Goal: Task Accomplishment & Management: Manage account settings

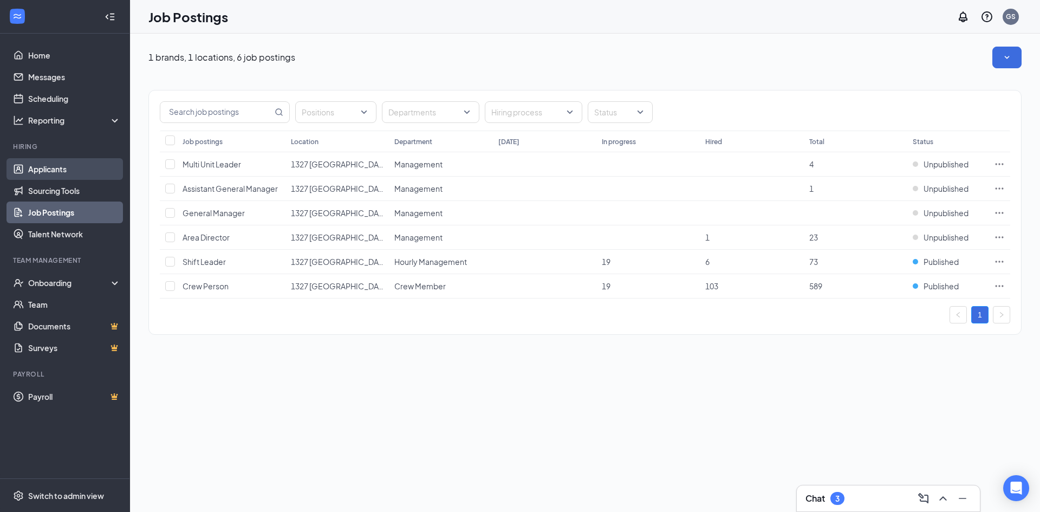
click at [47, 167] on link "Applicants" at bounding box center [74, 169] width 93 height 22
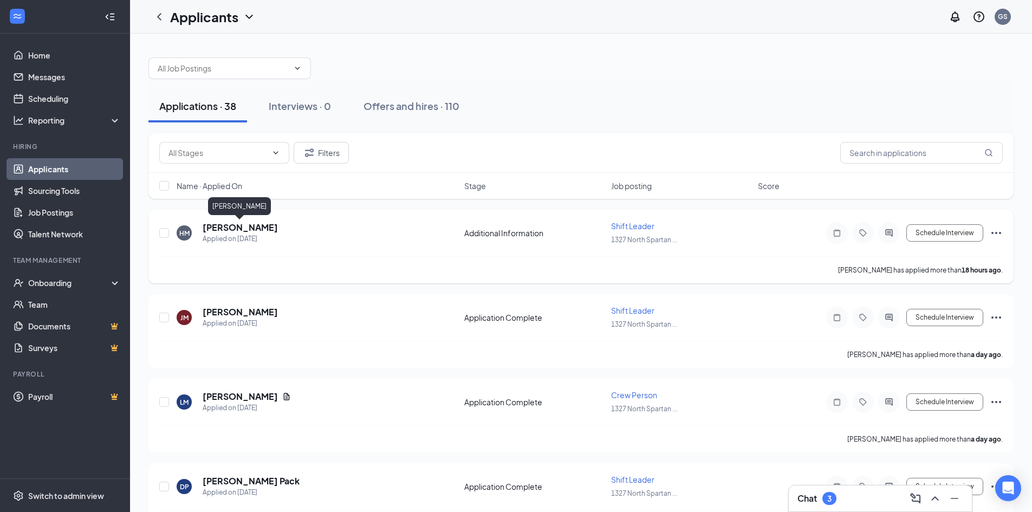
click at [250, 230] on h5 "[PERSON_NAME]" at bounding box center [240, 227] width 75 height 12
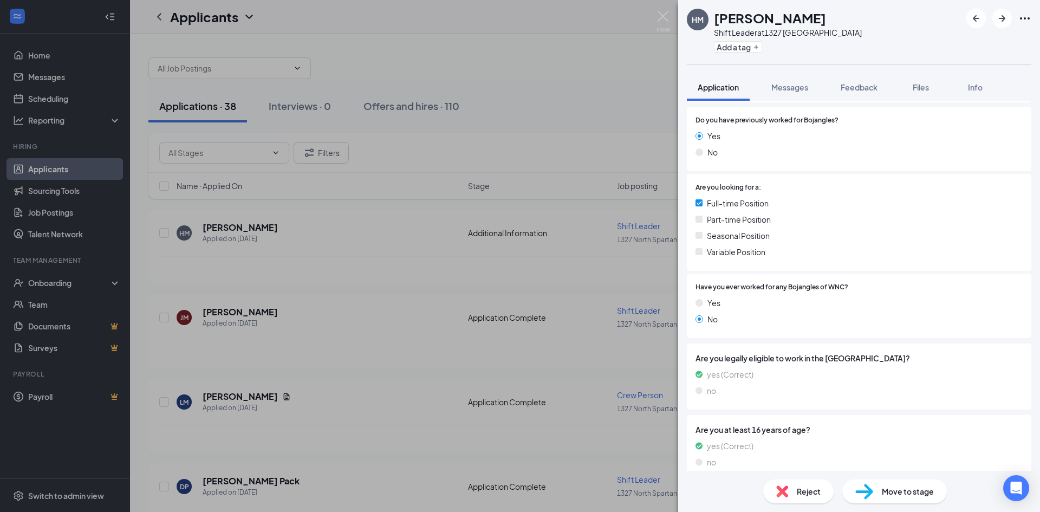
scroll to position [188, 0]
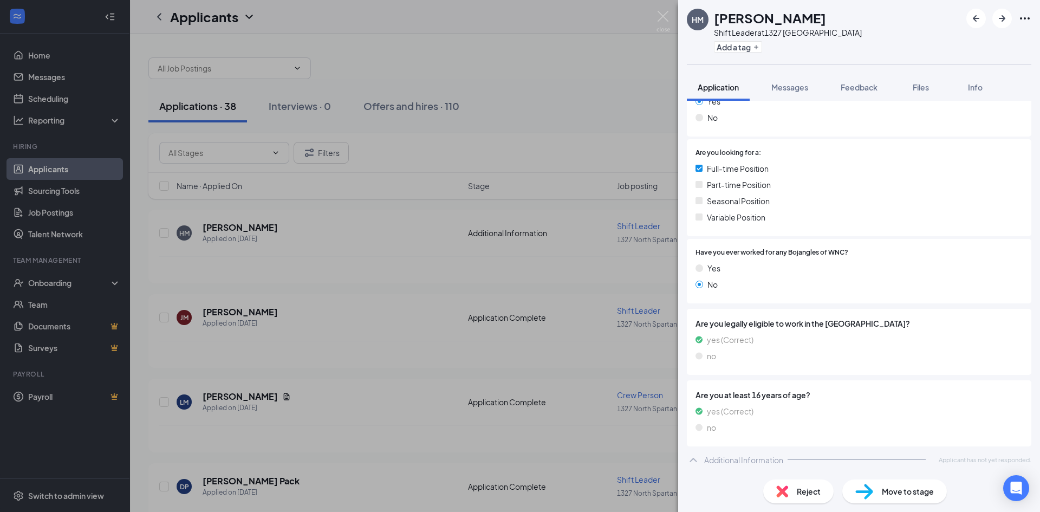
click at [227, 328] on div "[PERSON_NAME] Shift Leader at 1327 [GEOGRAPHIC_DATA] Add a tag Application Mess…" at bounding box center [520, 256] width 1040 height 512
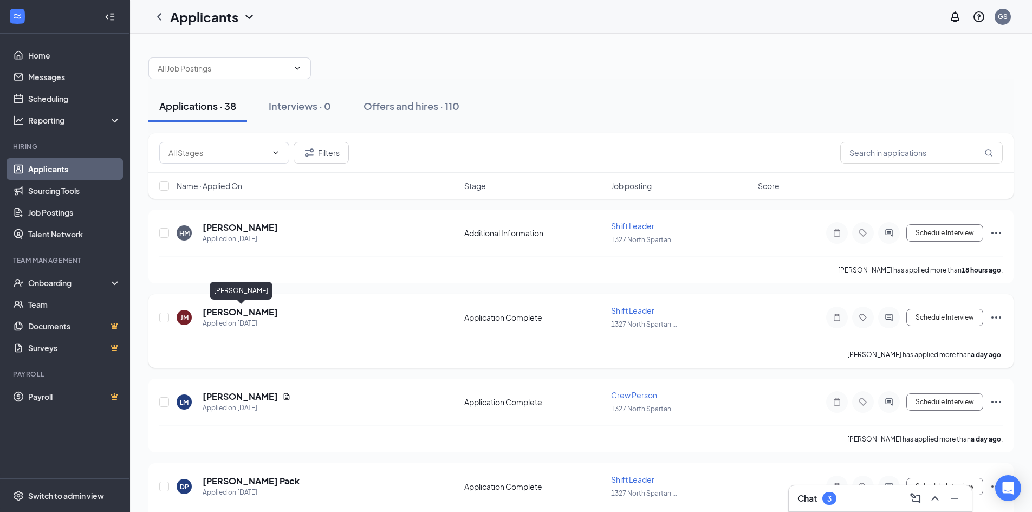
click at [230, 311] on h5 "[PERSON_NAME]" at bounding box center [240, 312] width 75 height 12
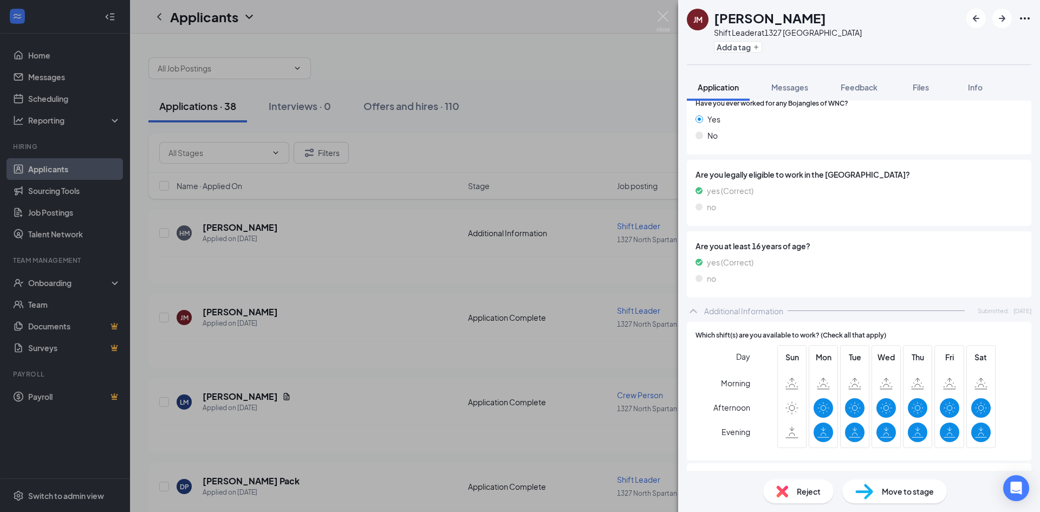
scroll to position [108, 0]
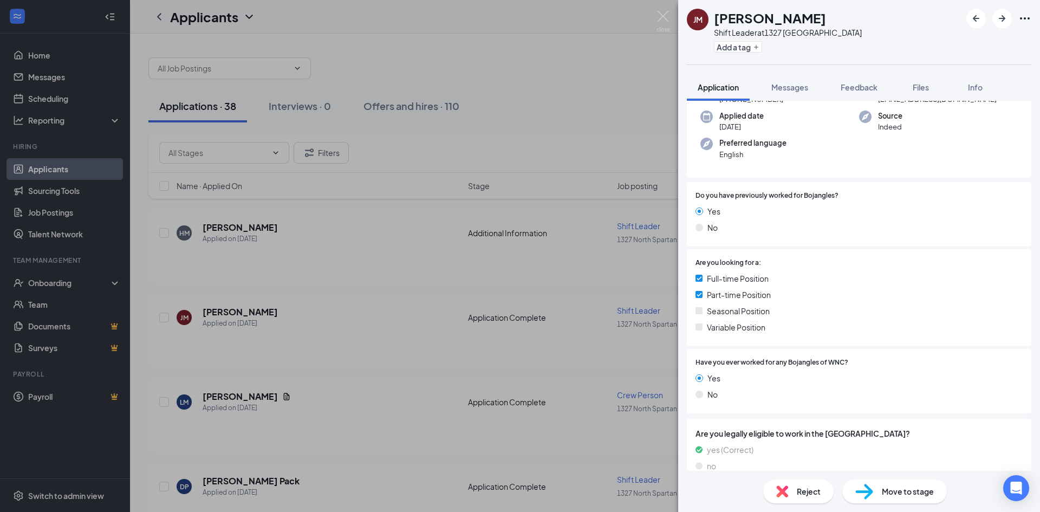
click at [433, 331] on div "[PERSON_NAME] [PERSON_NAME] Shift Leader at [STREET_ADDRESS] Add a tag Applicat…" at bounding box center [520, 256] width 1040 height 512
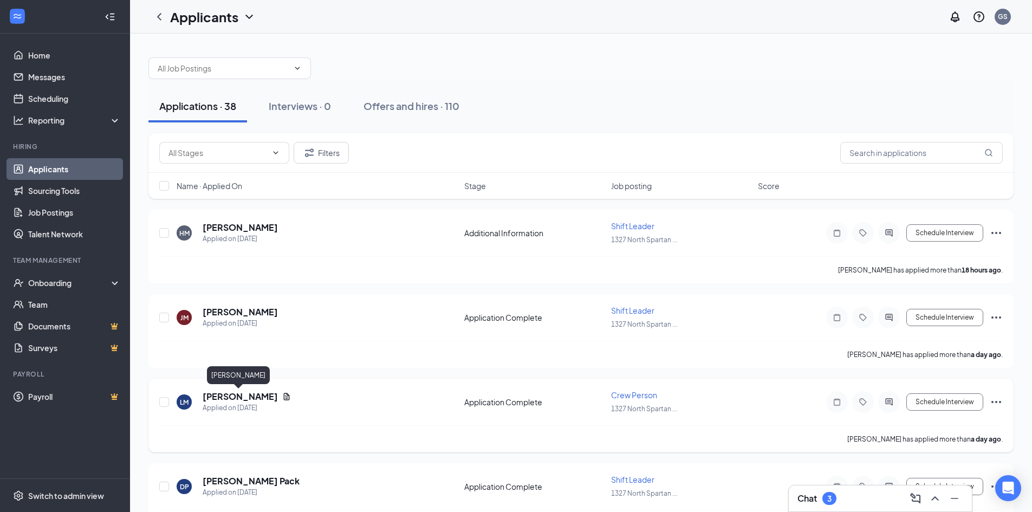
click at [221, 399] on h5 "[PERSON_NAME]" at bounding box center [240, 396] width 75 height 12
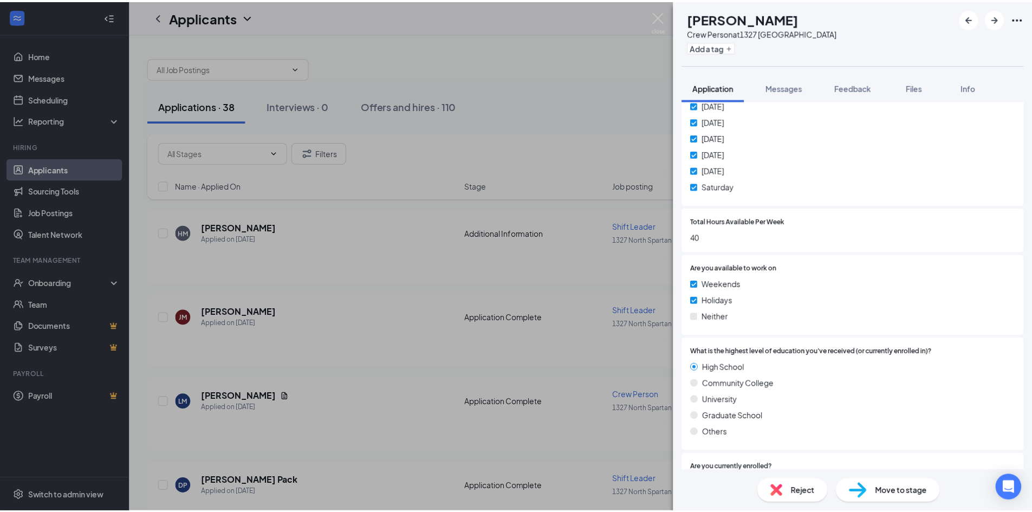
scroll to position [1084, 0]
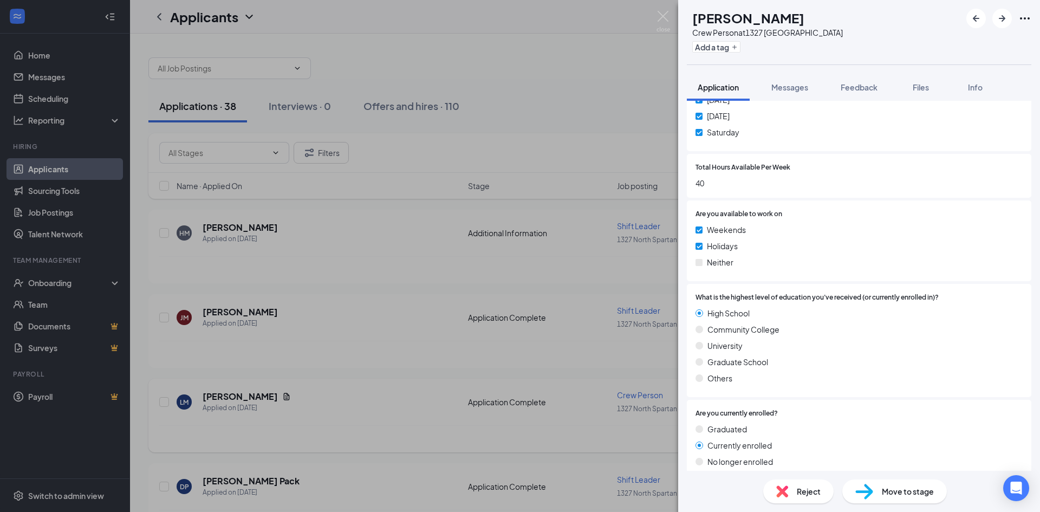
click at [285, 433] on div "[PERSON_NAME] Crew Person at [STREET_ADDRESS] Add a tag Application Messages Fe…" at bounding box center [520, 256] width 1040 height 512
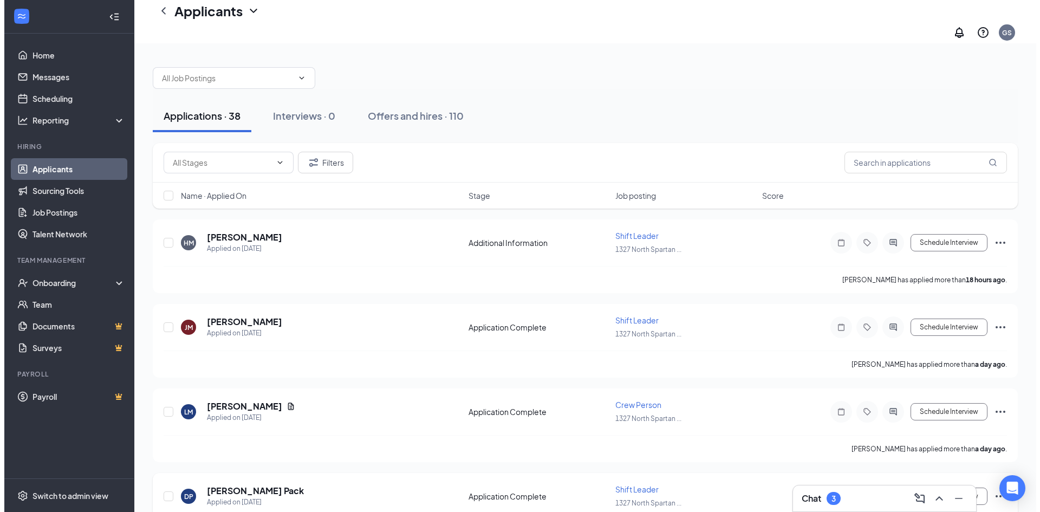
scroll to position [162, 0]
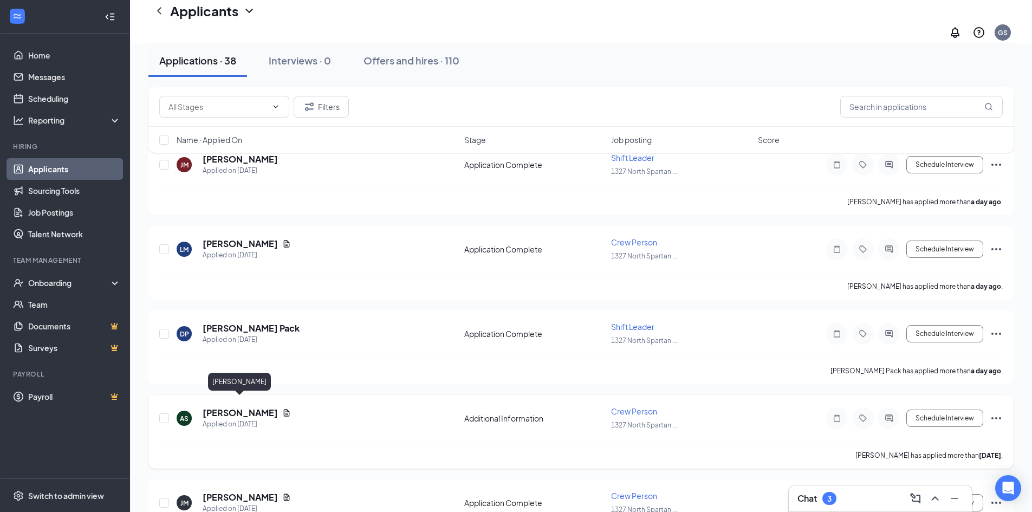
click at [252, 406] on div "AS [PERSON_NAME] Applied on [DATE] Additional Information Crew Person 1327 Nort…" at bounding box center [580, 424] width 843 height 36
click at [251, 407] on h5 "[PERSON_NAME]" at bounding box center [240, 413] width 75 height 12
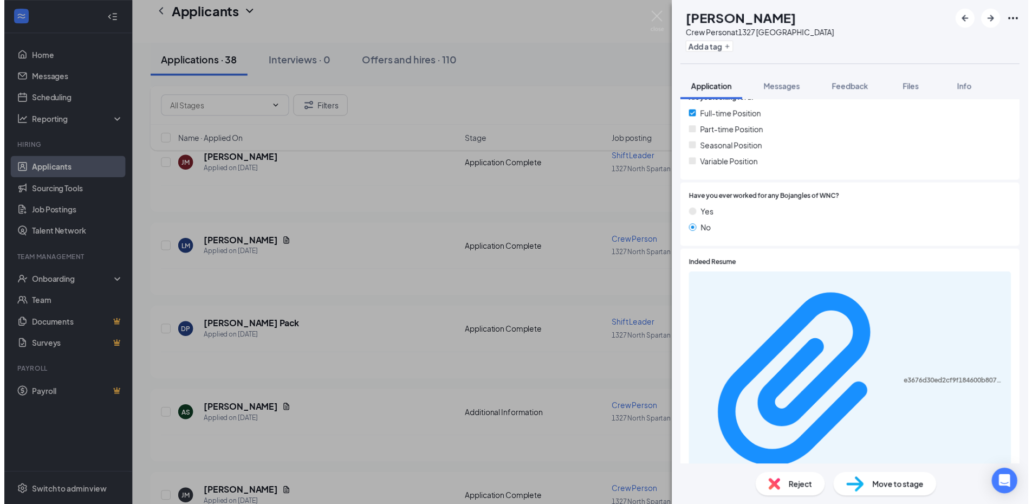
scroll to position [277, 0]
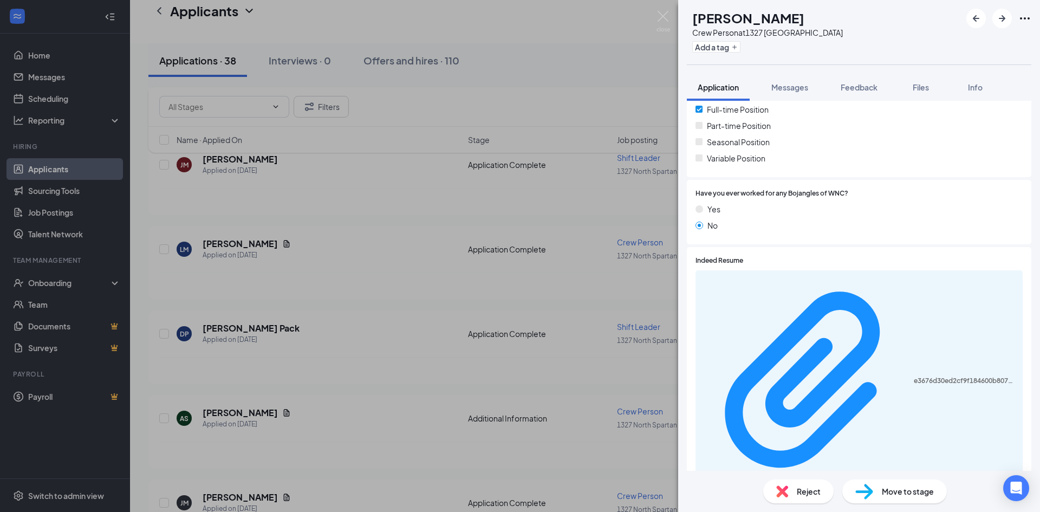
click at [373, 430] on div "AS [PERSON_NAME] Person at [STREET_ADDRESS] Add a tag Application Messages Feed…" at bounding box center [520, 256] width 1040 height 512
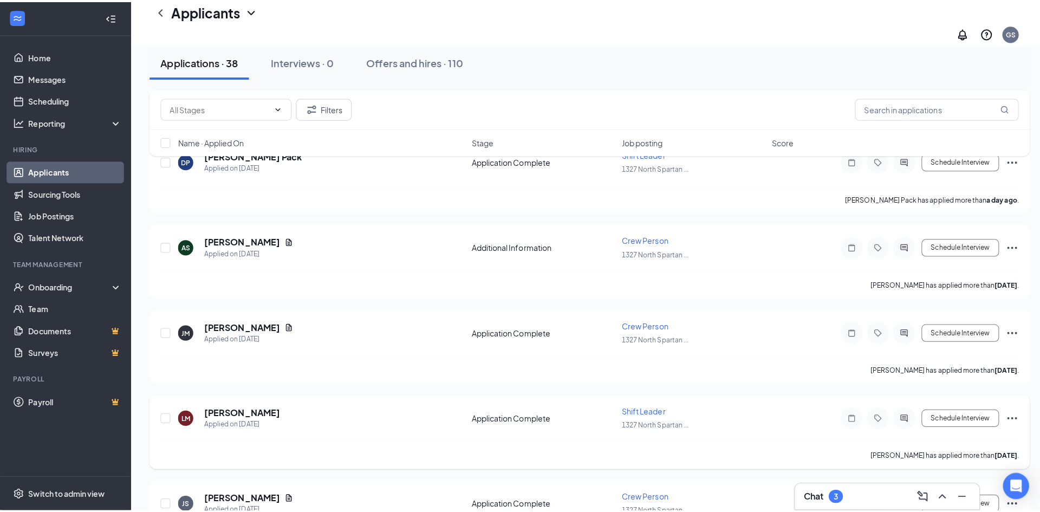
scroll to position [379, 0]
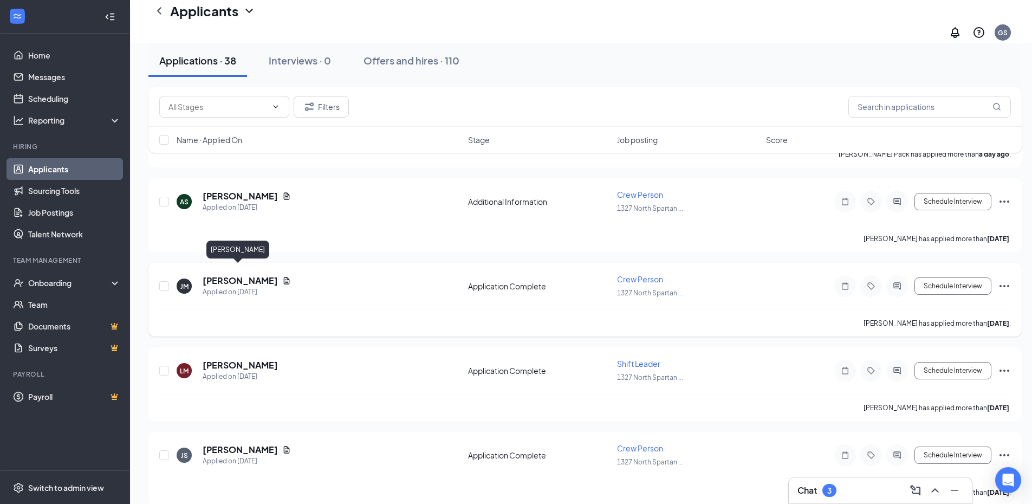
click at [239, 275] on h5 "[PERSON_NAME]" at bounding box center [240, 281] width 75 height 12
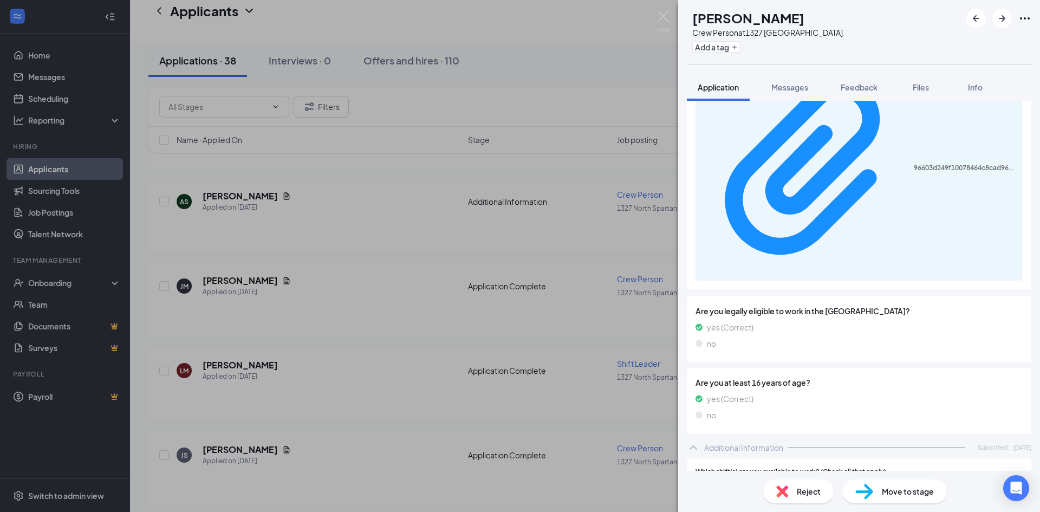
scroll to position [487, 0]
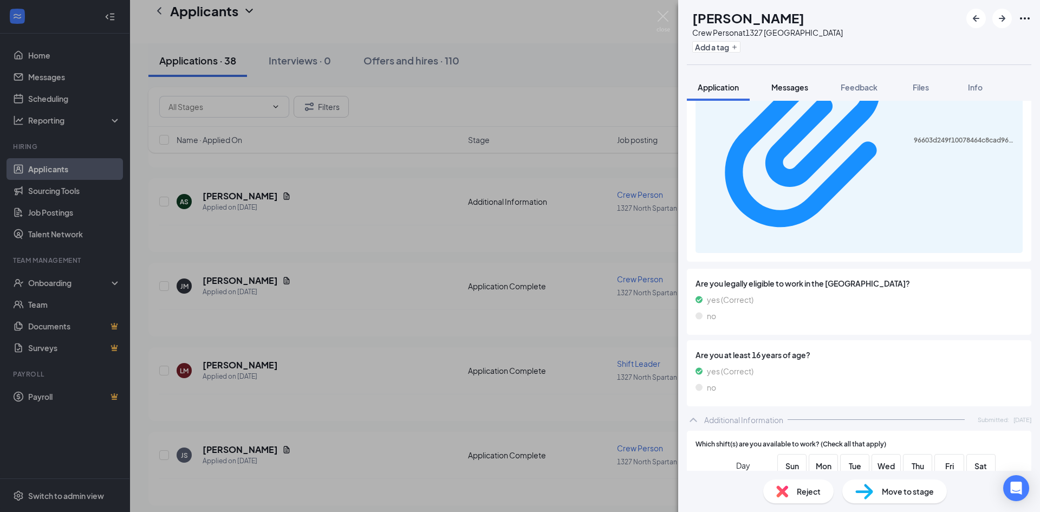
click at [797, 93] on button "Messages" at bounding box center [789, 87] width 58 height 27
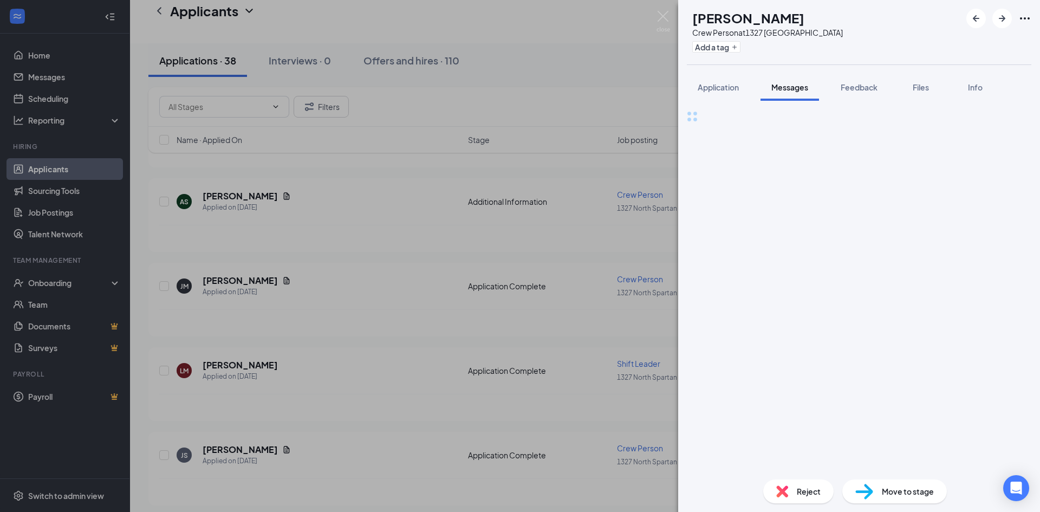
click at [761, 122] on div "Full text editor Email SMS Send" at bounding box center [859, 115] width 344 height 12
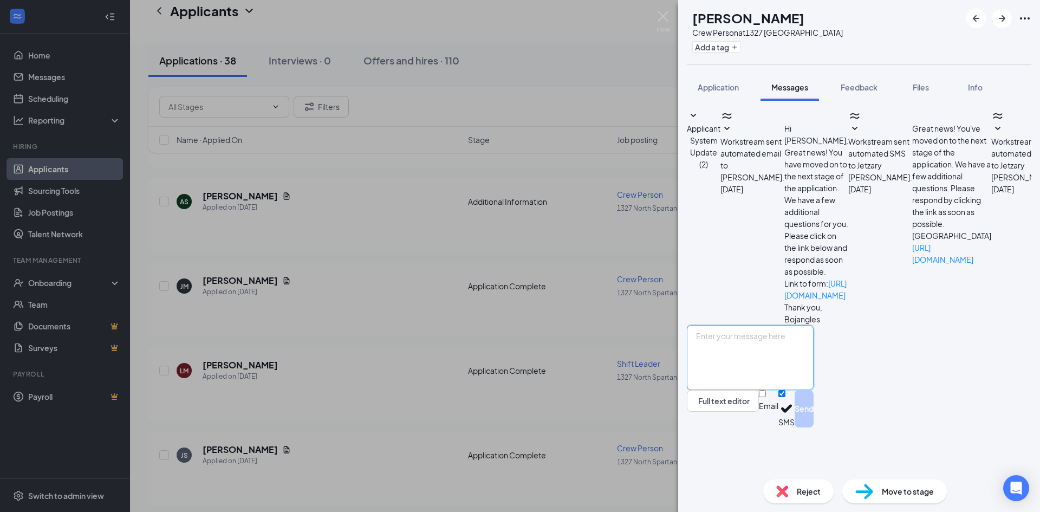
click at [760, 390] on textarea at bounding box center [750, 357] width 127 height 65
type textarea "H"
click at [769, 390] on textarea "Hello this is [PERSON_NAME], the general manager. When are you available for an…" at bounding box center [750, 357] width 127 height 65
click at [804, 390] on textarea "Hello this is [PERSON_NAME], the general manager. When are you available for an…" at bounding box center [750, 357] width 127 height 65
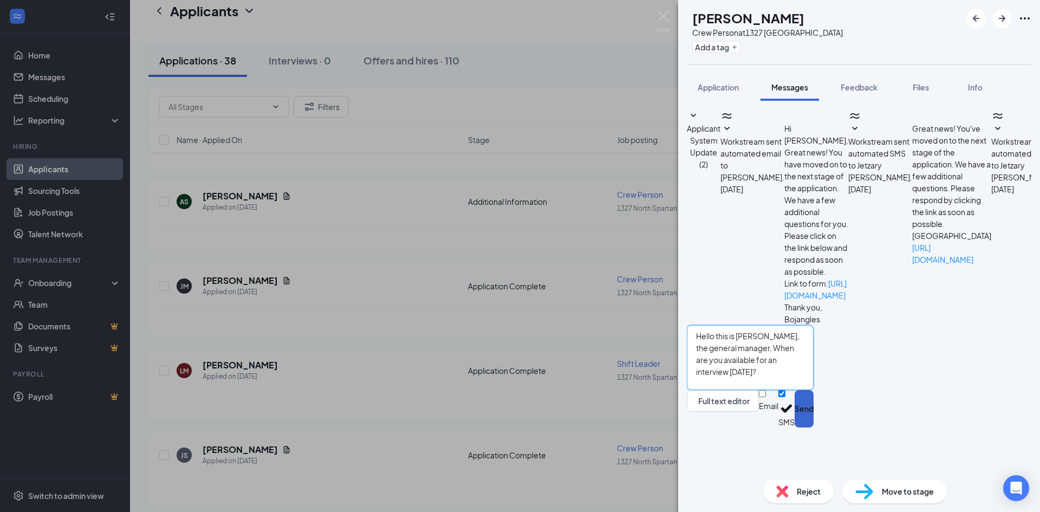
type textarea "Hello this is [PERSON_NAME], the general manager. When are you available for an…"
click at [813, 427] on button "Send" at bounding box center [803, 408] width 19 height 37
click at [382, 336] on div "[PERSON_NAME] [PERSON_NAME] Crew Person at [STREET_ADDRESS] Add a tag Applicati…" at bounding box center [520, 256] width 1040 height 512
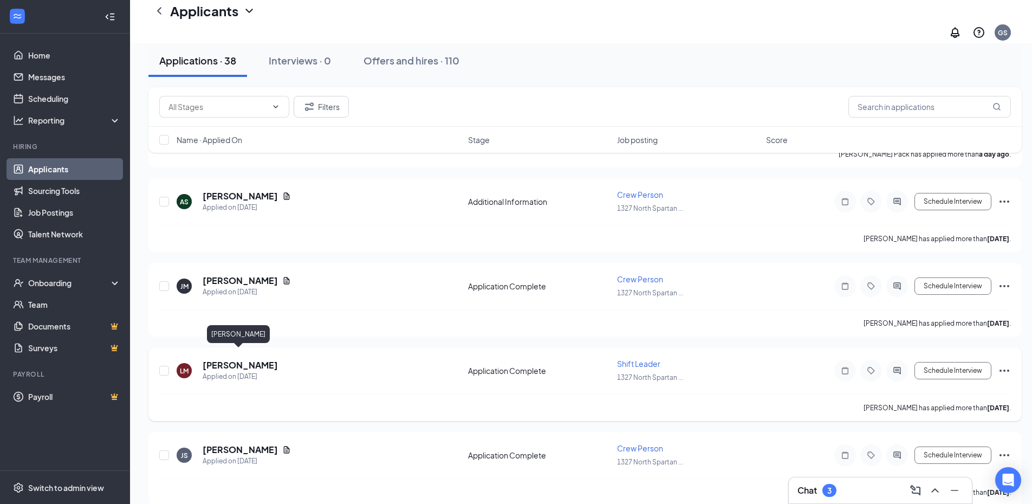
click at [229, 359] on h5 "[PERSON_NAME]" at bounding box center [240, 365] width 75 height 12
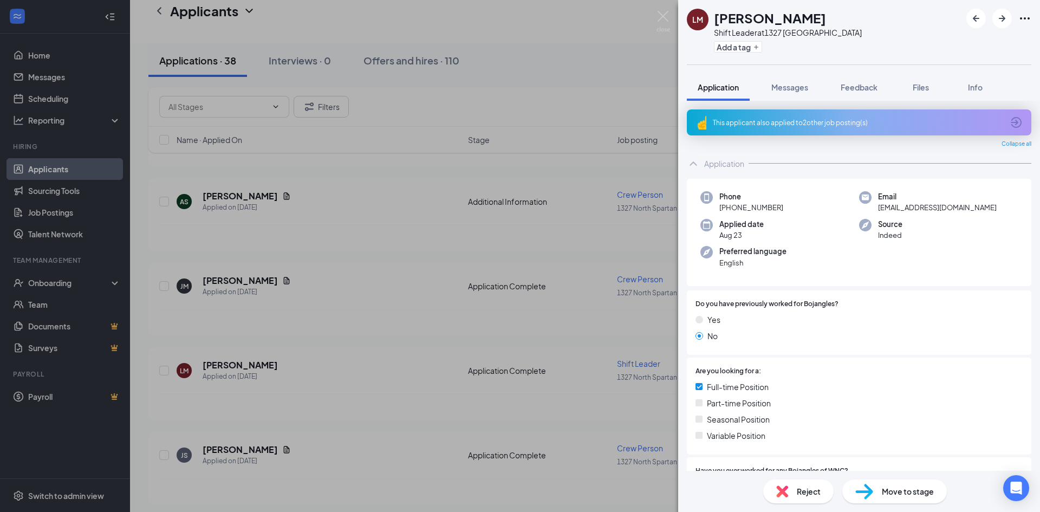
click at [343, 331] on div "[PERSON_NAME] Shift Leader at [STREET_ADDRESS] Add a tag Application Messages F…" at bounding box center [520, 256] width 1040 height 512
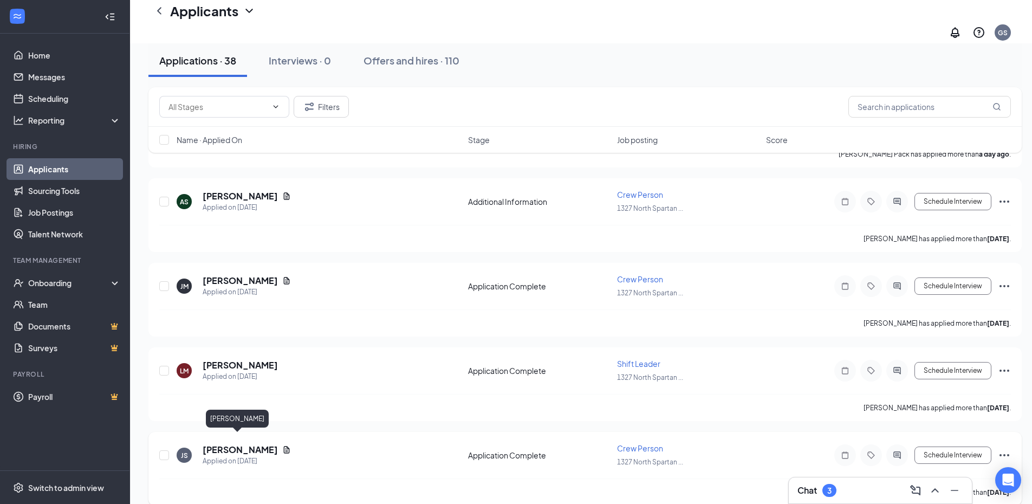
click at [244, 443] on h5 "[PERSON_NAME]" at bounding box center [240, 449] width 75 height 12
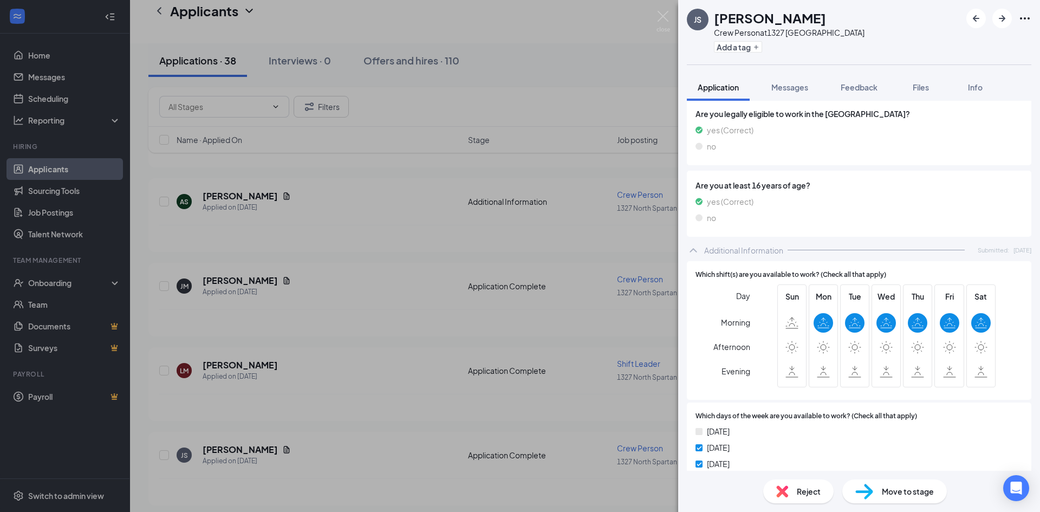
scroll to position [681, 0]
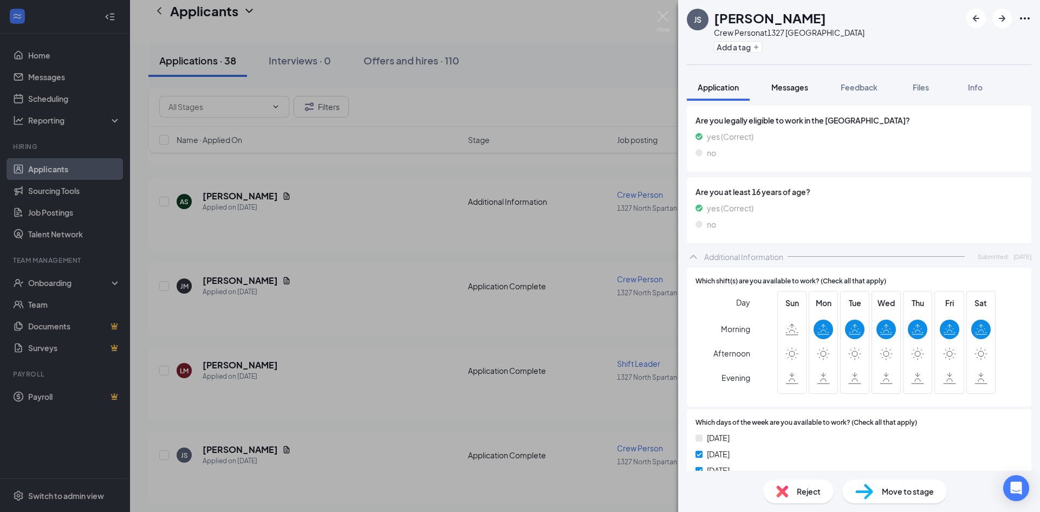
click at [773, 94] on button "Messages" at bounding box center [789, 87] width 58 height 27
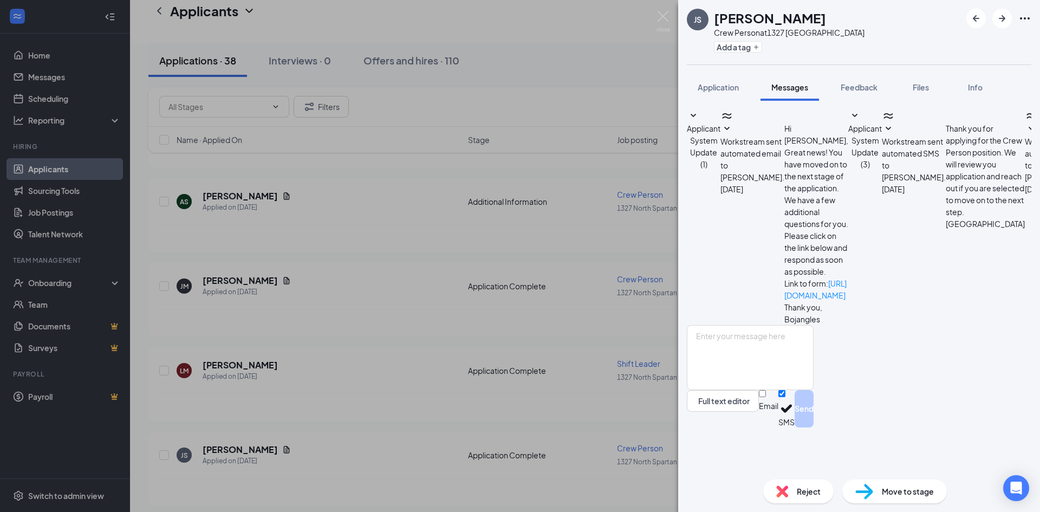
click at [443, 414] on div "JS [PERSON_NAME] Crew Person at [STREET_ADDRESS] Add a tag Application Messages…" at bounding box center [520, 256] width 1040 height 512
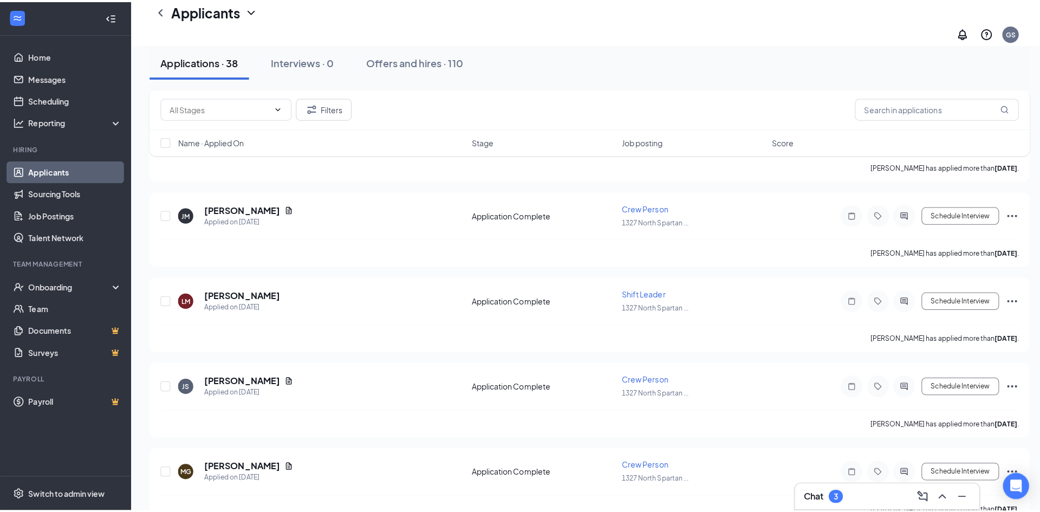
scroll to position [596, 0]
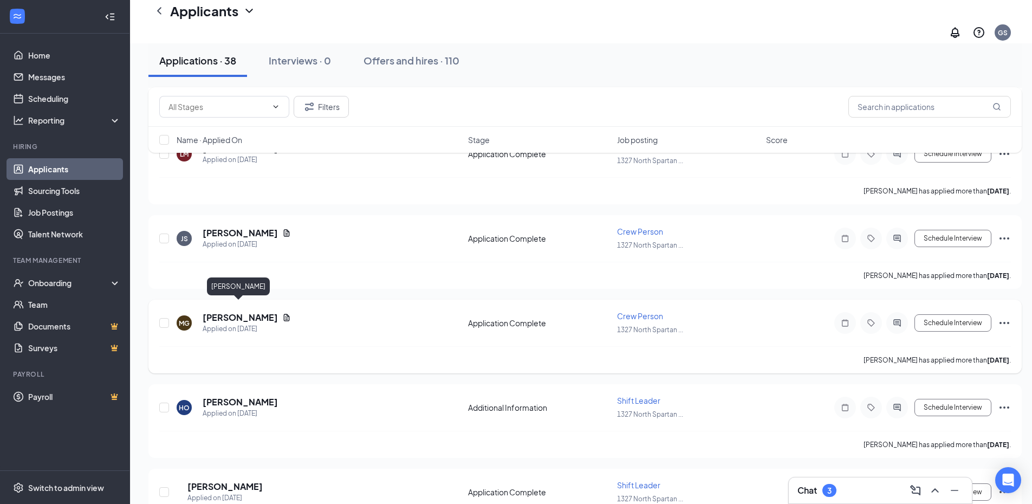
click at [257, 311] on h5 "[PERSON_NAME]" at bounding box center [240, 317] width 75 height 12
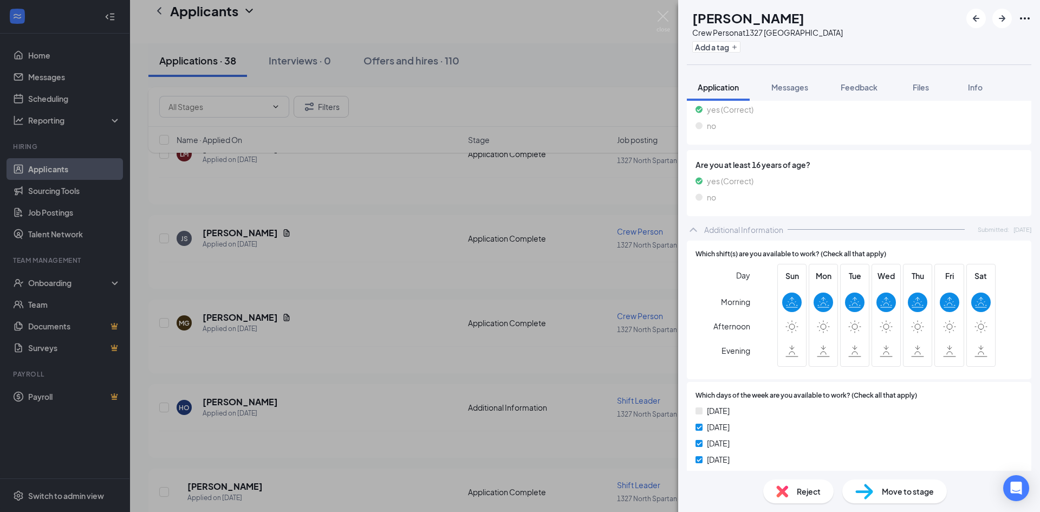
scroll to position [758, 0]
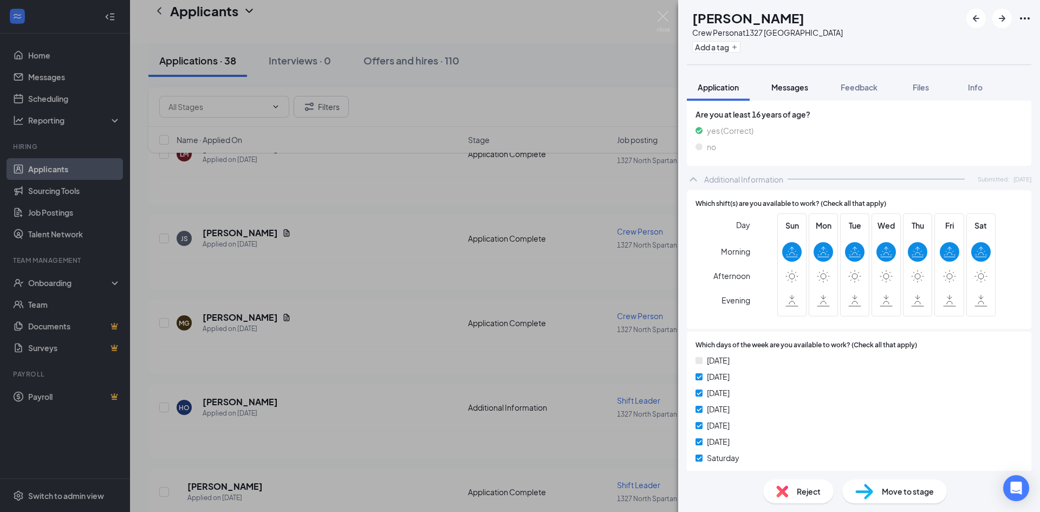
click at [792, 88] on span "Messages" at bounding box center [789, 87] width 37 height 10
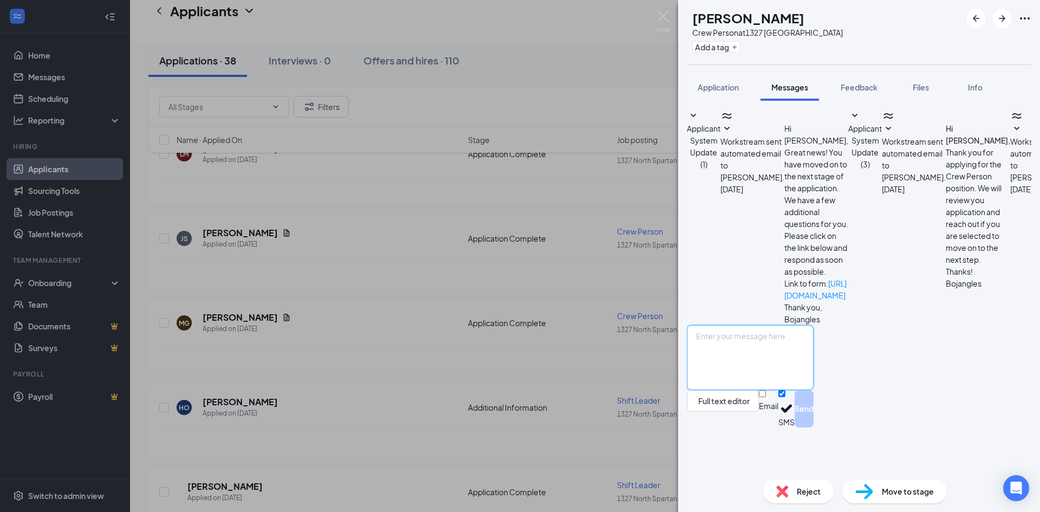
click at [813, 390] on textarea at bounding box center [750, 357] width 127 height 65
type textarea "h"
type textarea "Hello this is [PERSON_NAME], the general manager of 1327. When are you availabl…"
click at [813, 427] on button "Send" at bounding box center [803, 408] width 19 height 37
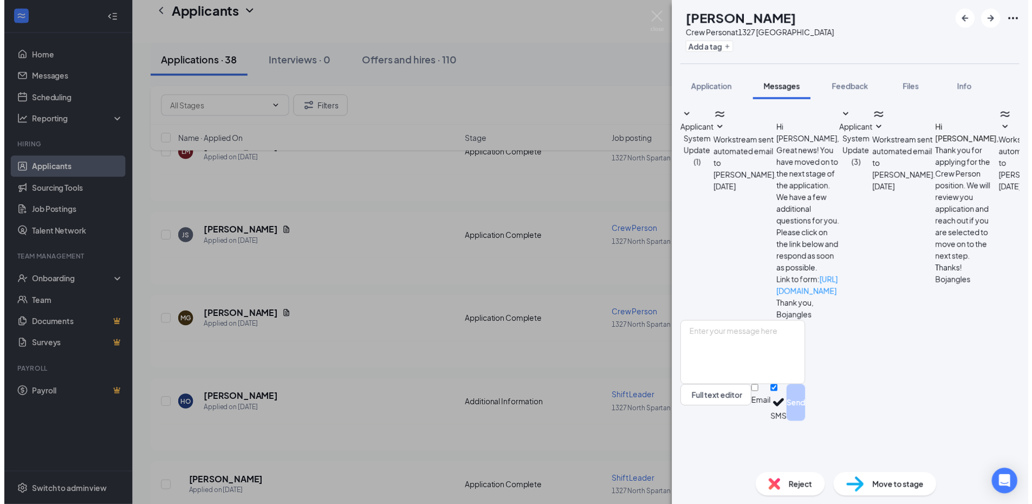
scroll to position [47, 0]
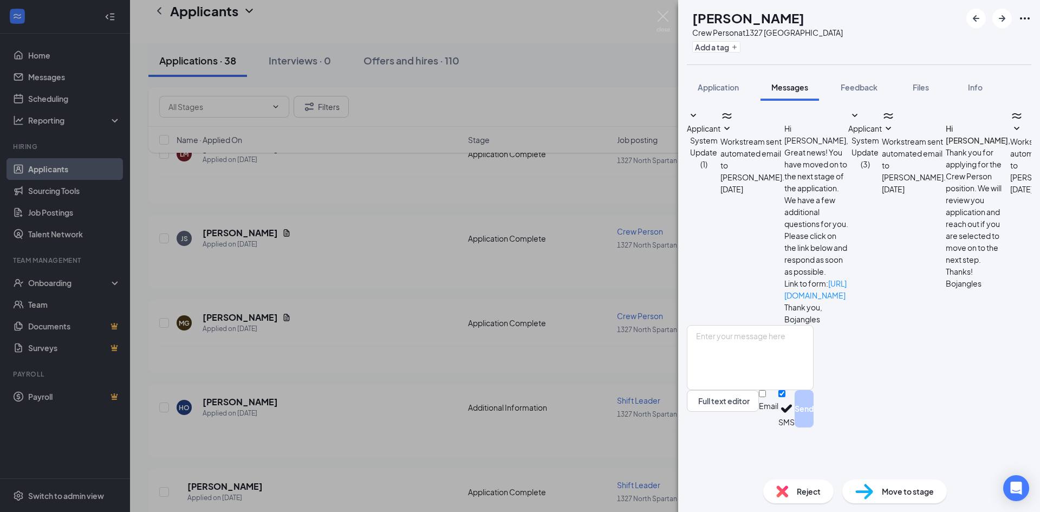
click at [394, 326] on div "MG [PERSON_NAME] Crew Person at [STREET_ADDRESS] Add a tag Application Messages…" at bounding box center [520, 256] width 1040 height 512
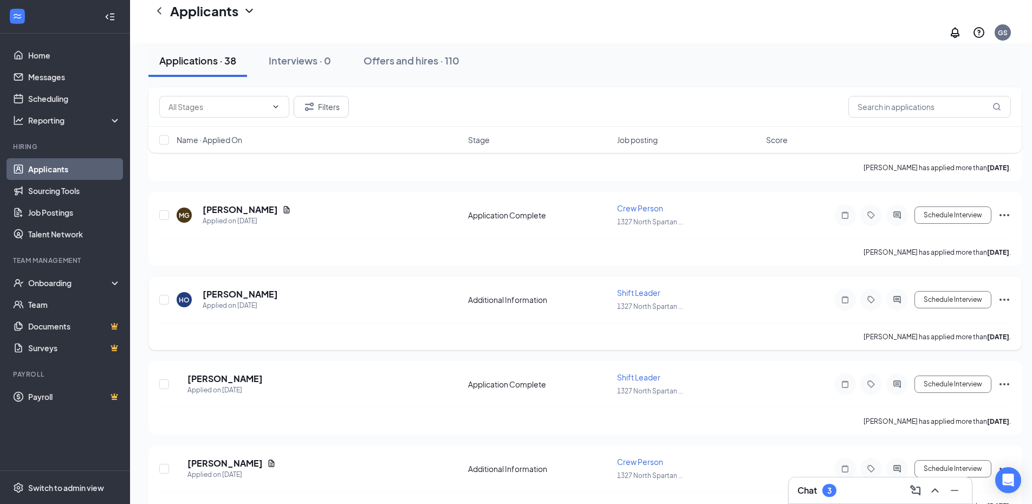
scroll to position [704, 0]
click at [224, 288] on h5 "[PERSON_NAME]" at bounding box center [240, 294] width 75 height 12
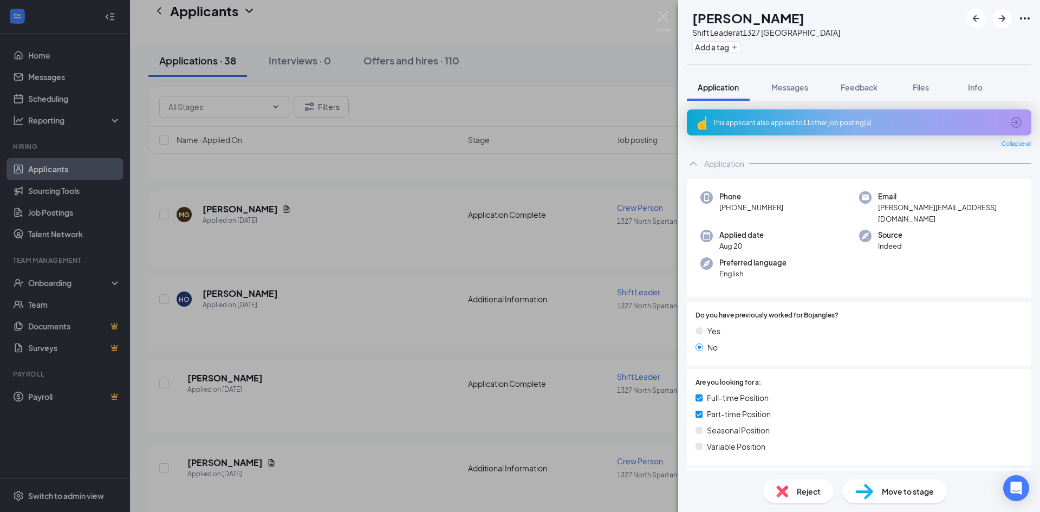
click at [400, 286] on div "HO [PERSON_NAME] Shift Leader at [STREET_ADDRESS] Add a tag Application Message…" at bounding box center [520, 256] width 1040 height 512
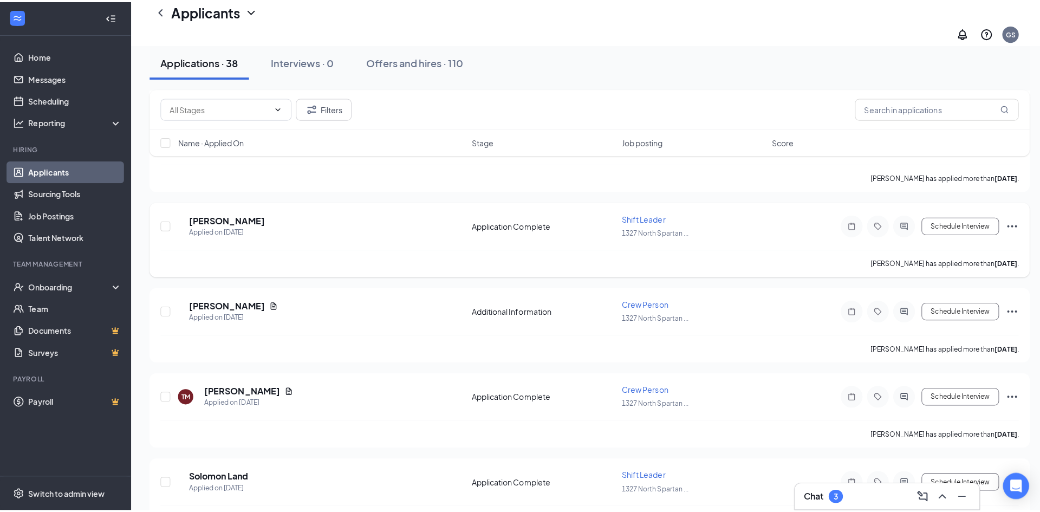
scroll to position [866, 0]
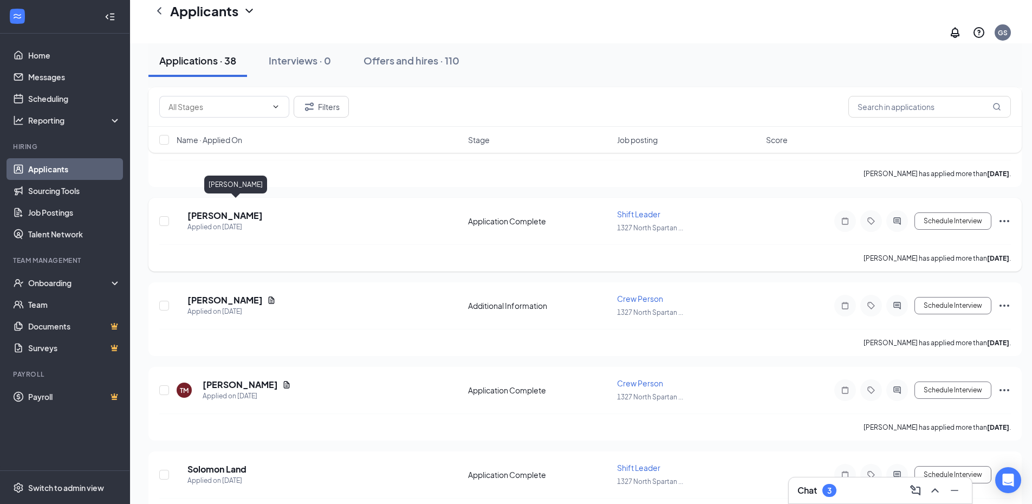
click at [226, 210] on h5 "[PERSON_NAME]" at bounding box center [224, 216] width 75 height 12
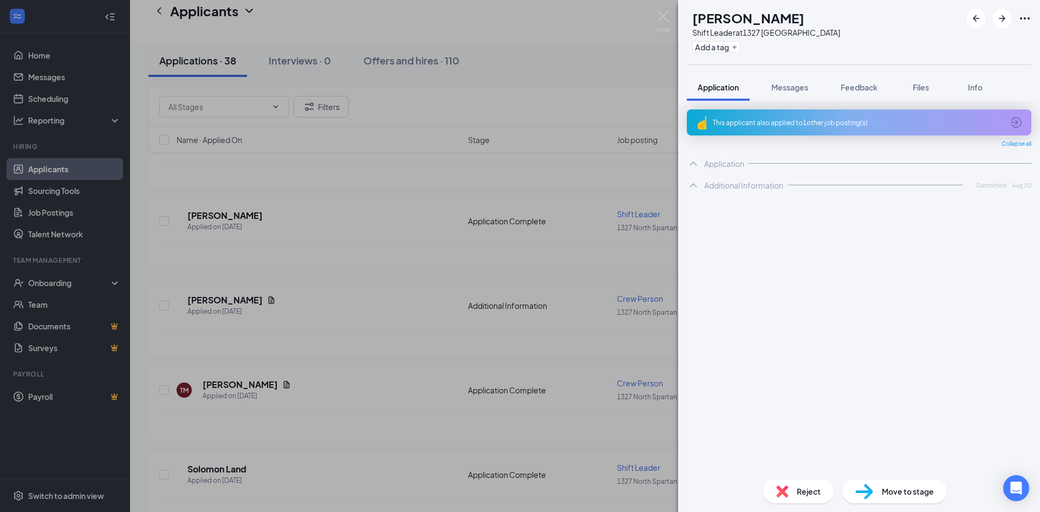
click at [345, 252] on div "TD [PERSON_NAME] Shift Leader at [STREET_ADDRESS] Add a tag Application Message…" at bounding box center [520, 256] width 1040 height 512
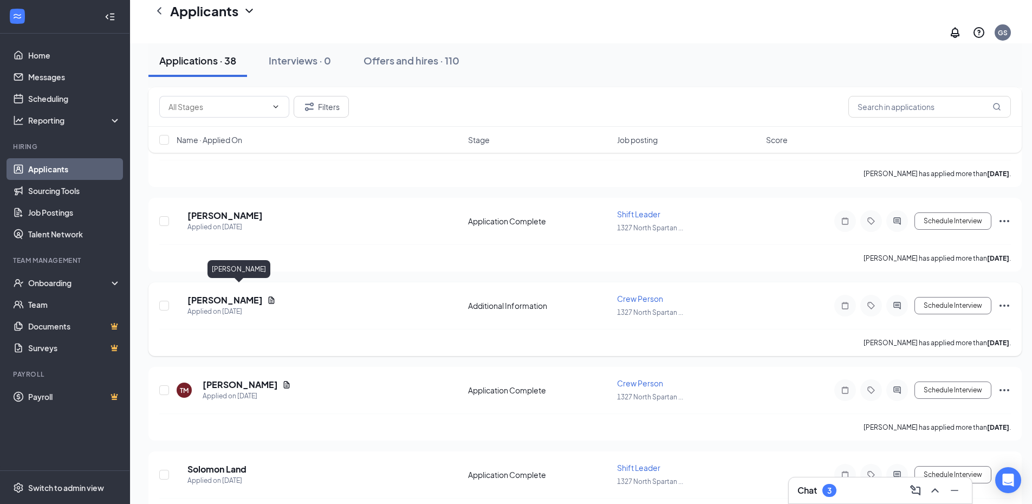
click at [252, 294] on h5 "[PERSON_NAME]" at bounding box center [224, 300] width 75 height 12
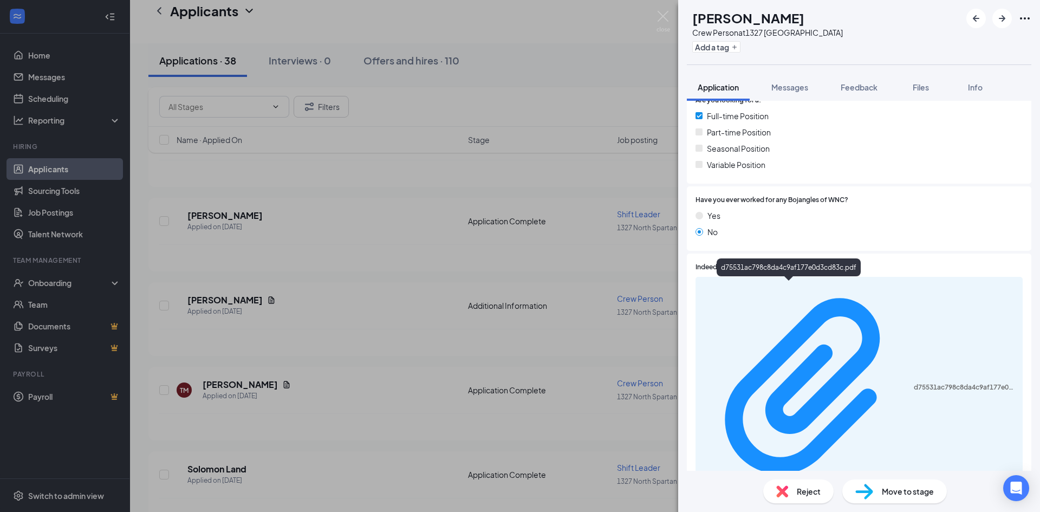
scroll to position [277, 0]
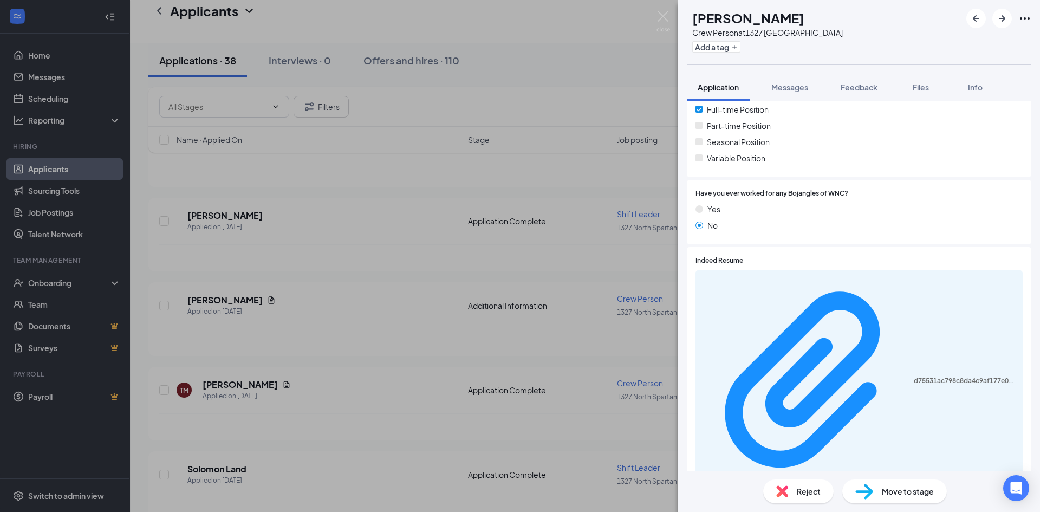
click at [211, 377] on div "LS [PERSON_NAME] Crew Person at [STREET_ADDRESS] Add a tag Application Messages…" at bounding box center [520, 256] width 1040 height 512
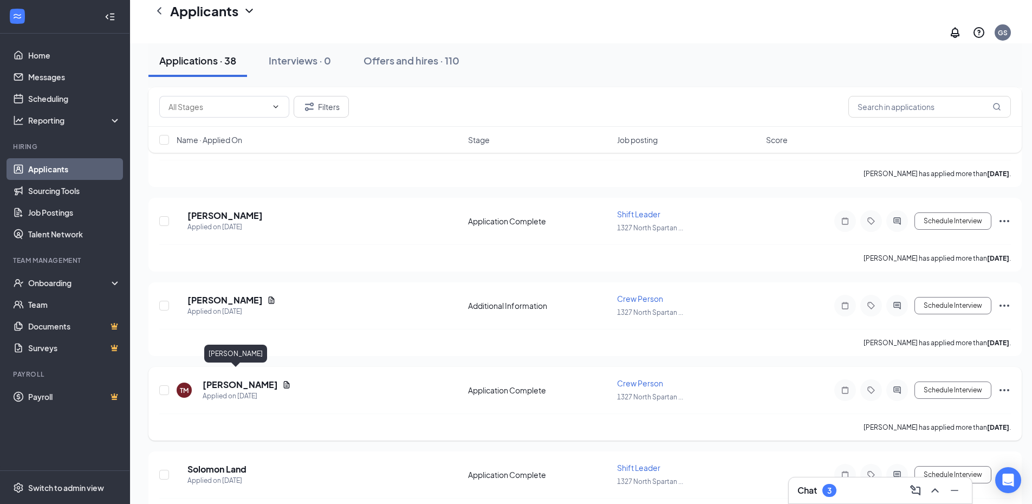
click at [219, 378] on h5 "[PERSON_NAME]" at bounding box center [240, 384] width 75 height 12
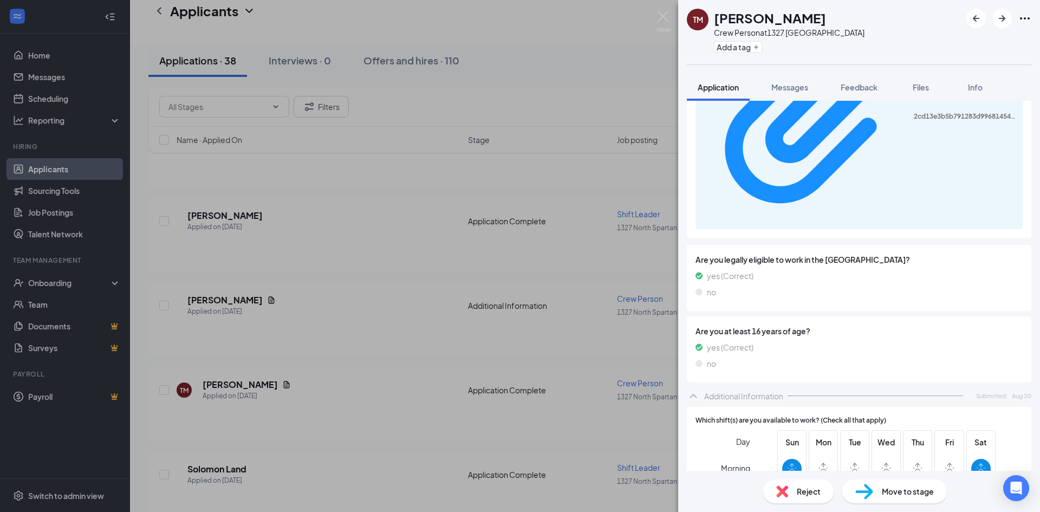
scroll to position [704, 0]
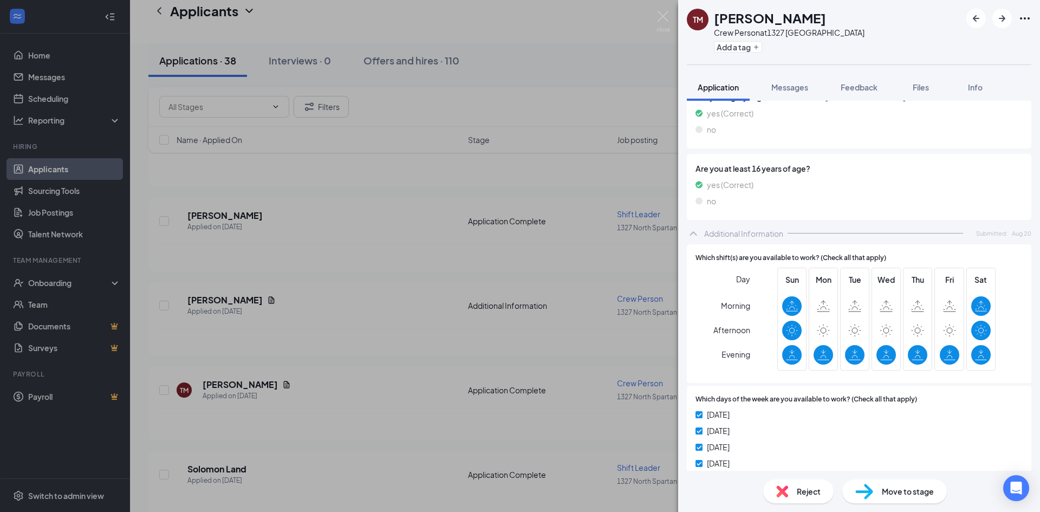
click at [250, 389] on div "TM [PERSON_NAME] Crew Person at [STREET_ADDRESS] Add a tag Application Messages…" at bounding box center [520, 256] width 1040 height 512
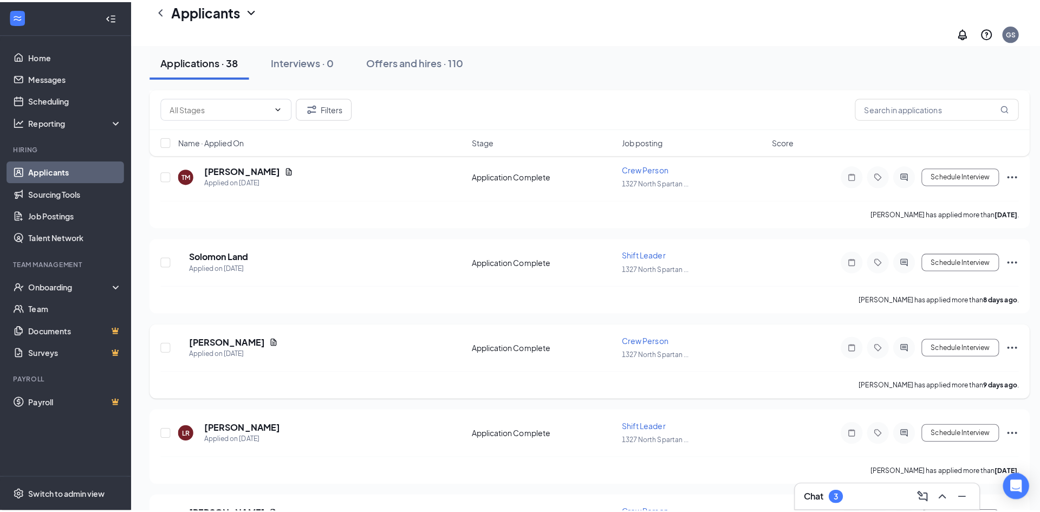
scroll to position [1083, 0]
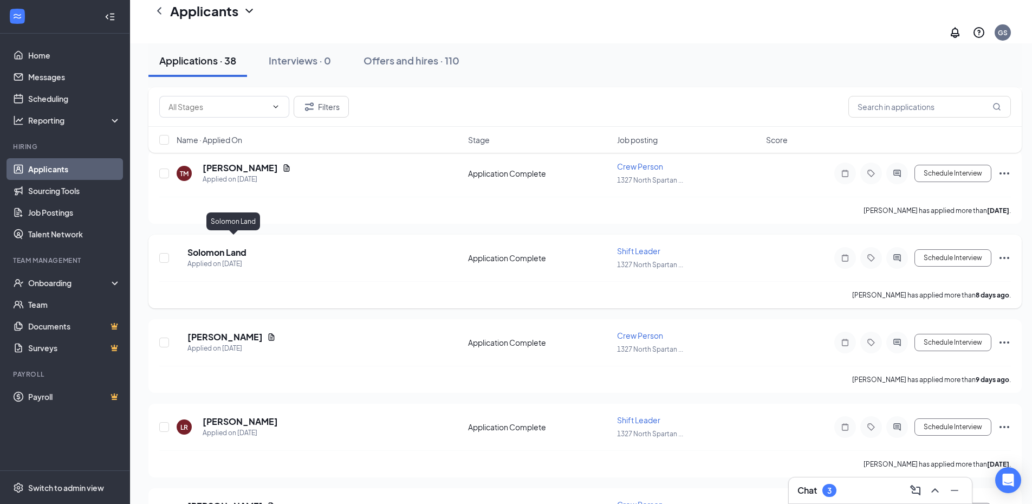
click at [246, 246] on h5 "Solomon Land" at bounding box center [216, 252] width 59 height 12
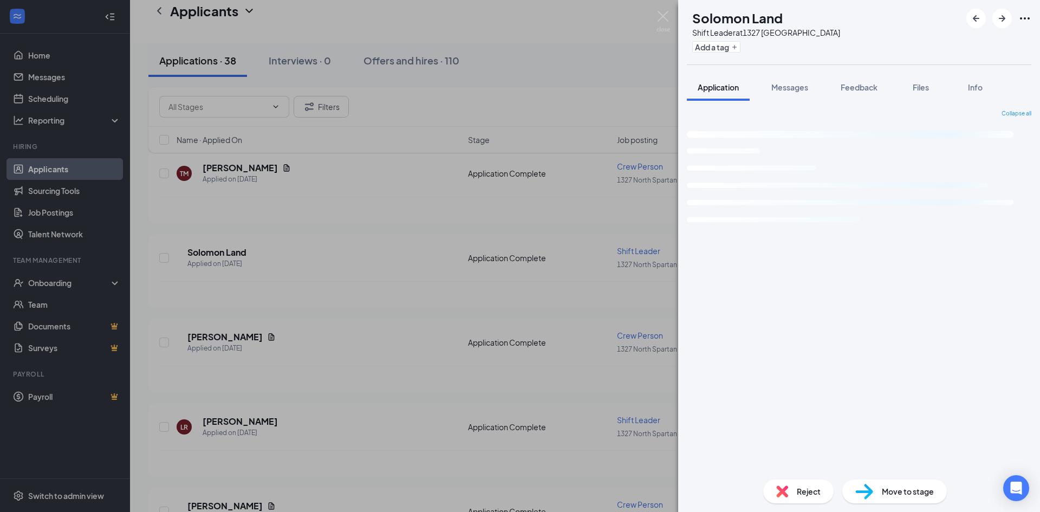
click at [363, 301] on div "[PERSON_NAME] Land Shift Leader at [STREET_ADDRESS] Add a tag Application Messa…" at bounding box center [520, 256] width 1040 height 512
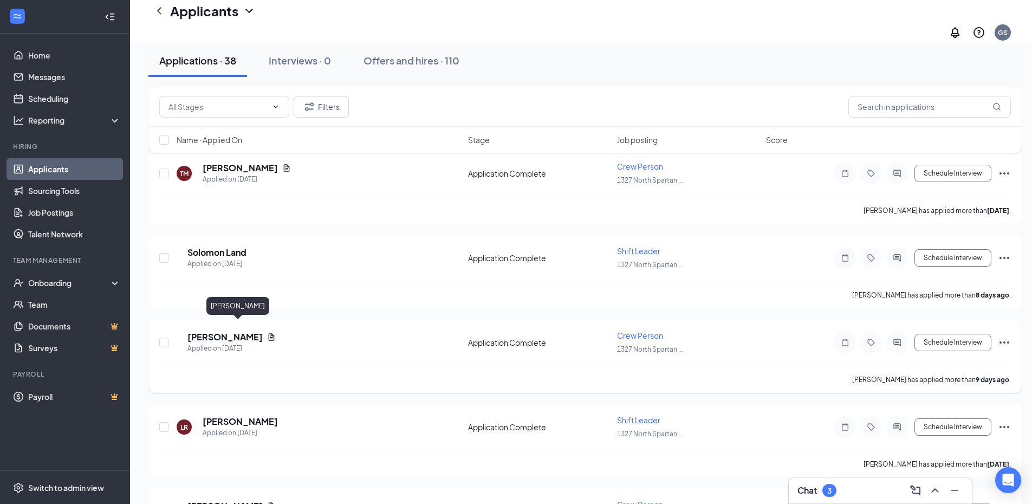
click at [248, 331] on h5 "[PERSON_NAME]" at bounding box center [224, 337] width 75 height 12
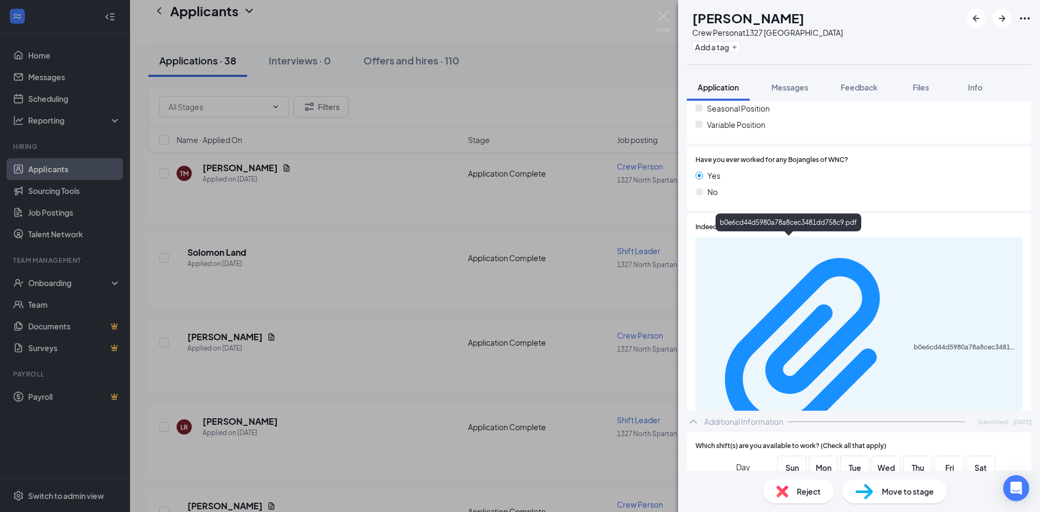
scroll to position [325, 0]
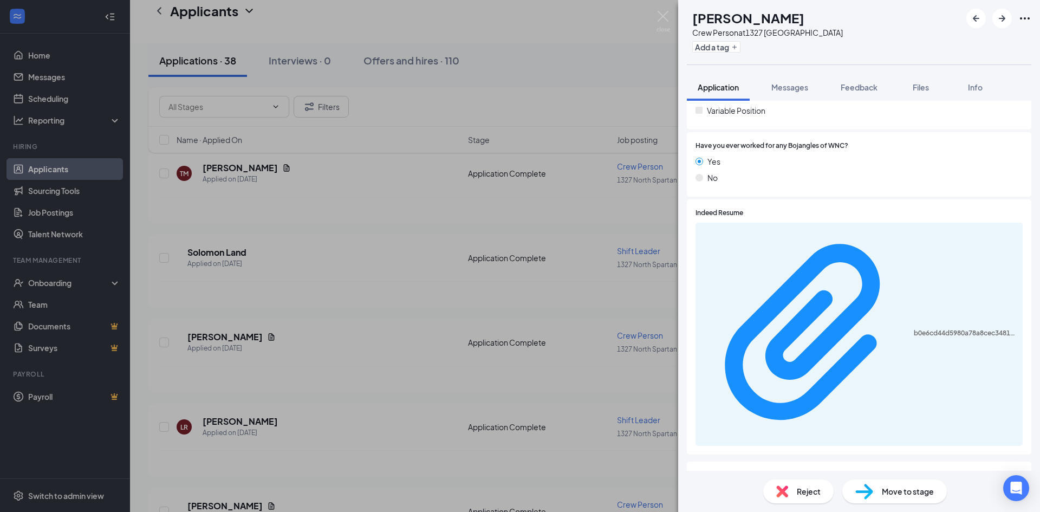
click at [273, 428] on div "AL [PERSON_NAME] Crew Person at [STREET_ADDRESS] Add a tag Application Messages…" at bounding box center [520, 256] width 1040 height 512
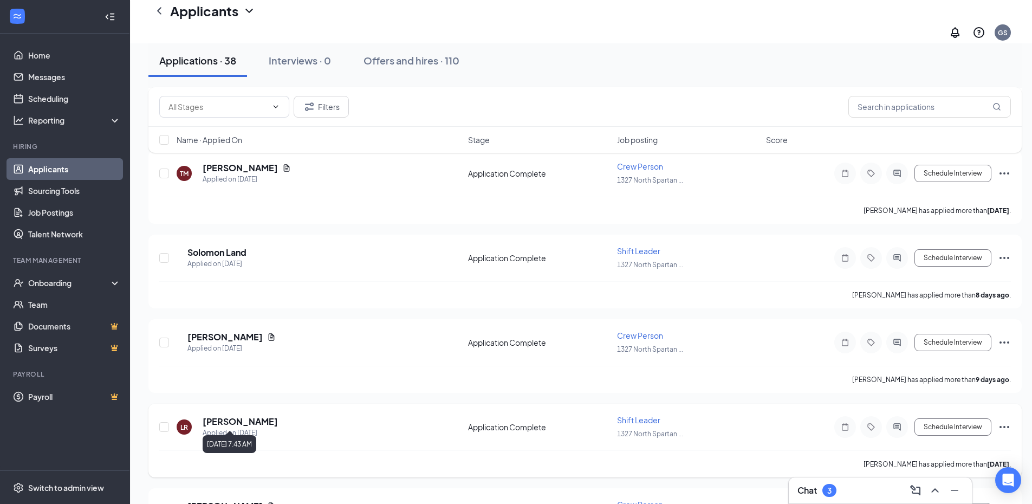
click at [259, 415] on h5 "[PERSON_NAME]" at bounding box center [240, 421] width 75 height 12
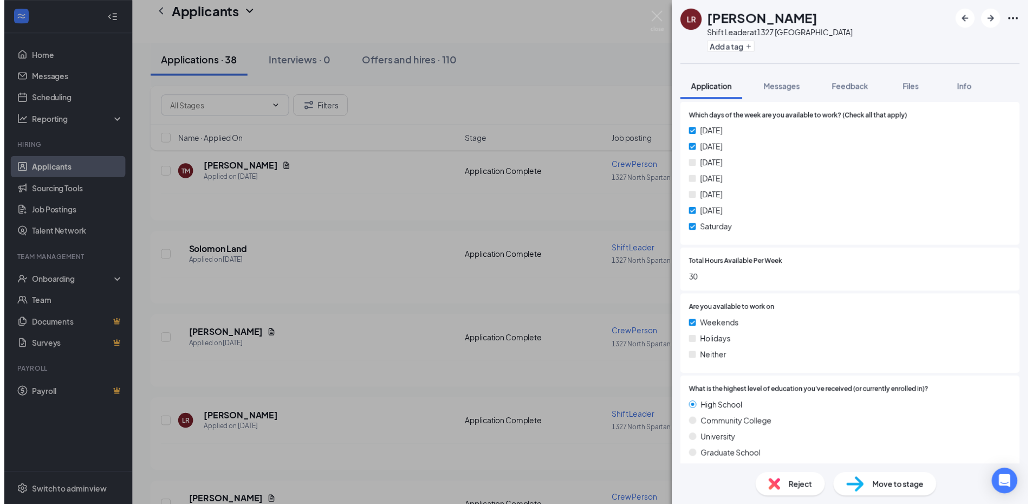
scroll to position [758, 0]
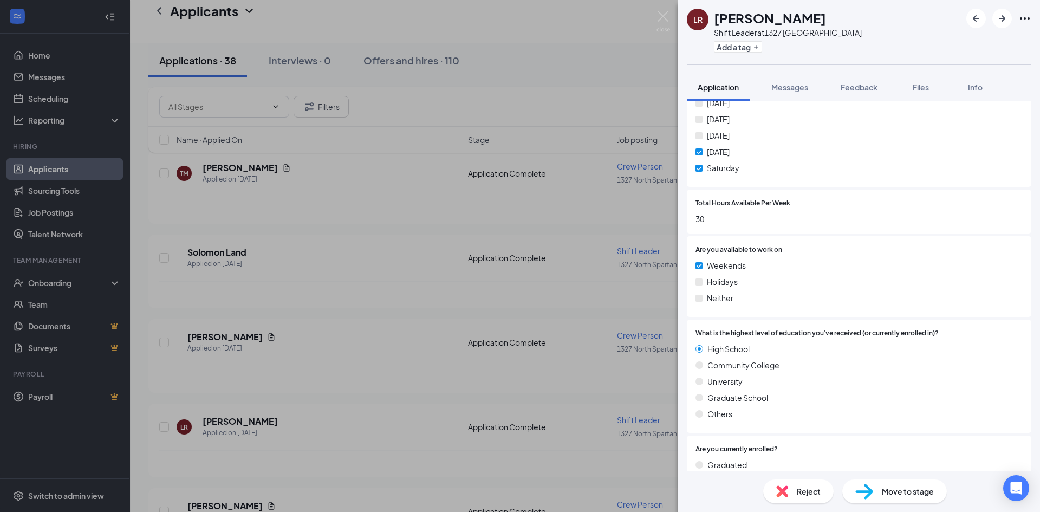
click at [346, 385] on div "LR [PERSON_NAME] Shift Leader at [STREET_ADDRESS] Add a tag Application Message…" at bounding box center [520, 256] width 1040 height 512
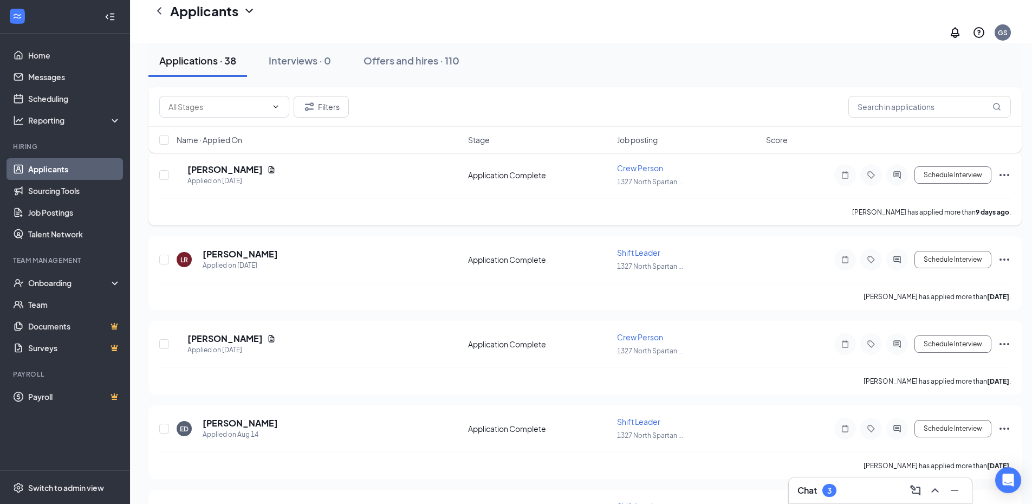
scroll to position [1398, 0]
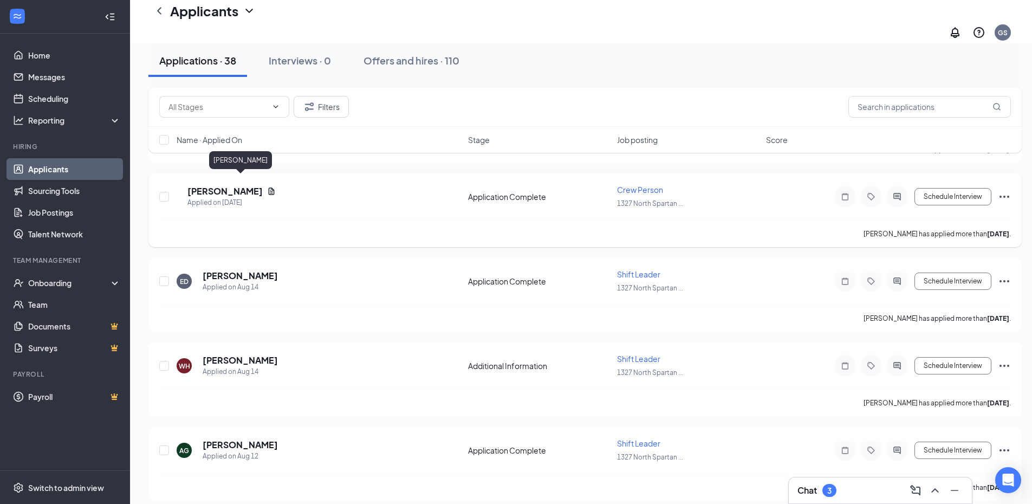
click at [263, 185] on h5 "[PERSON_NAME]" at bounding box center [224, 191] width 75 height 12
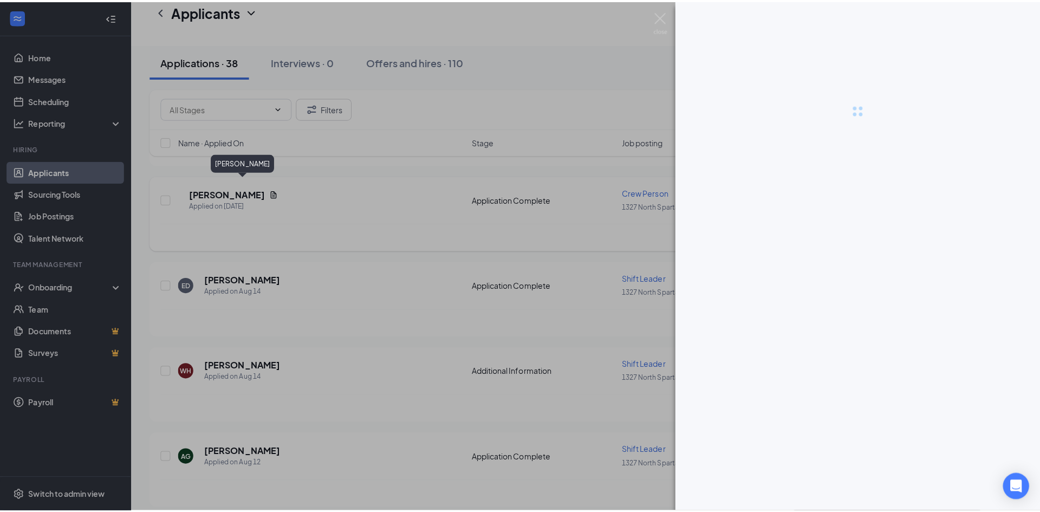
scroll to position [1389, 0]
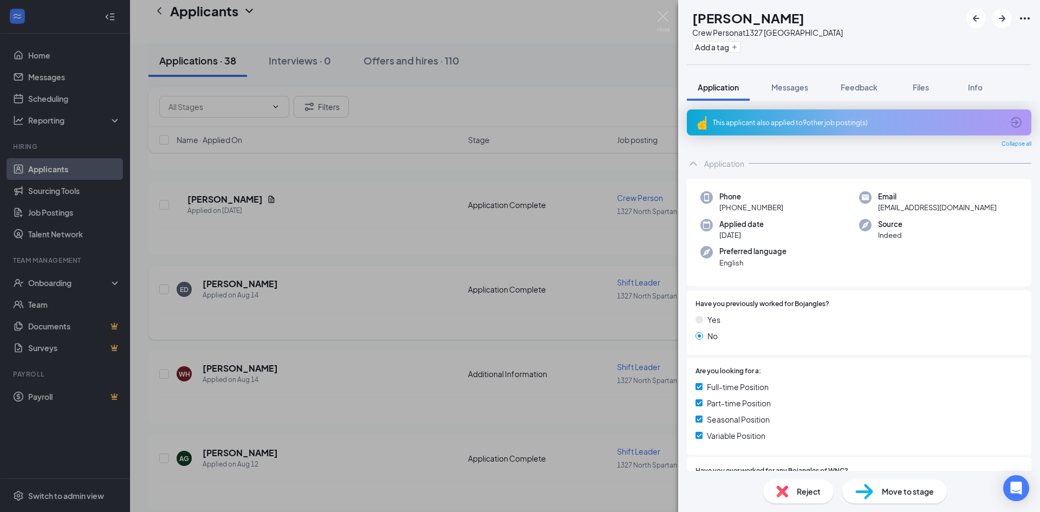
drag, startPoint x: 234, startPoint y: 267, endPoint x: 235, endPoint y: 278, distance: 10.8
click at [234, 267] on div "[PERSON_NAME] Crew Person at [STREET_ADDRESS] Add a tag Application Messages Fe…" at bounding box center [520, 256] width 1040 height 512
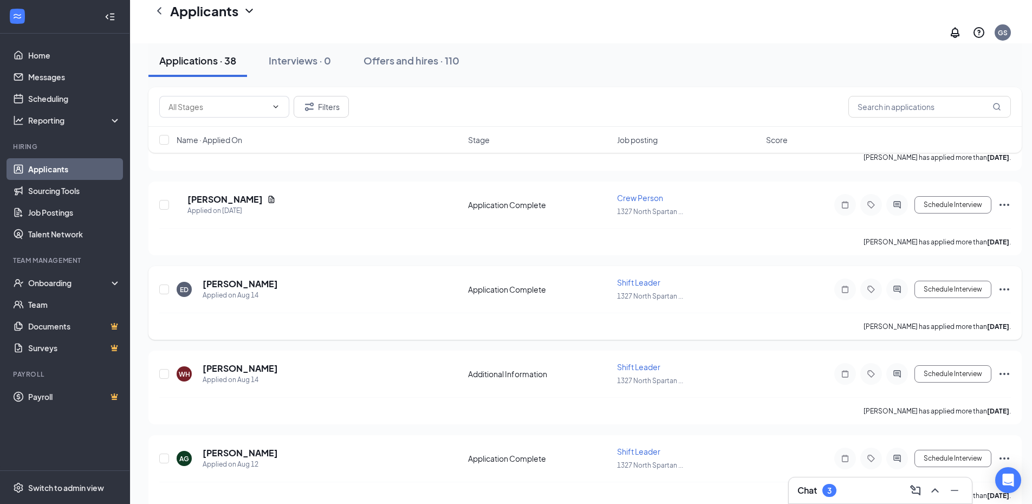
click at [235, 278] on h5 "[PERSON_NAME]" at bounding box center [240, 284] width 75 height 12
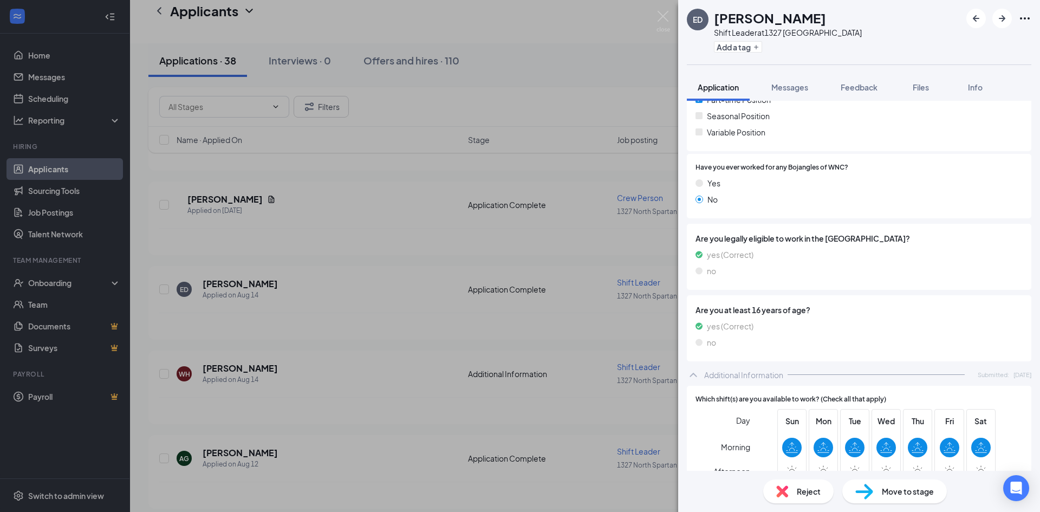
scroll to position [379, 0]
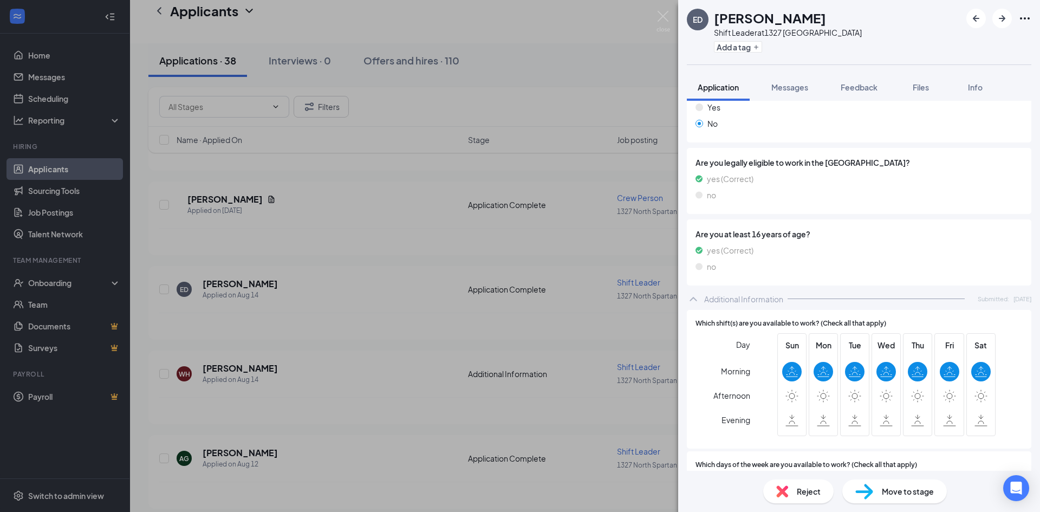
click at [220, 367] on div "ED [PERSON_NAME] Shift Leader at [STREET_ADDRESS] Add a tag Application Message…" at bounding box center [520, 256] width 1040 height 512
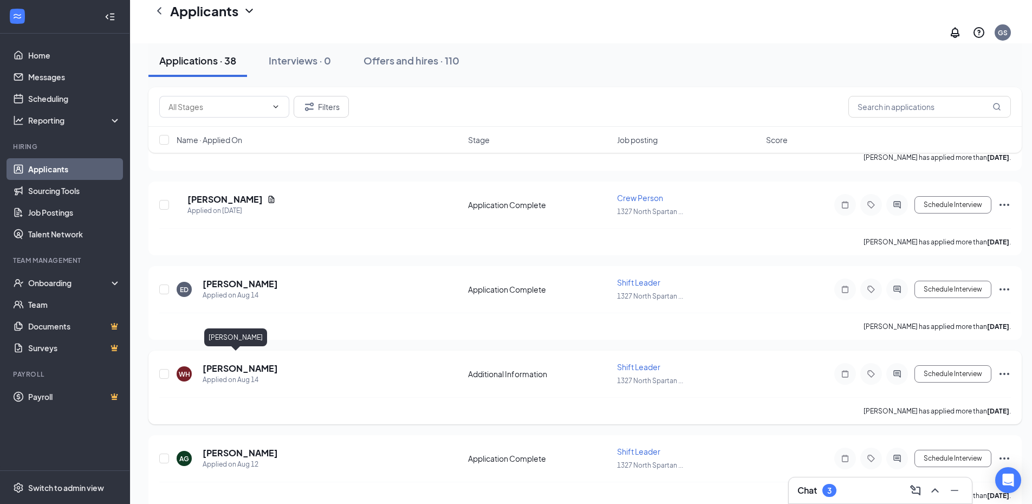
click at [220, 362] on h5 "[PERSON_NAME]" at bounding box center [240, 368] width 75 height 12
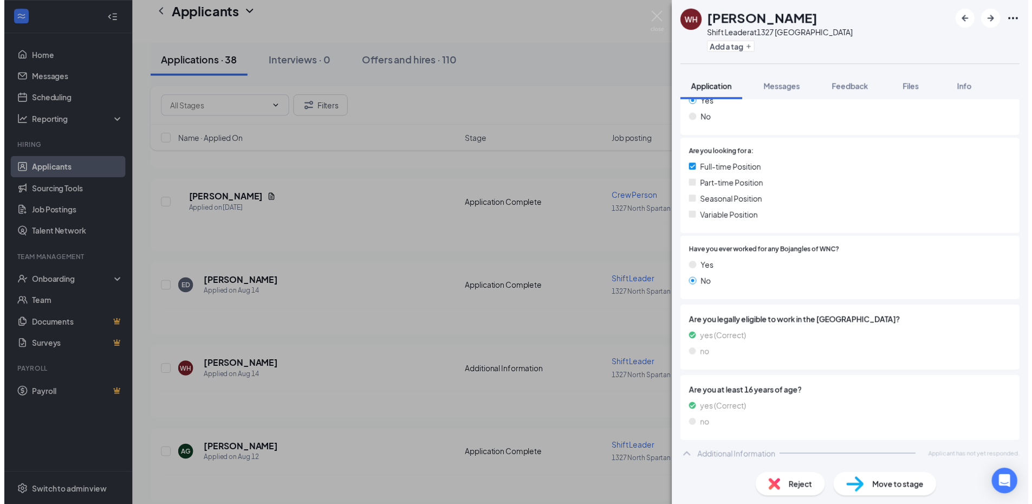
scroll to position [218, 0]
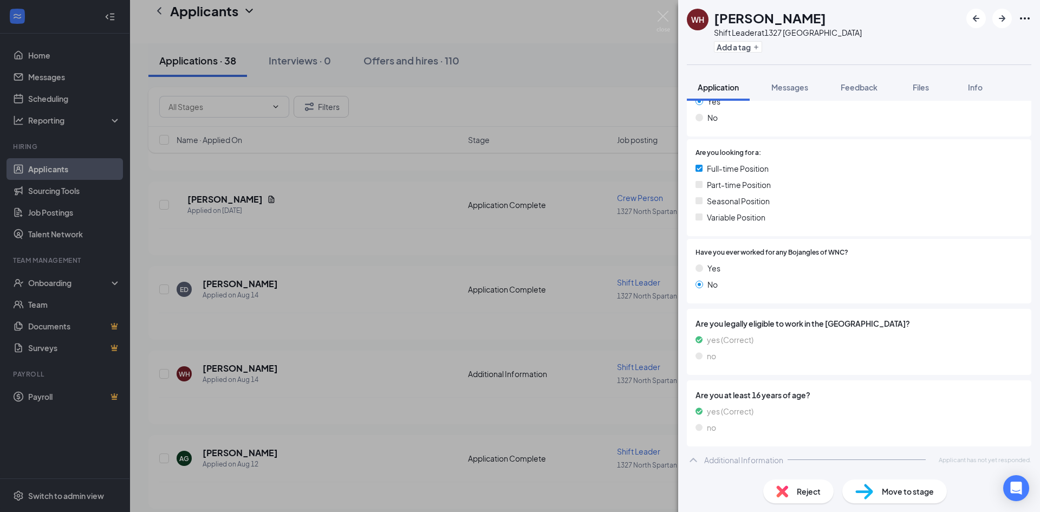
click at [488, 364] on div "[PERSON_NAME] [PERSON_NAME] Shift Leader at [STREET_ADDRESS] Add a tag Applicat…" at bounding box center [520, 256] width 1040 height 512
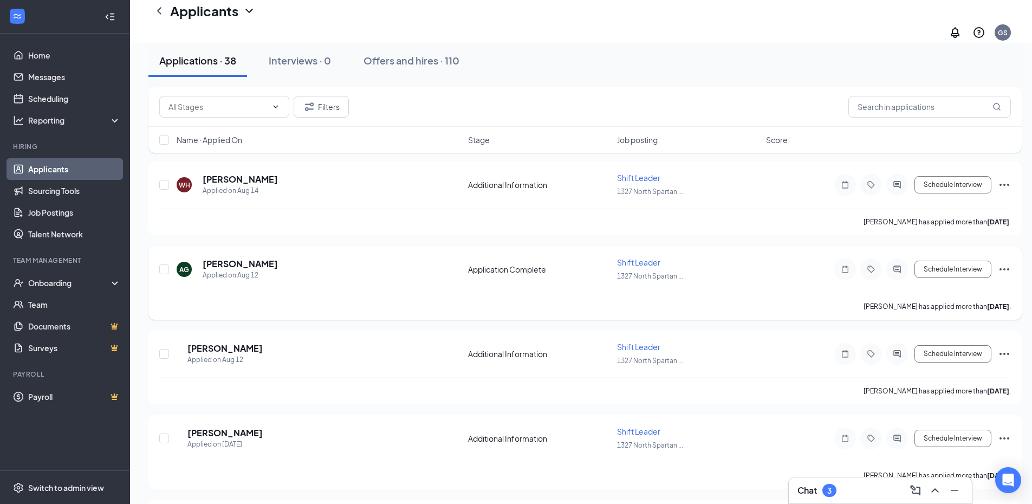
scroll to position [1606, 0]
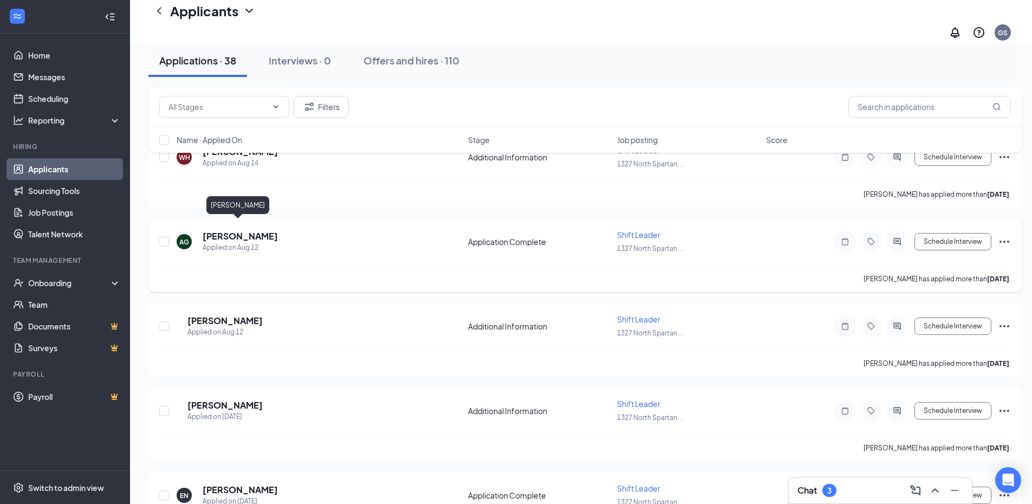
click at [242, 230] on h5 "[PERSON_NAME]" at bounding box center [240, 236] width 75 height 12
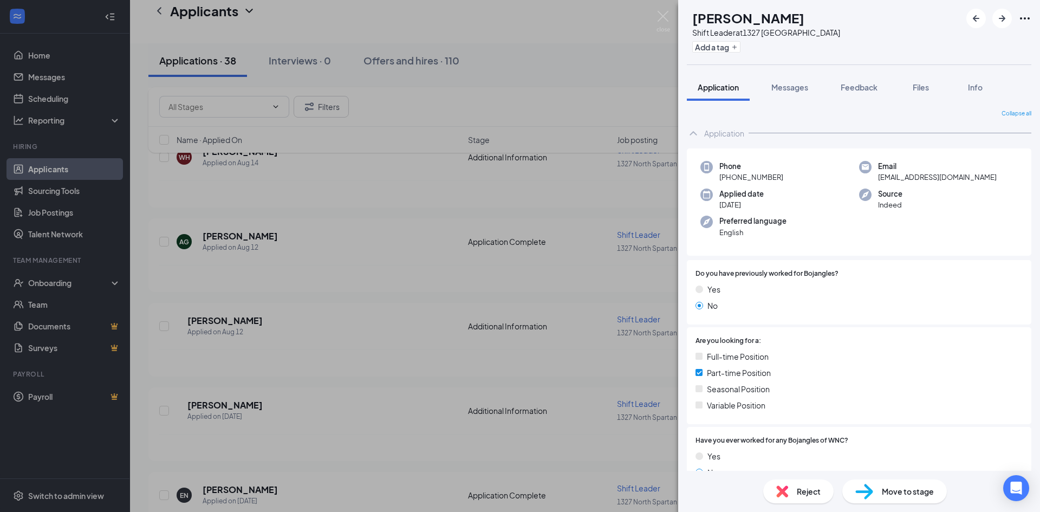
click at [220, 306] on div "AG [PERSON_NAME] Shift Leader at [STREET_ADDRESS] Add a tag Application Message…" at bounding box center [520, 256] width 1040 height 512
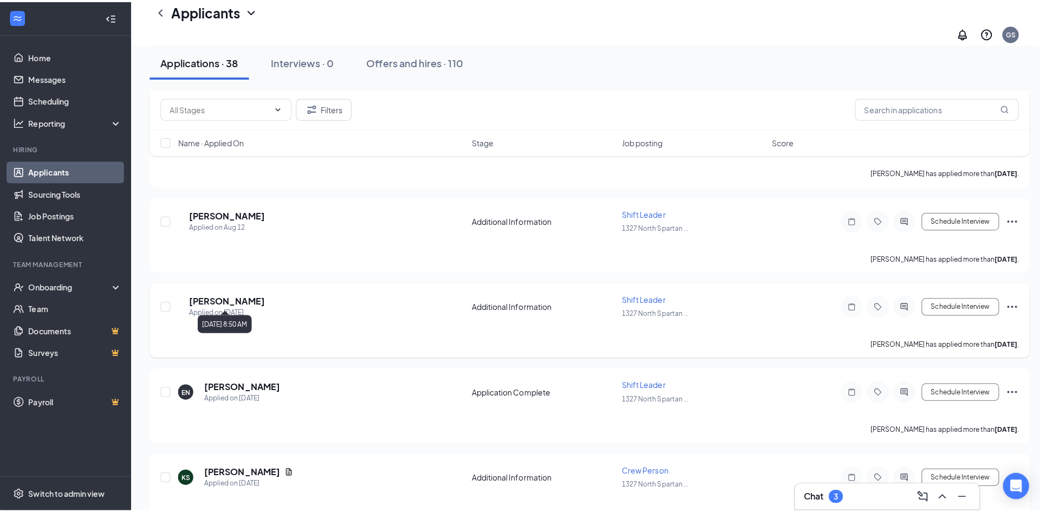
scroll to position [1823, 0]
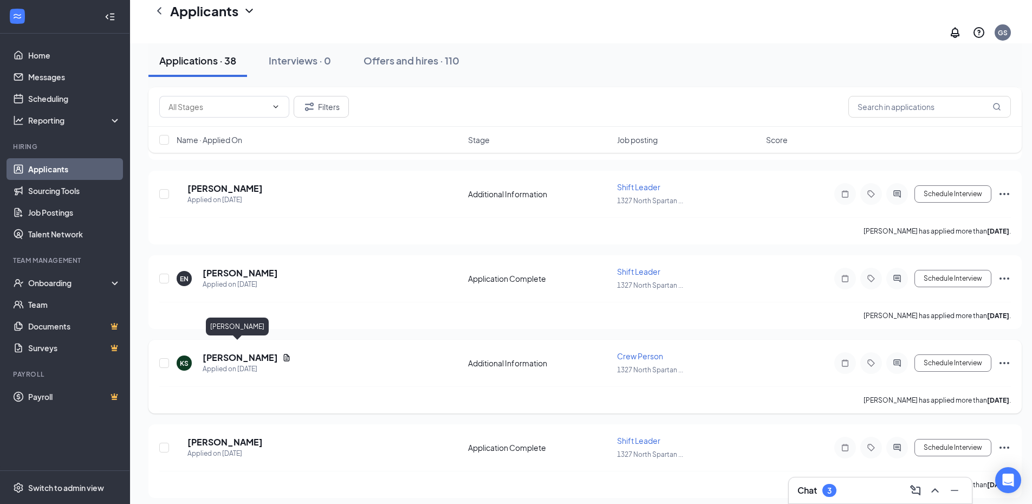
click at [237, 351] on h5 "[PERSON_NAME]" at bounding box center [240, 357] width 75 height 12
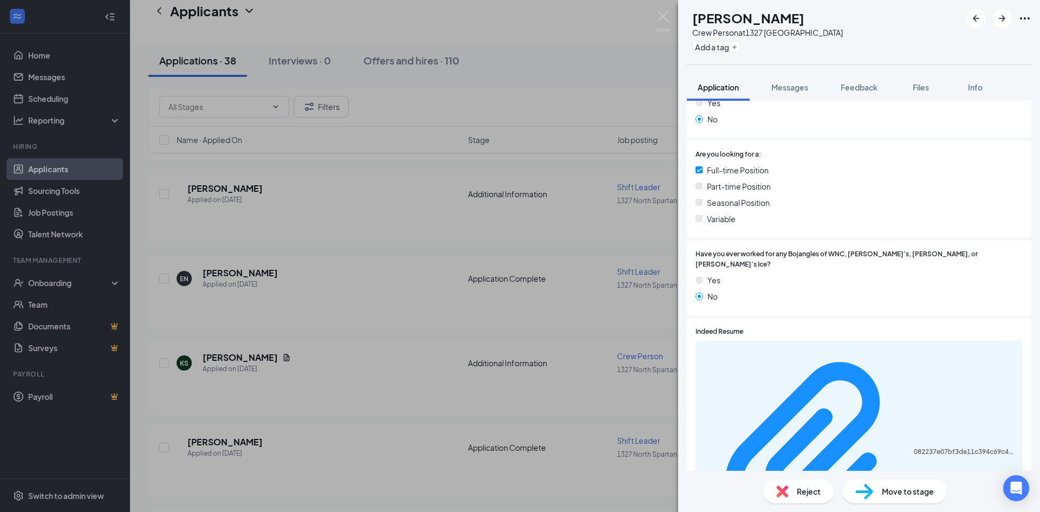
scroll to position [272, 0]
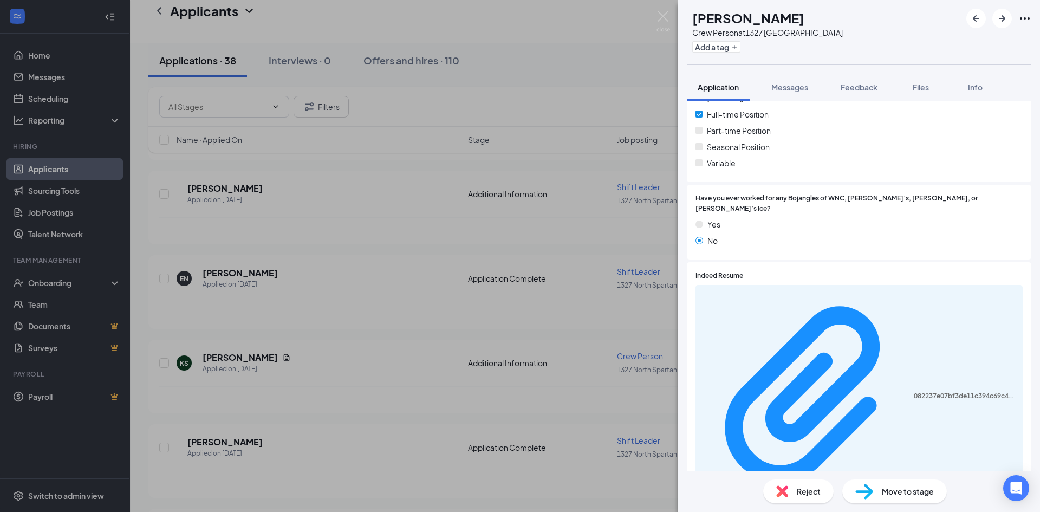
click at [204, 435] on div "KS [PERSON_NAME] Crew Person at [STREET_ADDRESS] Add a tag Application Messages…" at bounding box center [520, 256] width 1040 height 512
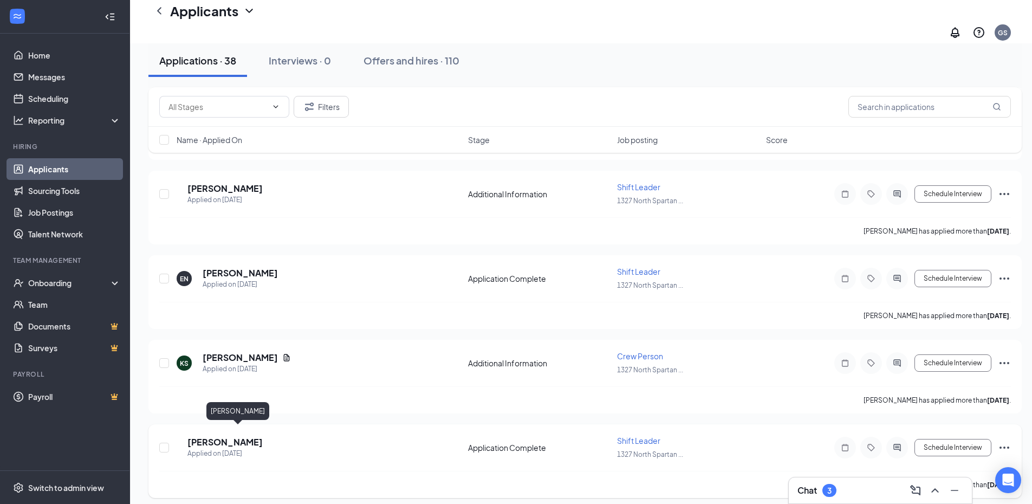
click at [222, 436] on h5 "[PERSON_NAME]" at bounding box center [224, 442] width 75 height 12
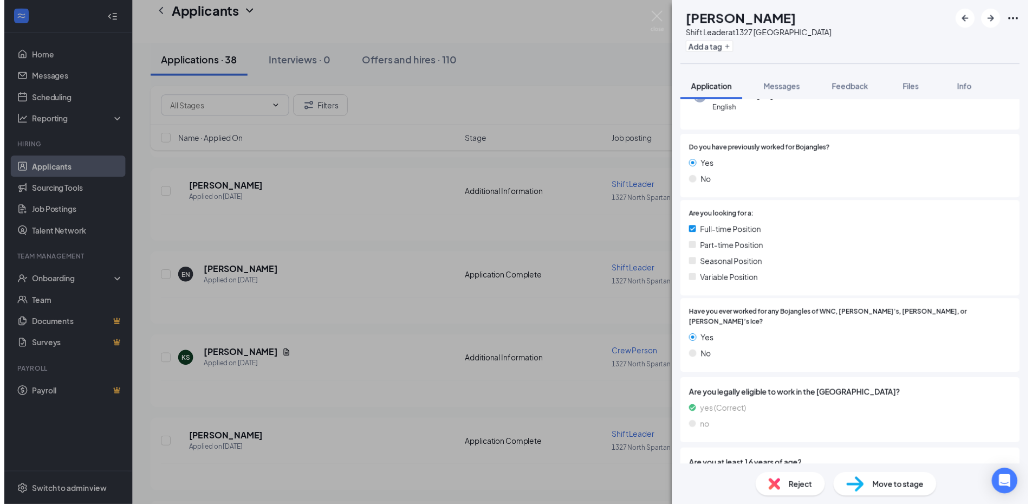
scroll to position [325, 0]
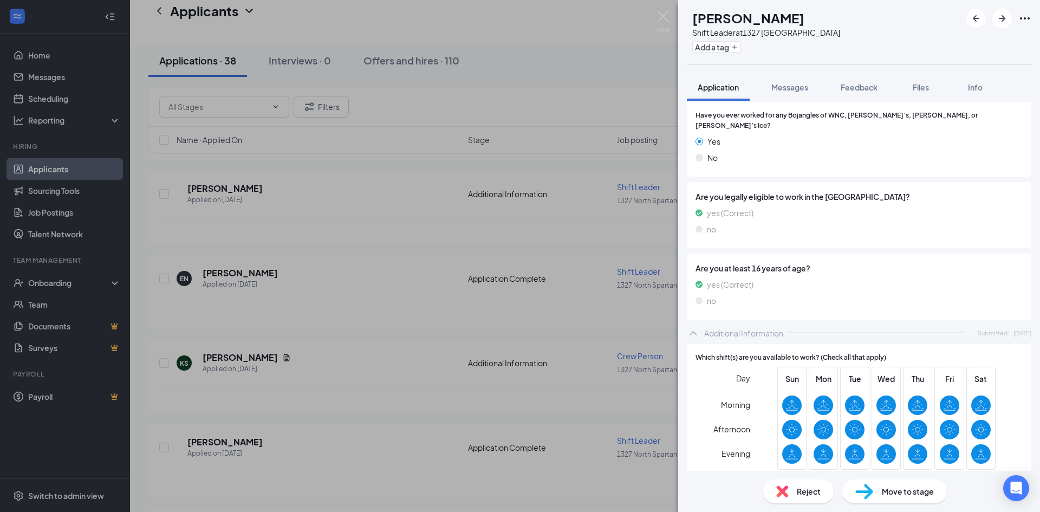
click at [559, 282] on div "NP [PERSON_NAME] Shift Leader at [STREET_ADDRESS] Add a tag Application Message…" at bounding box center [520, 256] width 1040 height 512
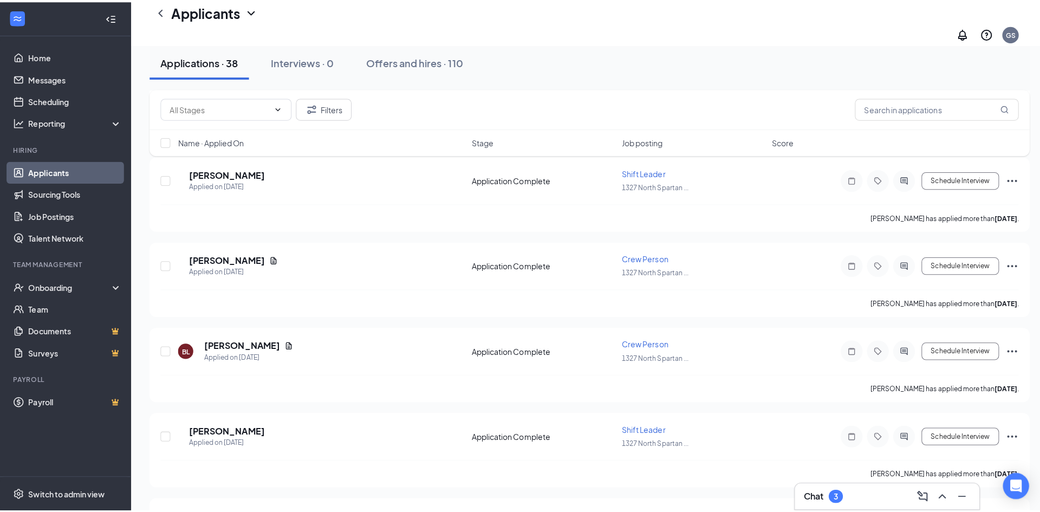
scroll to position [2093, 0]
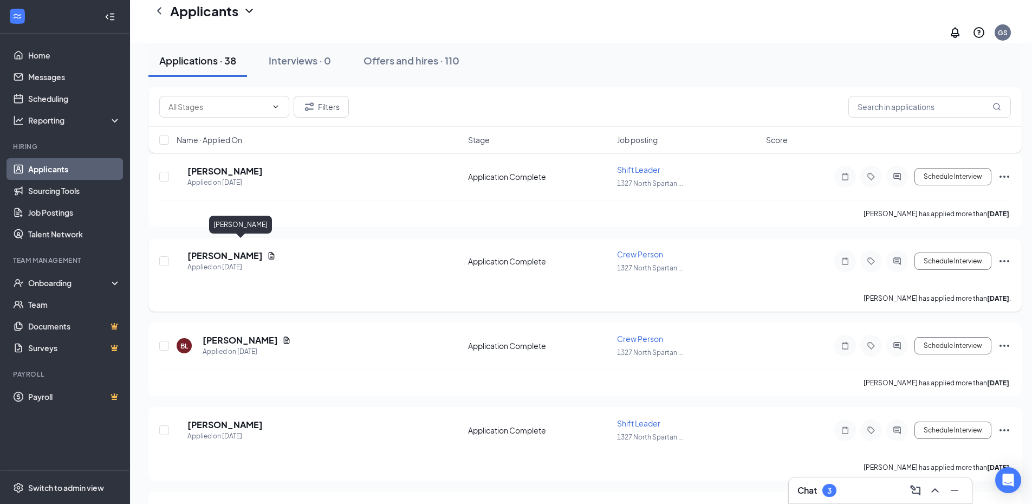
click at [256, 250] on h5 "[PERSON_NAME]" at bounding box center [224, 256] width 75 height 12
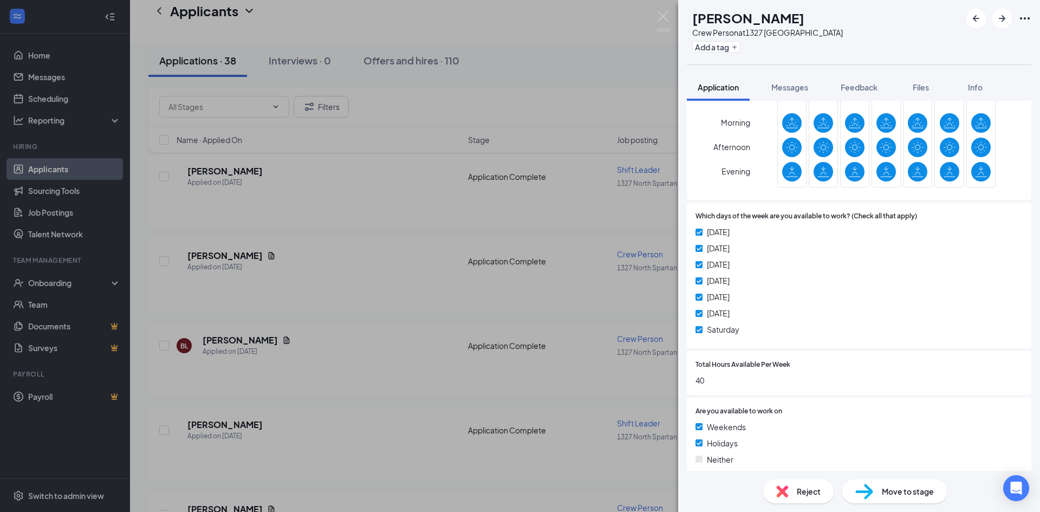
scroll to position [1029, 0]
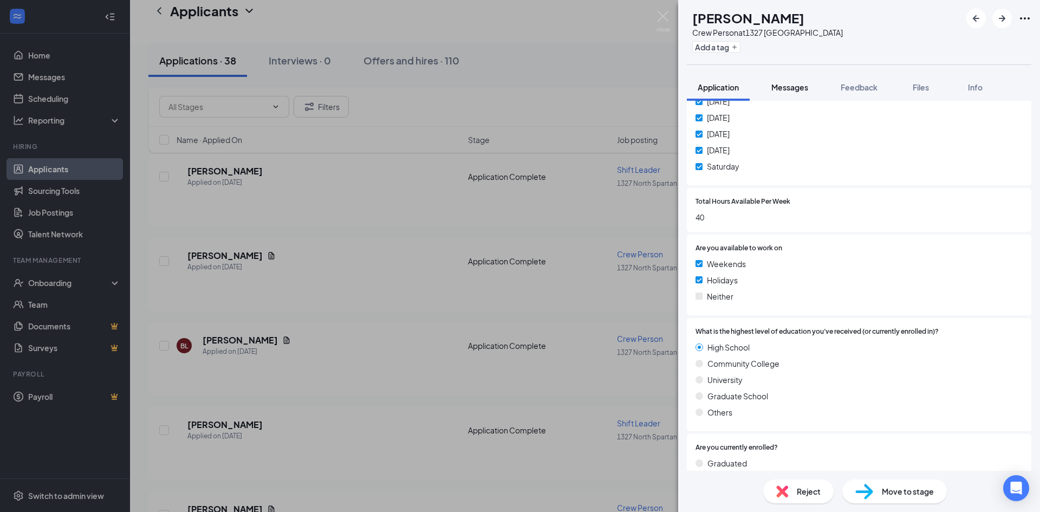
click at [790, 87] on span "Messages" at bounding box center [789, 87] width 37 height 10
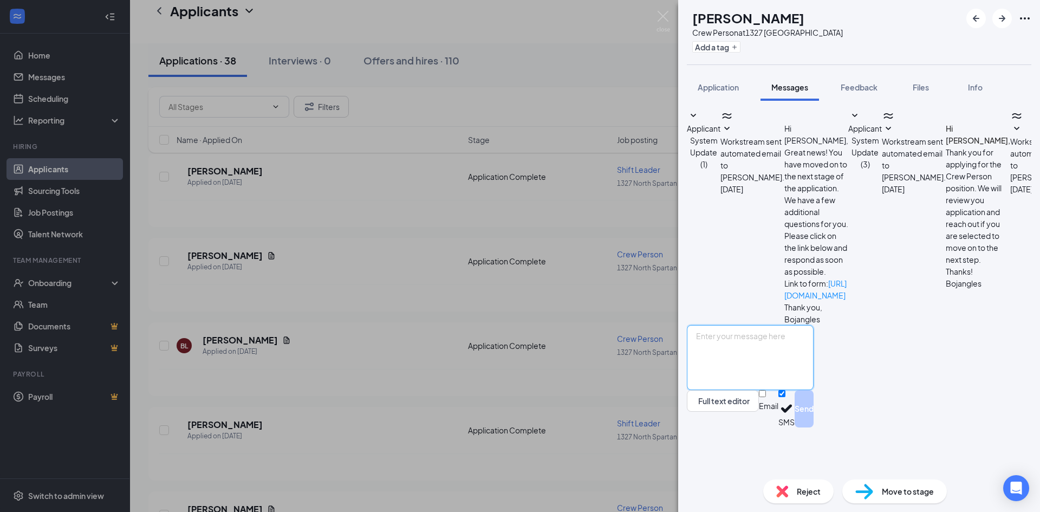
click at [813, 379] on textarea at bounding box center [750, 357] width 127 height 65
type textarea "h"
type textarea "Hello this is [PERSON_NAME], the general manager of1327. When are you available…"
click at [813, 427] on button "Send" at bounding box center [803, 408] width 19 height 37
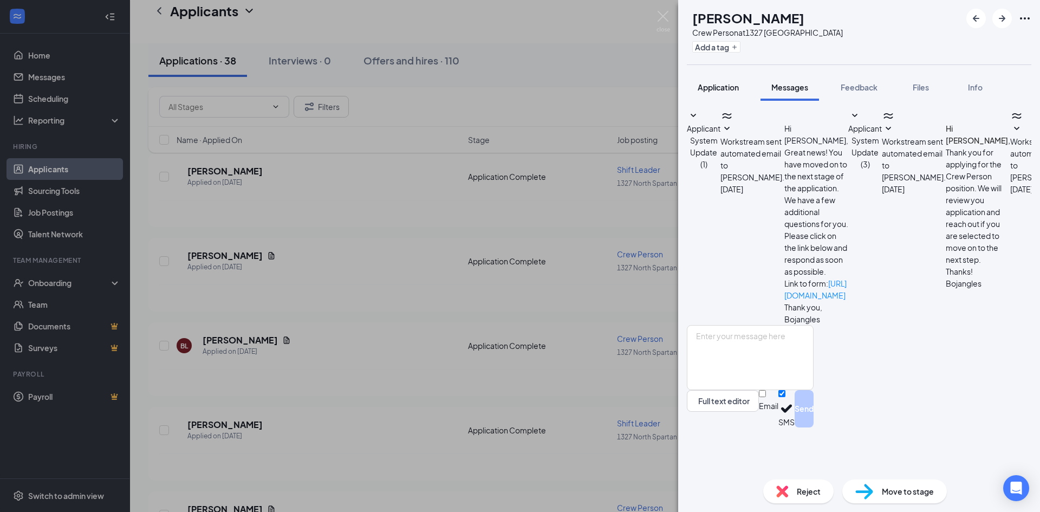
click at [723, 89] on span "Application" at bounding box center [717, 87] width 41 height 10
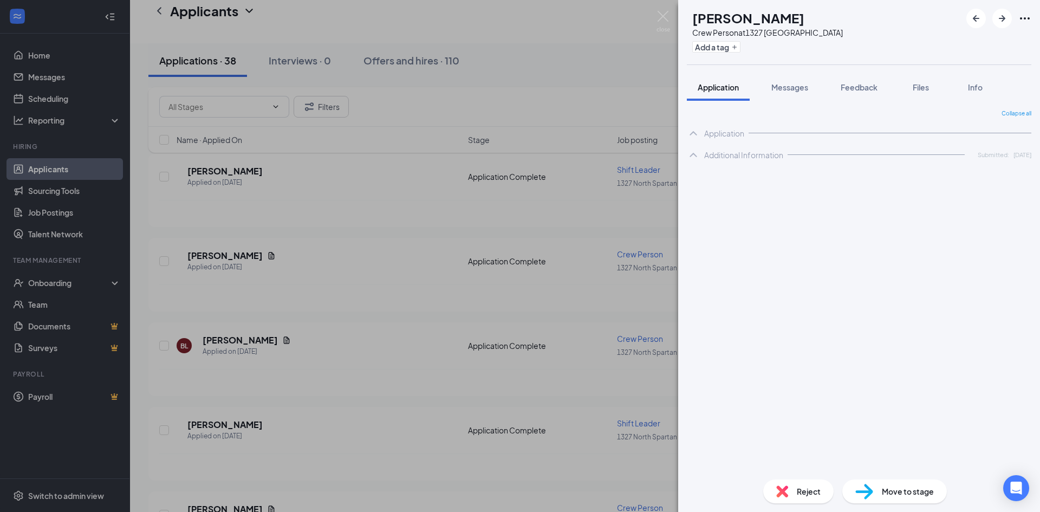
click at [723, 86] on span "Application" at bounding box center [717, 87] width 41 height 10
click at [727, 87] on span "Application" at bounding box center [717, 87] width 41 height 10
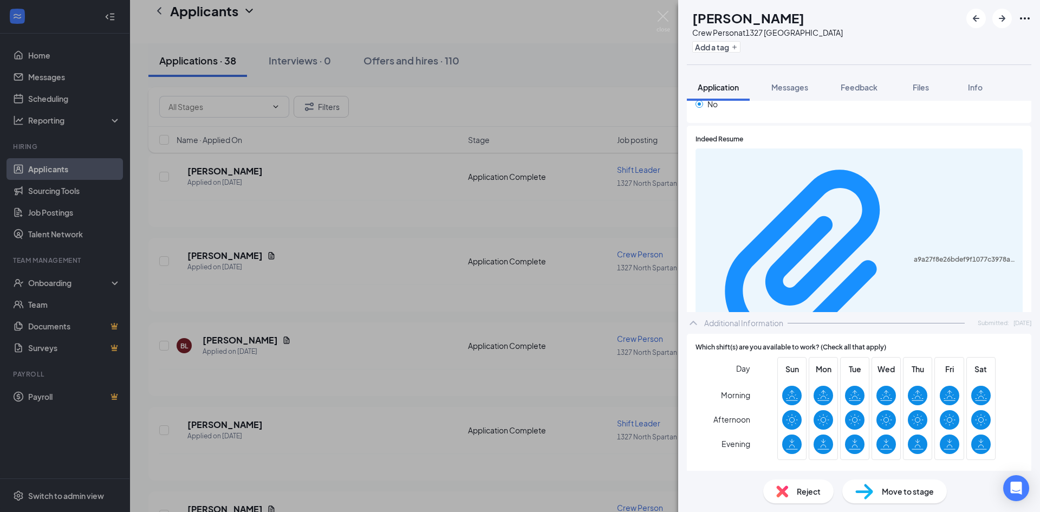
scroll to position [379, 0]
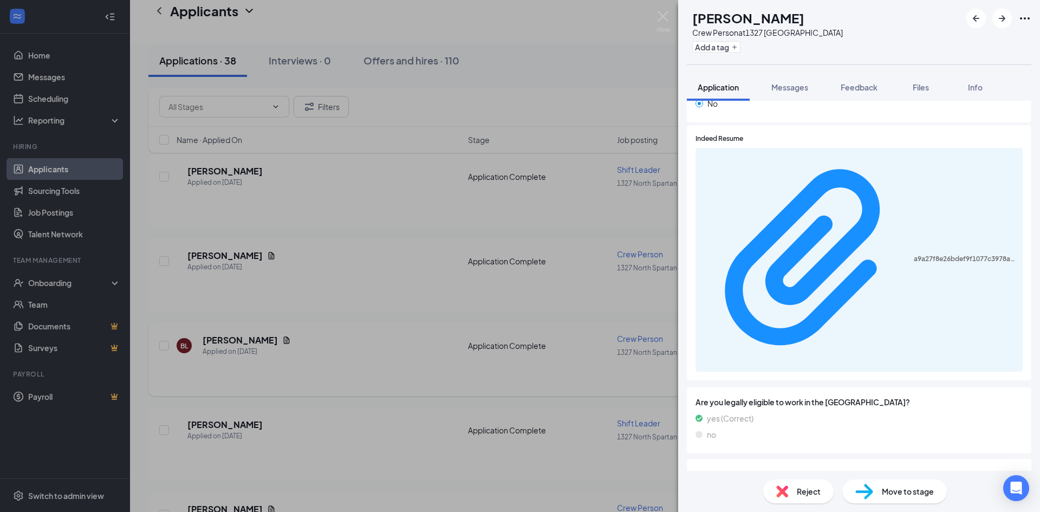
drag, startPoint x: 278, startPoint y: 345, endPoint x: 319, endPoint y: 328, distance: 45.2
click at [278, 344] on div "[PERSON_NAME] Crew Person at [STREET_ADDRESS] Add a tag Application Messages Fe…" at bounding box center [520, 256] width 1040 height 512
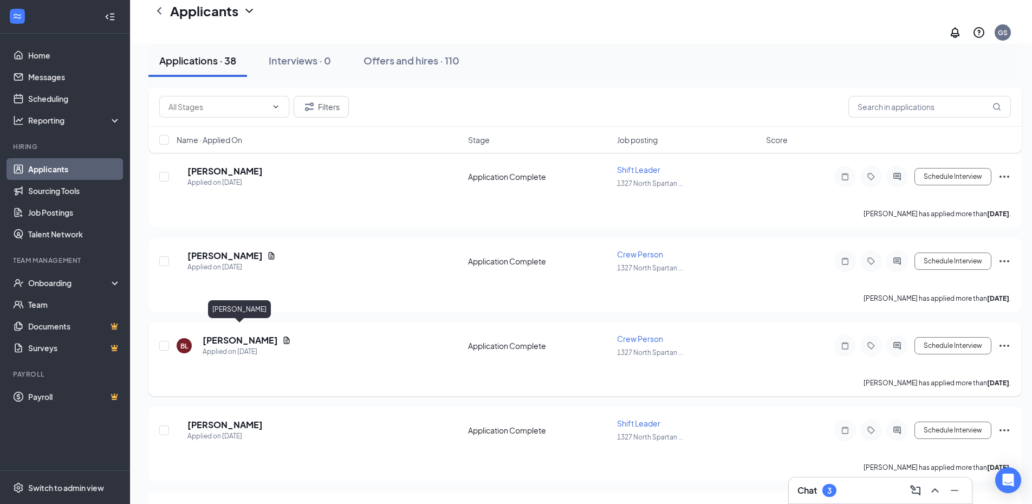
click at [253, 334] on h5 "[PERSON_NAME]" at bounding box center [240, 340] width 75 height 12
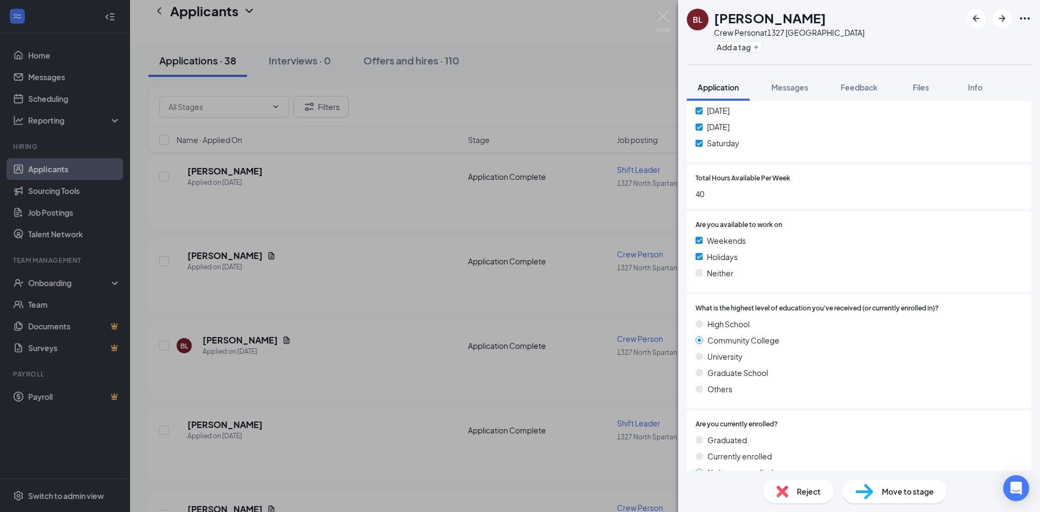
scroll to position [1053, 0]
drag, startPoint x: 238, startPoint y: 412, endPoint x: 295, endPoint y: 356, distance: 79.3
click at [238, 412] on div "[PERSON_NAME] Crew Person at [STREET_ADDRESS] Add a tag Application Messages Fe…" at bounding box center [520, 256] width 1040 height 512
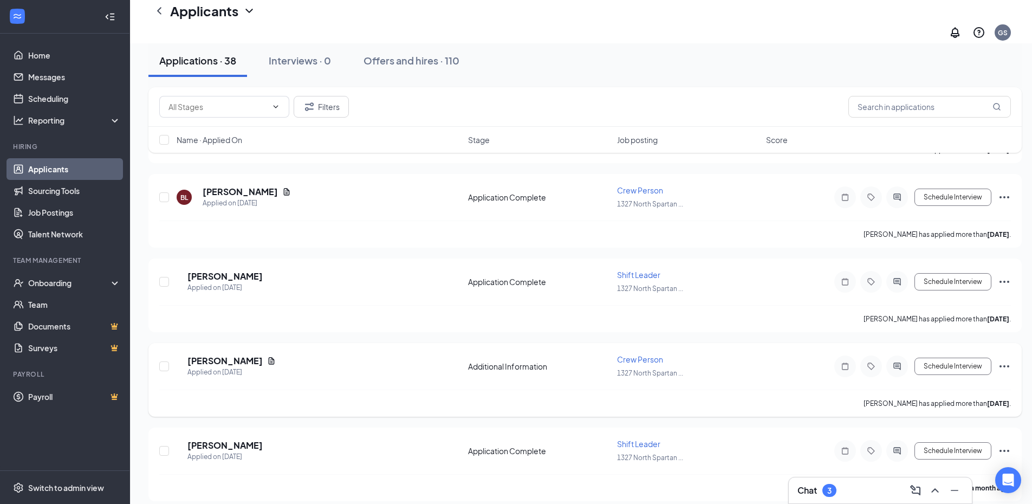
scroll to position [2242, 0]
click at [245, 354] on h5 "[PERSON_NAME]" at bounding box center [224, 360] width 75 height 12
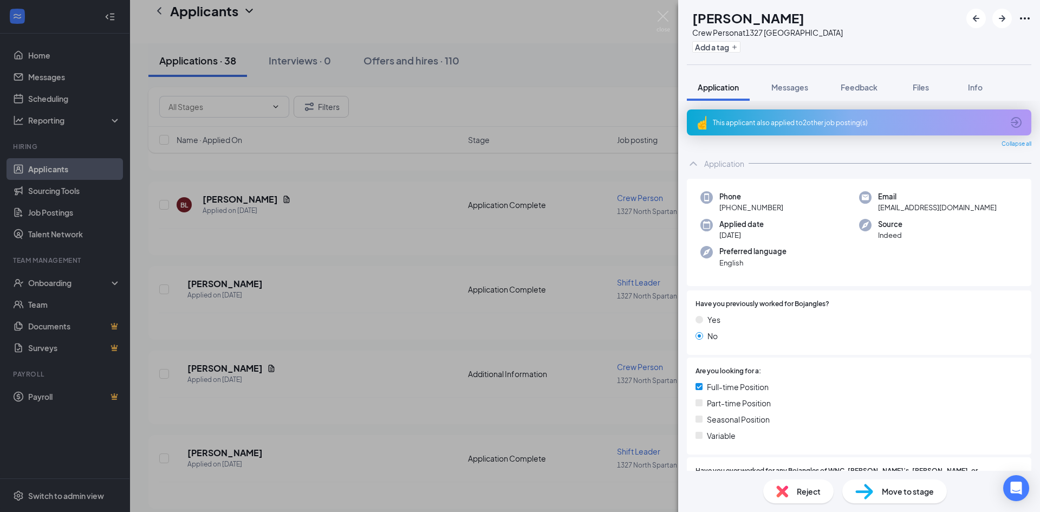
scroll to position [277, 0]
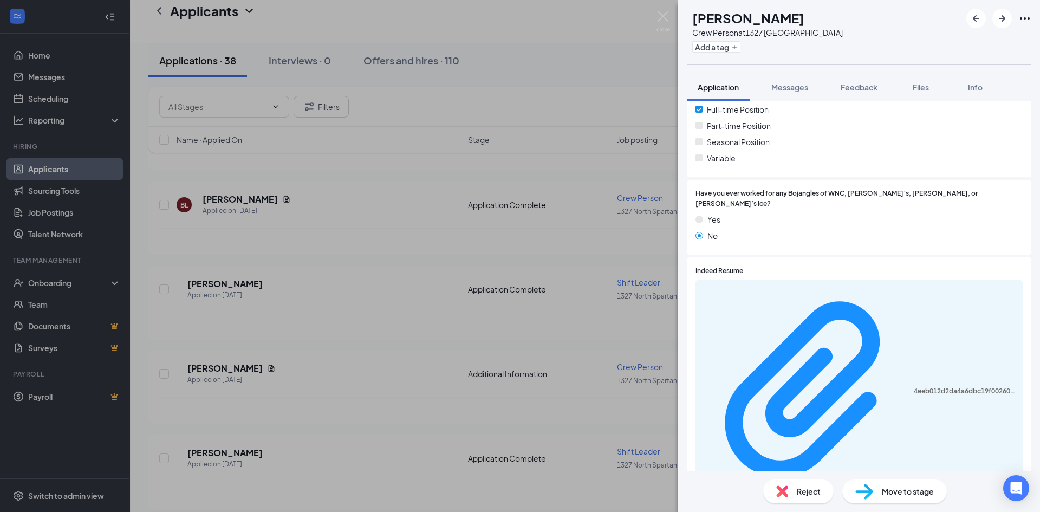
click at [245, 440] on div "[PERSON_NAME] Crew Person at [STREET_ADDRESS] Add a tag Application Messages Fe…" at bounding box center [520, 256] width 1040 height 512
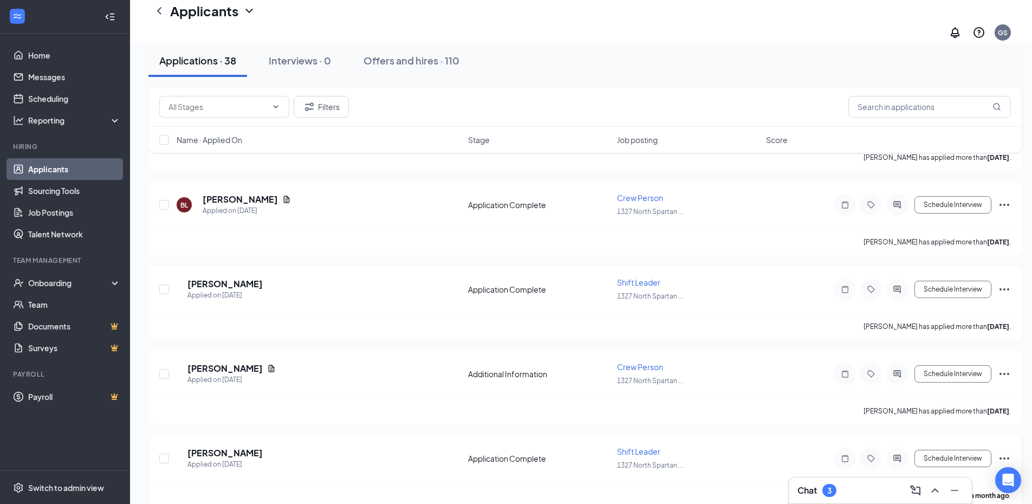
click at [236, 447] on h5 "[PERSON_NAME]" at bounding box center [224, 453] width 75 height 12
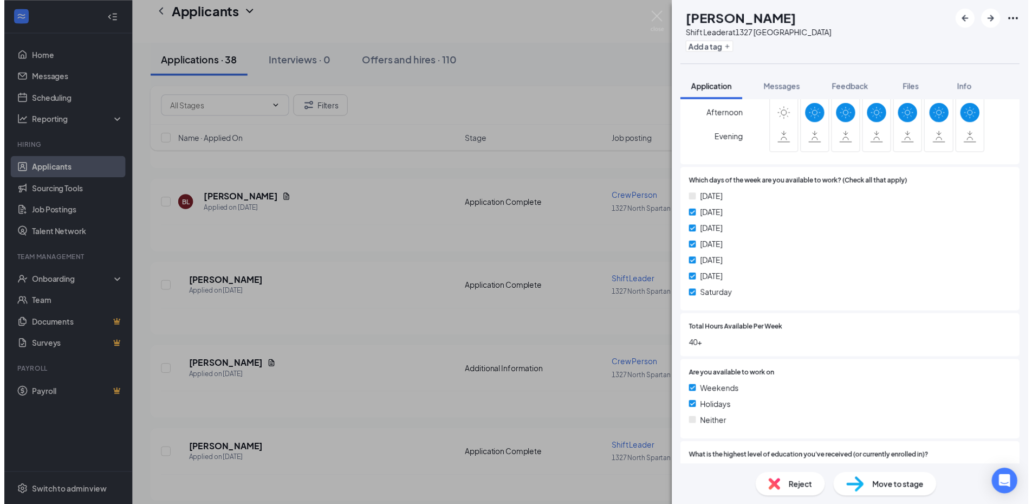
scroll to position [650, 0]
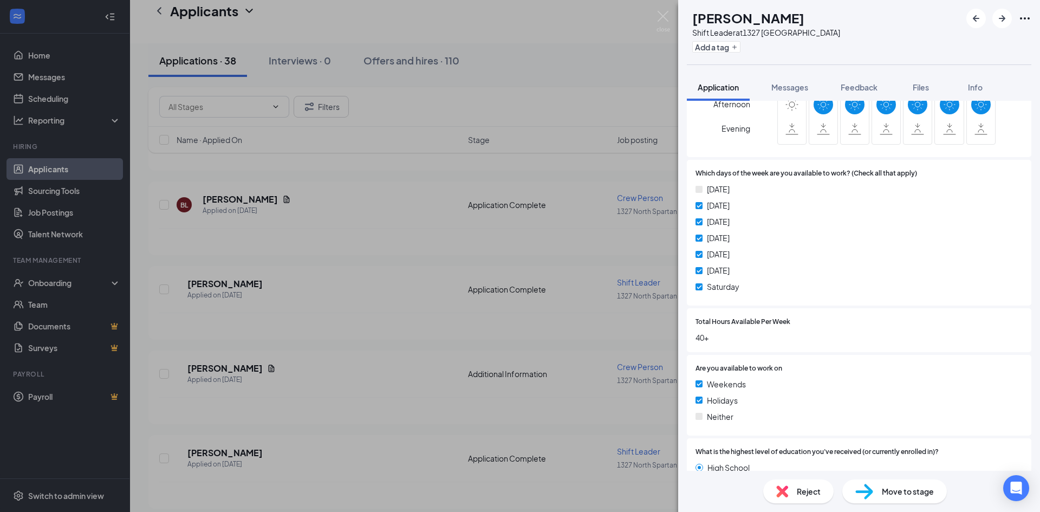
click at [466, 409] on div "AL [PERSON_NAME] Leader at [STREET_ADDRESS] Add a tag Application Messages Feed…" at bounding box center [520, 256] width 1040 height 512
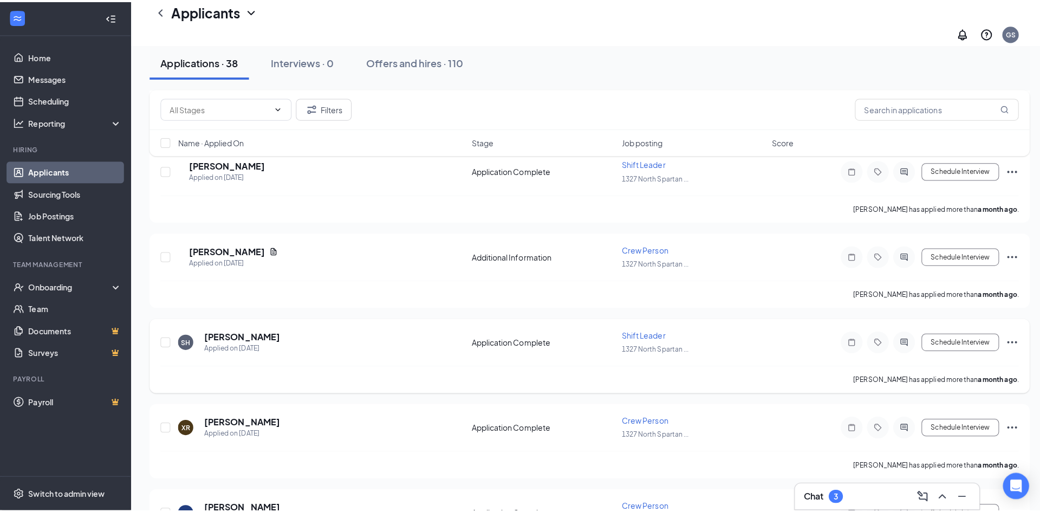
scroll to position [2613, 0]
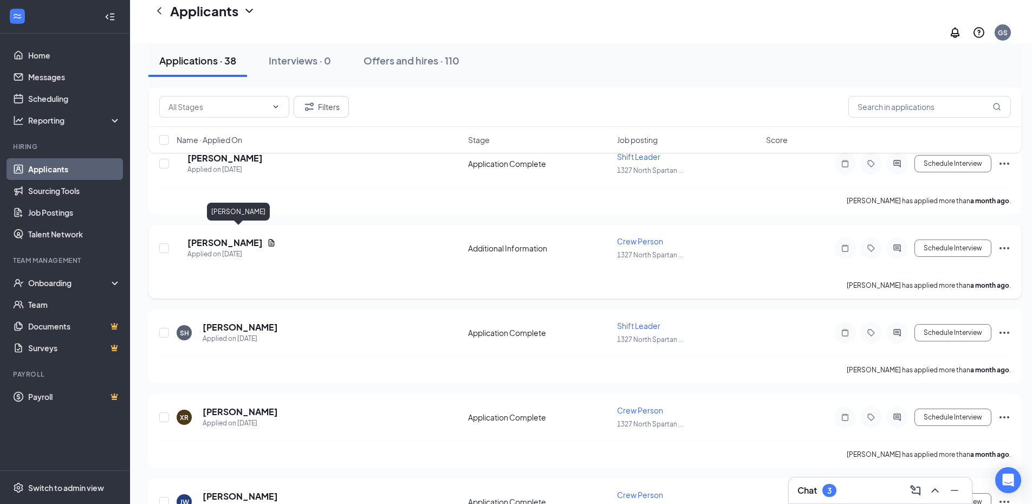
click at [241, 237] on h5 "[PERSON_NAME]" at bounding box center [224, 243] width 75 height 12
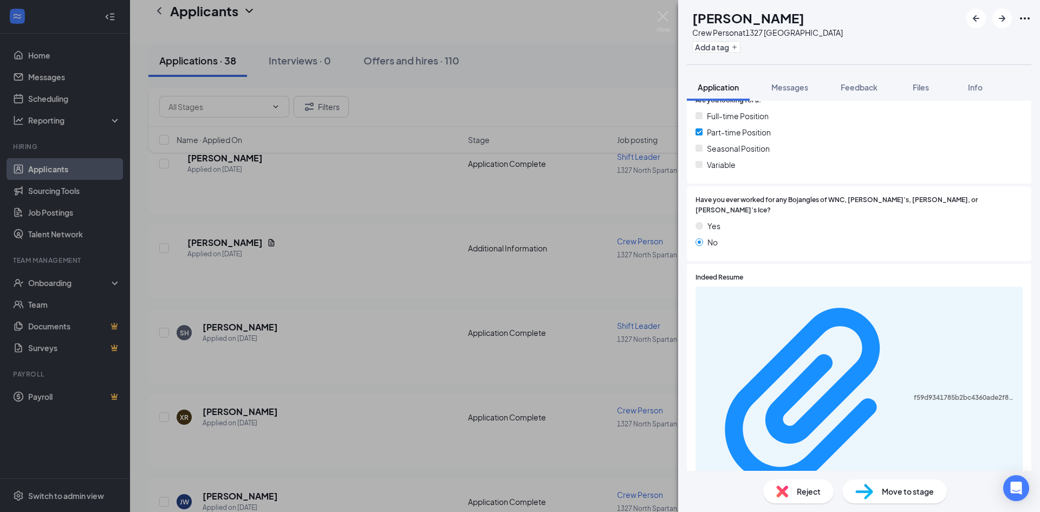
scroll to position [277, 0]
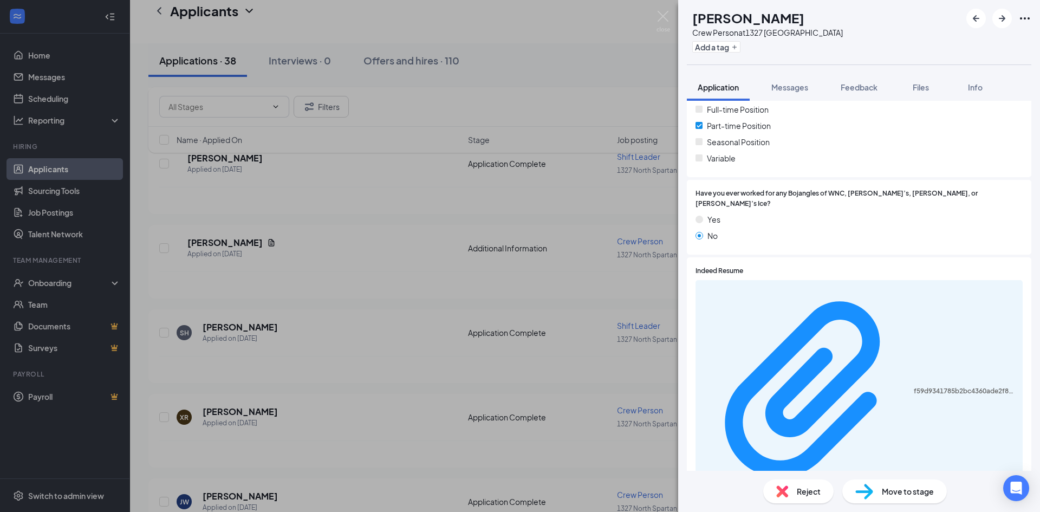
click at [262, 400] on div "[PERSON_NAME] [PERSON_NAME] Crew Person at [STREET_ADDRESS] Add a tag Applicati…" at bounding box center [520, 256] width 1040 height 512
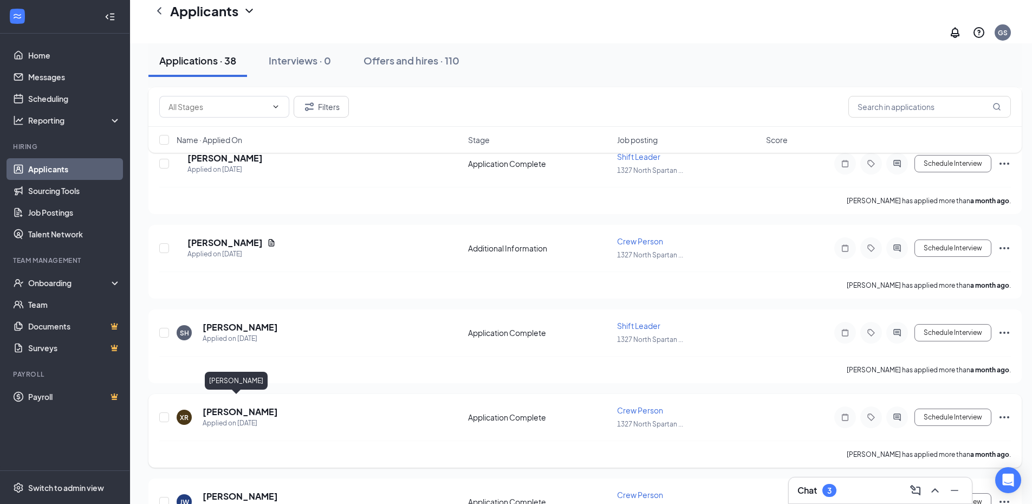
click at [224, 406] on h5 "[PERSON_NAME]" at bounding box center [240, 412] width 75 height 12
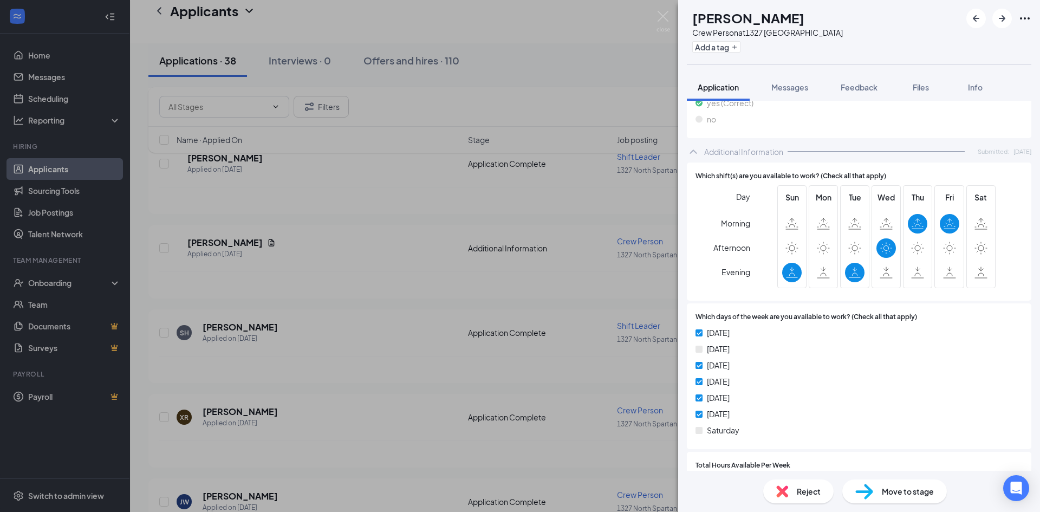
scroll to position [541, 0]
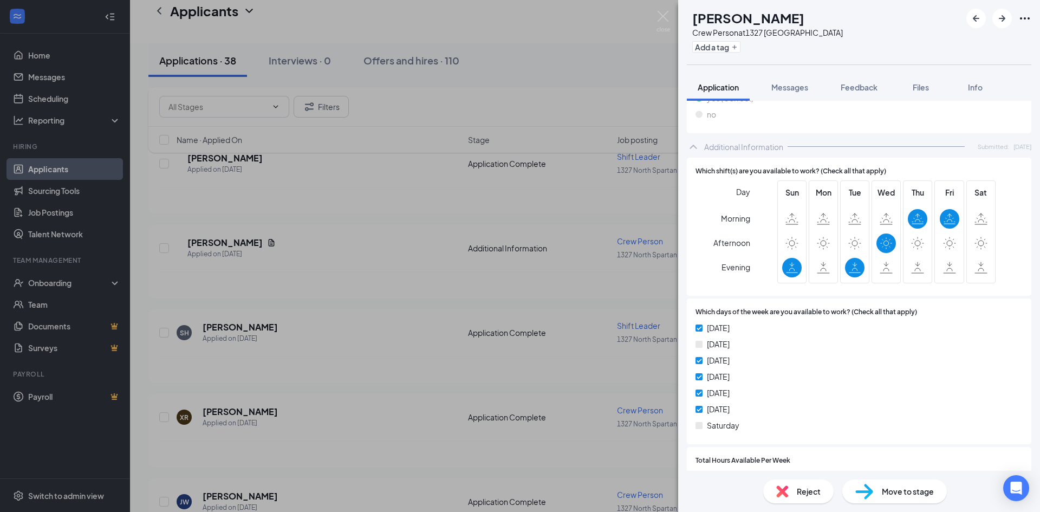
click at [247, 423] on div "XR [PERSON_NAME] Crew Person at [STREET_ADDRESS] Add a tag Application Messages…" at bounding box center [520, 256] width 1040 height 512
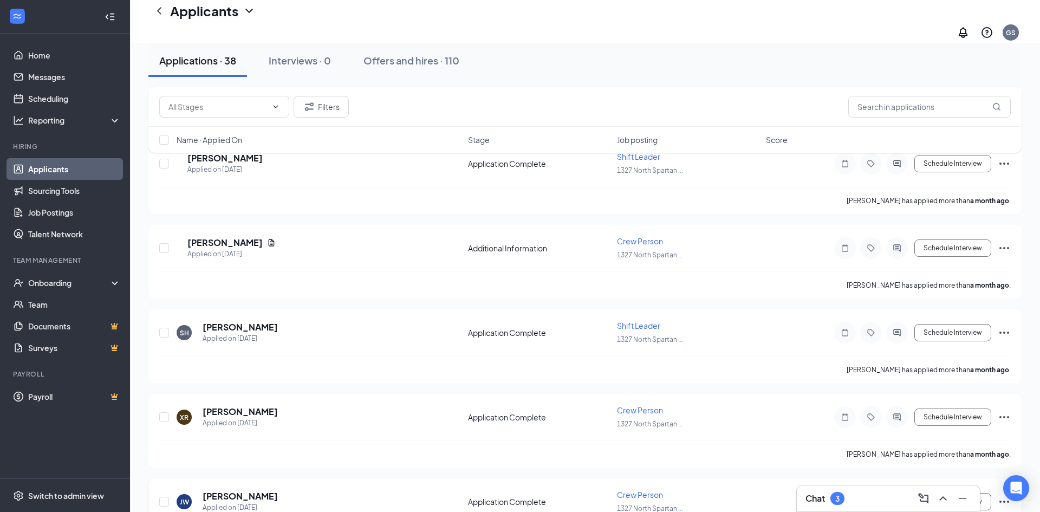
scroll to position [2830, 0]
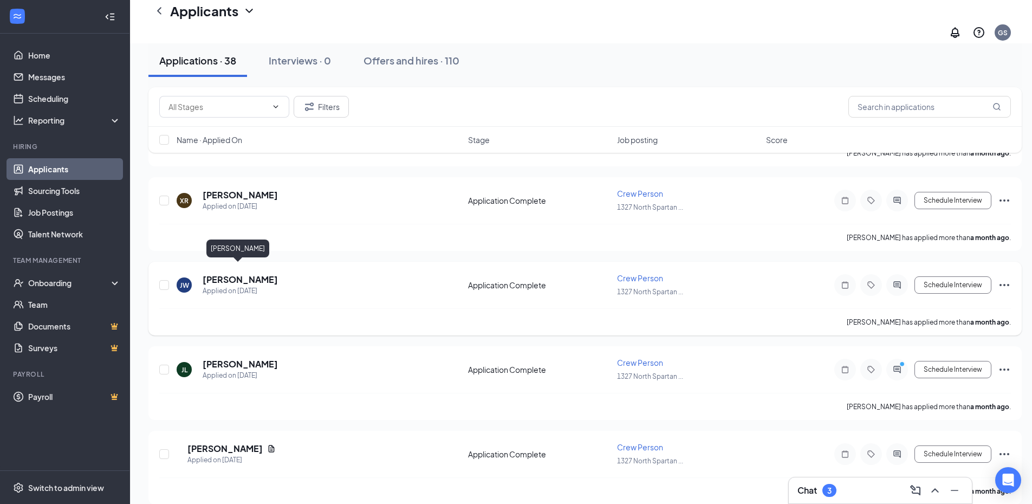
click at [257, 273] on h5 "[PERSON_NAME]" at bounding box center [240, 279] width 75 height 12
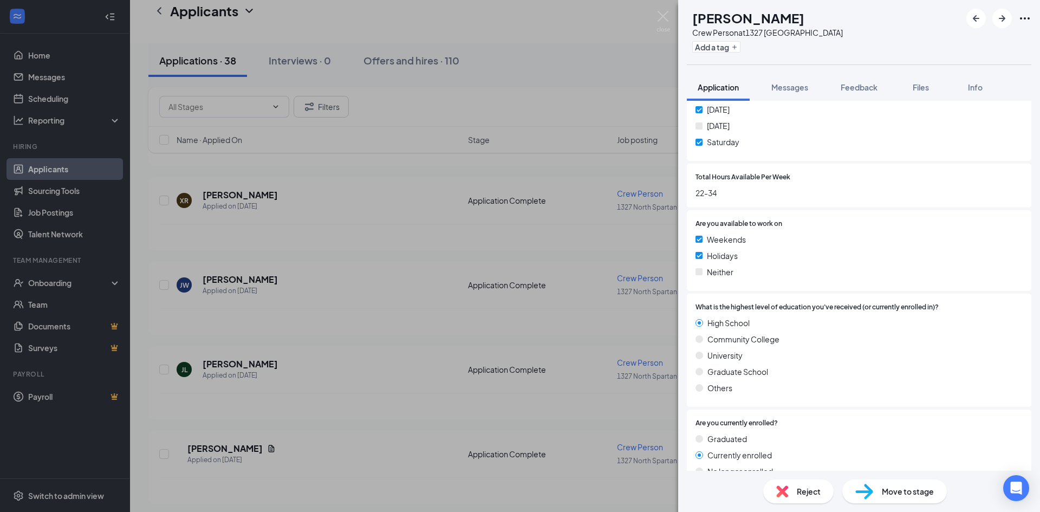
scroll to position [866, 0]
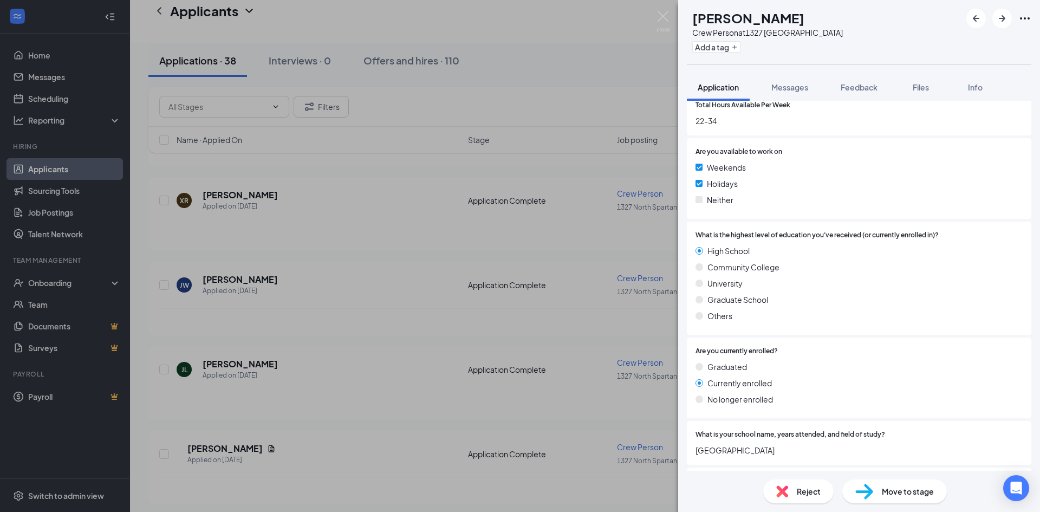
click at [260, 412] on div "[PERSON_NAME] Jayden [PERSON_NAME] Crew Person at [STREET_ADDRESS] Add a tag Ap…" at bounding box center [520, 256] width 1040 height 512
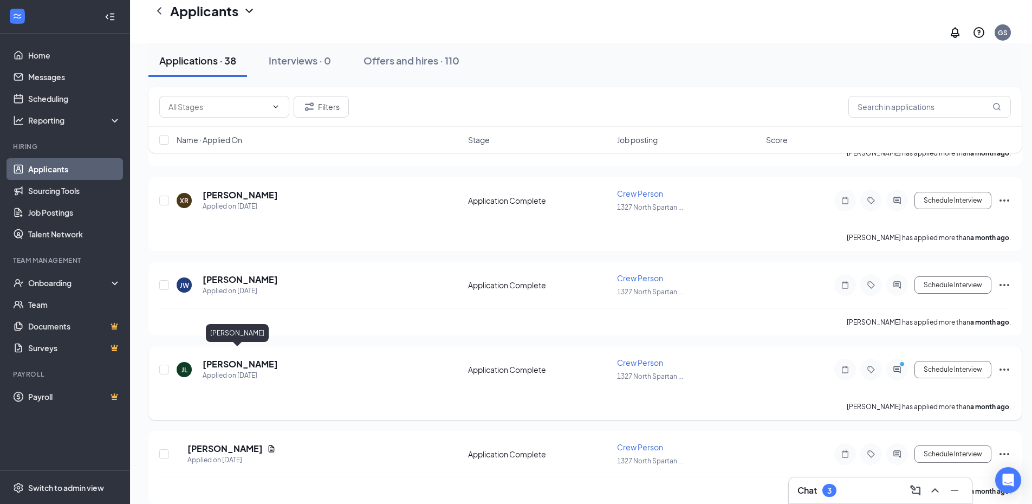
click at [250, 358] on h5 "[PERSON_NAME]" at bounding box center [240, 364] width 75 height 12
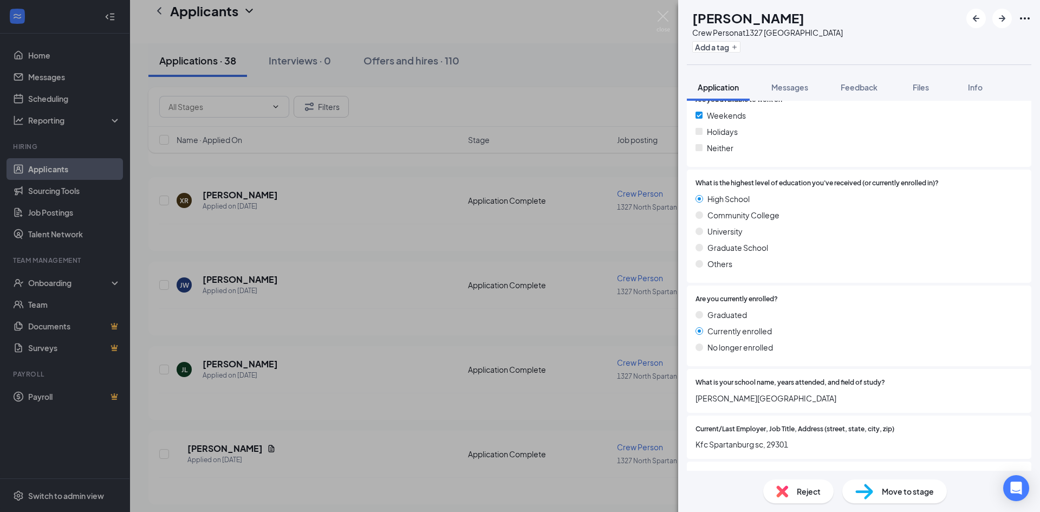
scroll to position [975, 0]
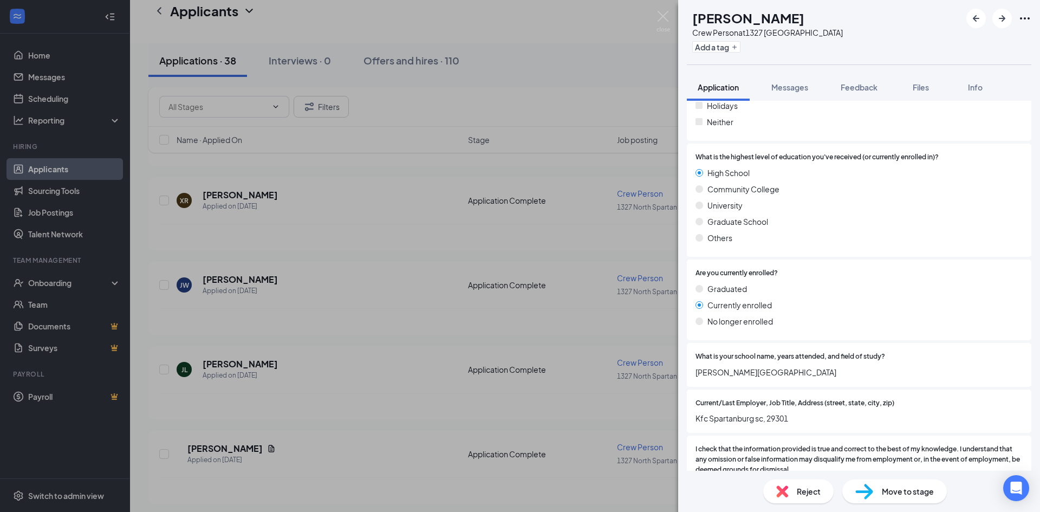
click at [243, 400] on div "[PERSON_NAME] Crew Person at [STREET_ADDRESS] Add a tag Application Messages Fe…" at bounding box center [520, 256] width 1040 height 512
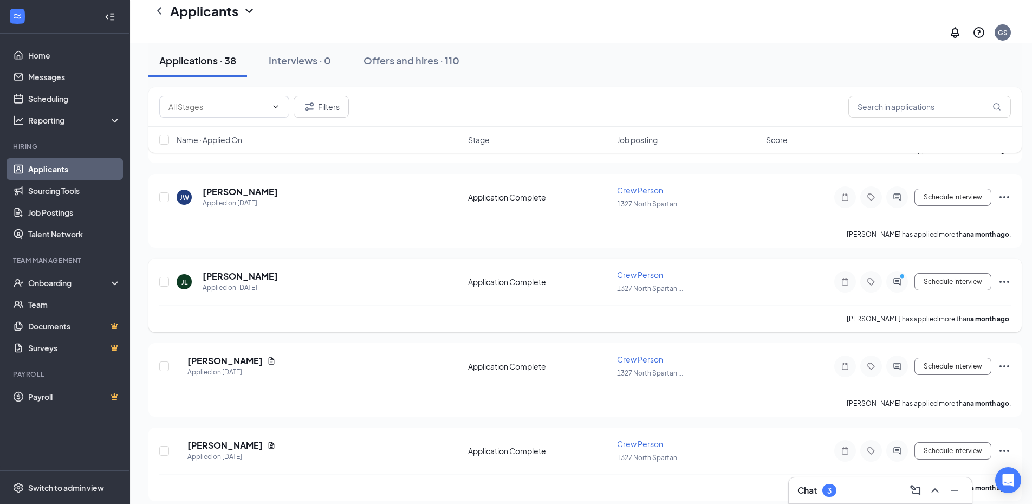
scroll to position [2918, 0]
click at [254, 354] on h5 "[PERSON_NAME]" at bounding box center [224, 360] width 75 height 12
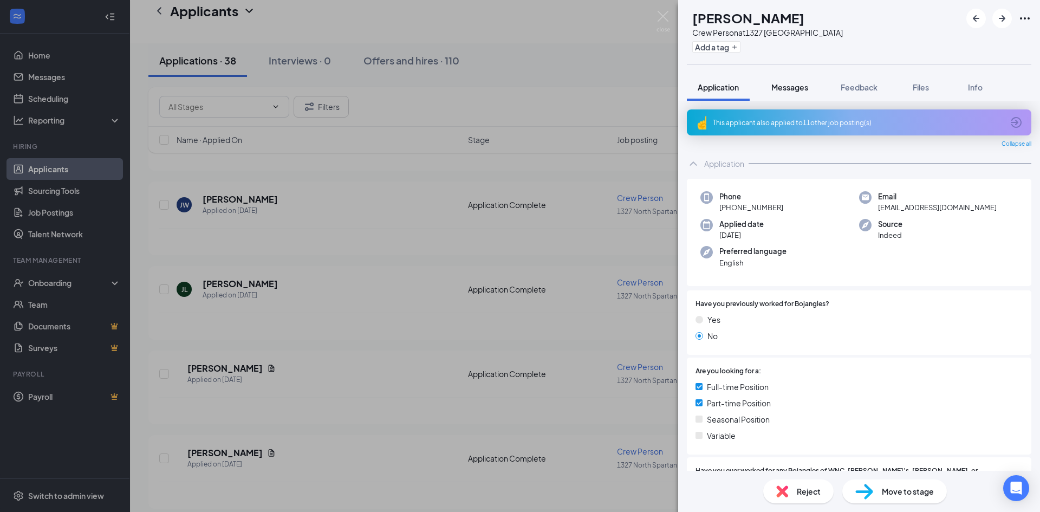
click at [799, 92] on span "Messages" at bounding box center [789, 87] width 37 height 10
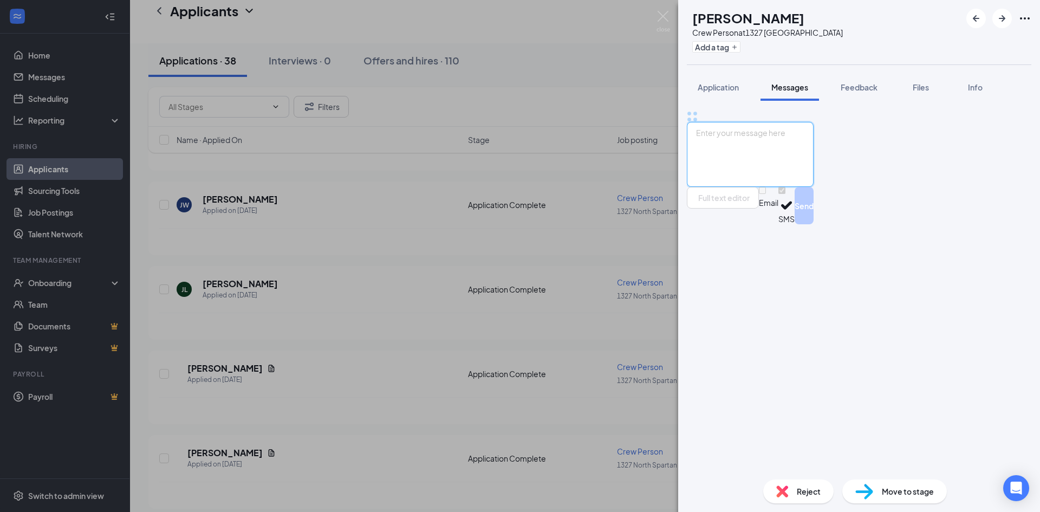
click at [813, 187] on textarea at bounding box center [750, 154] width 127 height 65
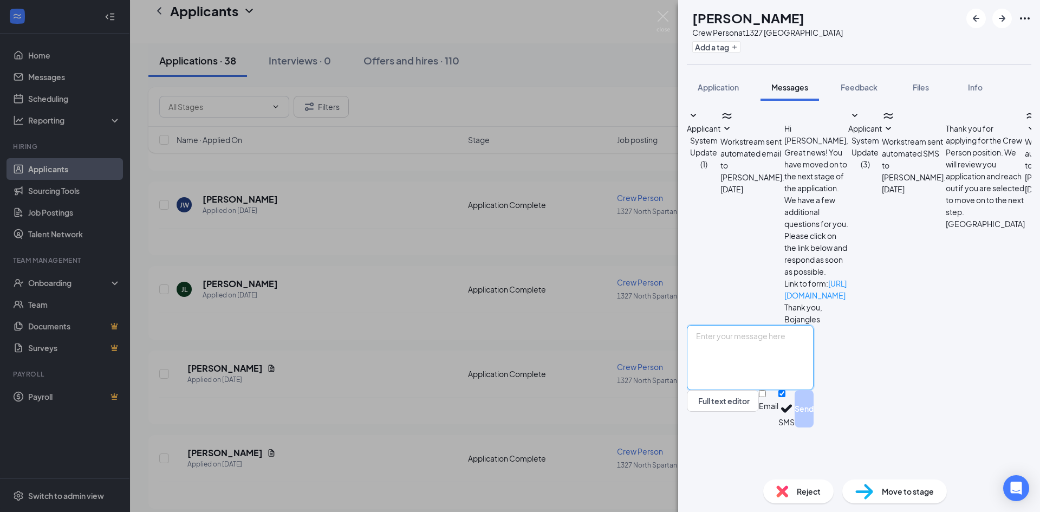
click at [813, 390] on textarea at bounding box center [750, 357] width 127 height 65
type textarea "Hello this is the General manager of 1327, when are you available for an interv…"
click at [813, 427] on button "Send" at bounding box center [803, 408] width 19 height 37
click at [608, 422] on div "KP [PERSON_NAME] Crew Person at [STREET_ADDRESS] Add a tag Application Messages…" at bounding box center [520, 256] width 1040 height 512
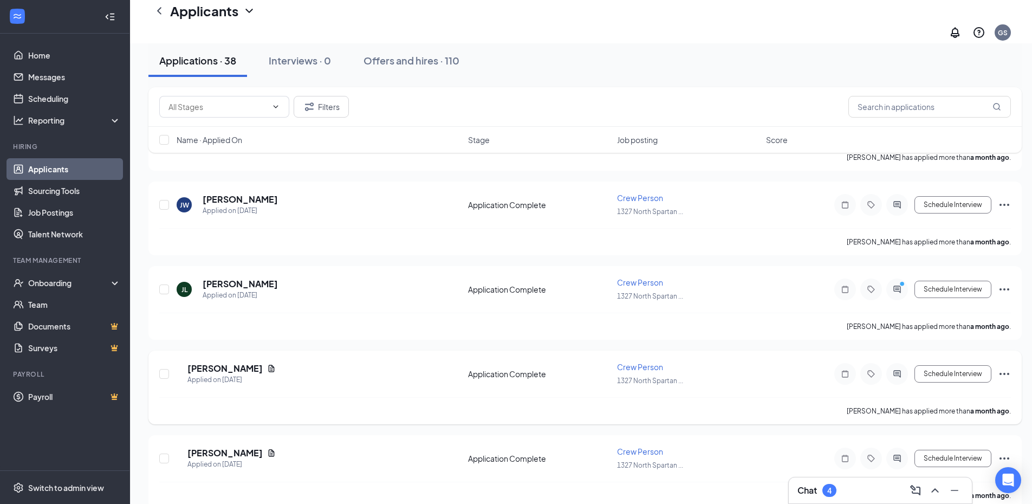
click at [216, 362] on h5 "[PERSON_NAME]" at bounding box center [224, 368] width 75 height 12
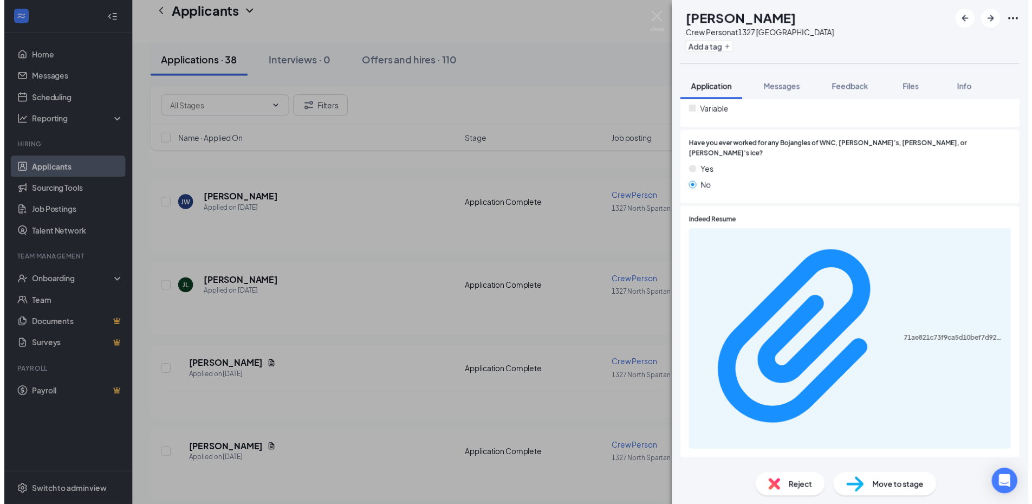
scroll to position [325, 0]
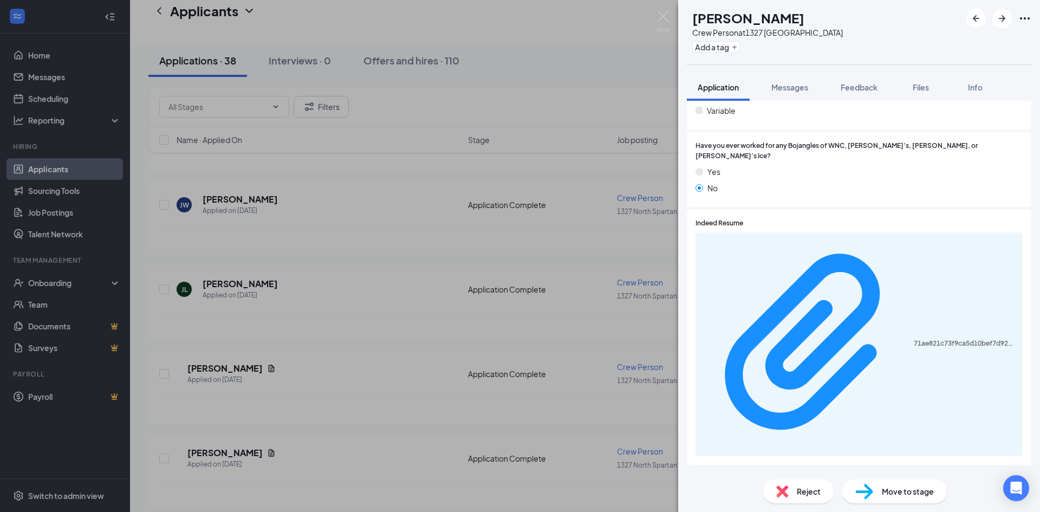
drag, startPoint x: 563, startPoint y: 313, endPoint x: 453, endPoint y: 139, distance: 206.1
click at [563, 316] on div "KP [PERSON_NAME] Crew Person at [STREET_ADDRESS] Add a tag Application Messages…" at bounding box center [520, 256] width 1040 height 512
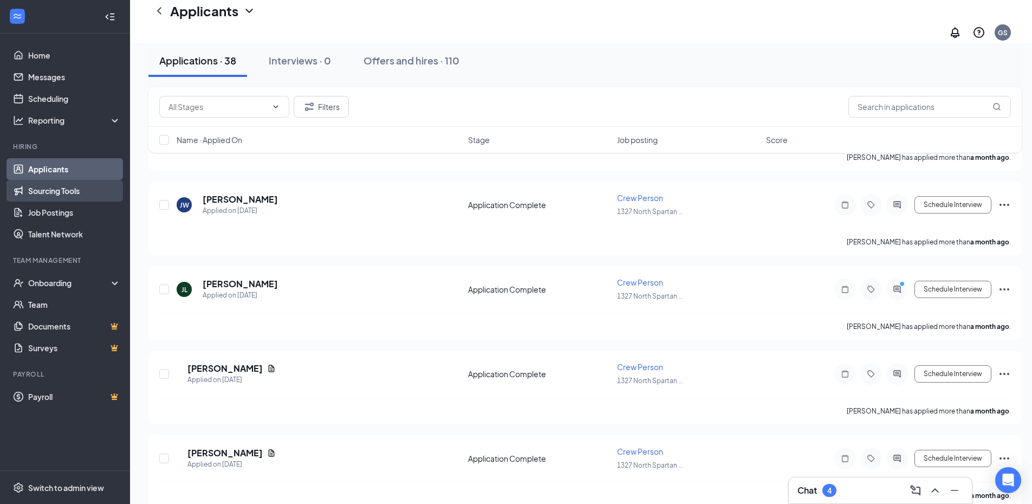
click at [82, 201] on link "Sourcing Tools" at bounding box center [74, 191] width 93 height 22
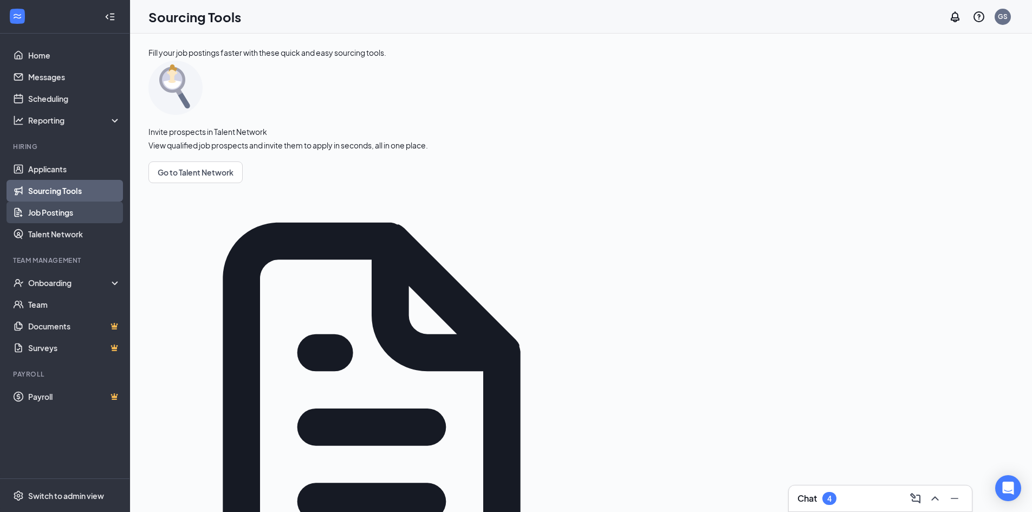
click at [84, 207] on link "Job Postings" at bounding box center [74, 212] width 93 height 22
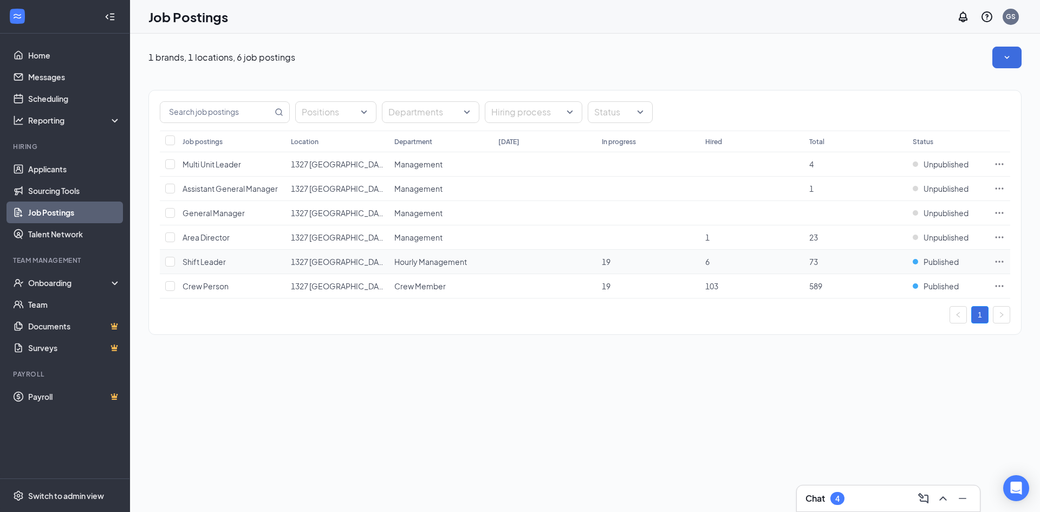
click at [211, 262] on span "Shift Leader" at bounding box center [203, 262] width 43 height 10
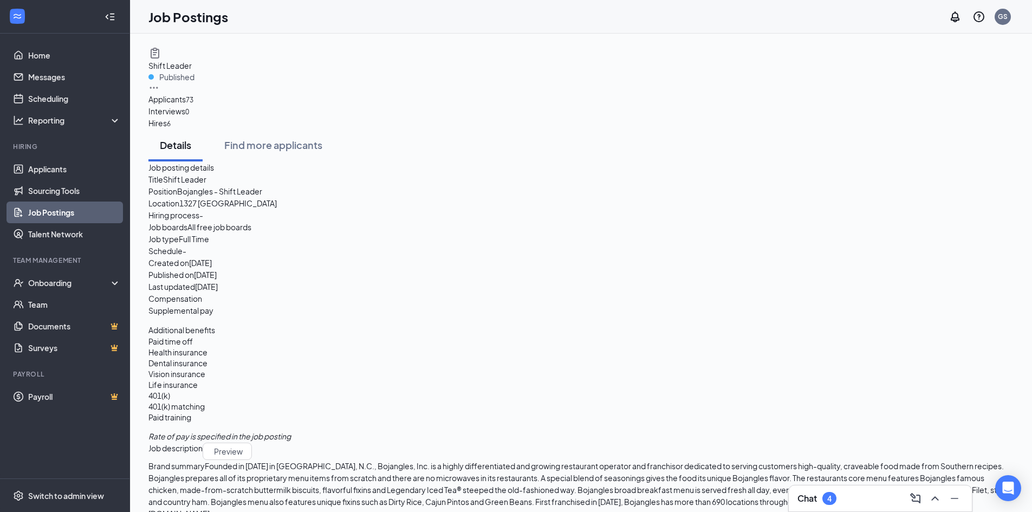
click at [193, 104] on span "73" at bounding box center [190, 100] width 8 height 8
click at [186, 104] on span "Applicants" at bounding box center [166, 99] width 37 height 10
click at [193, 104] on span "73" at bounding box center [190, 100] width 8 height 8
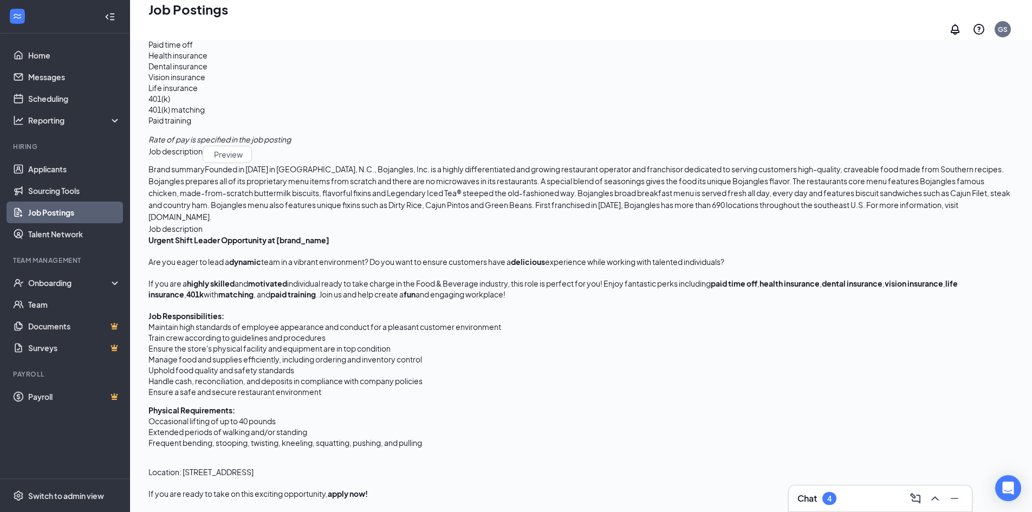
scroll to position [474, 0]
click at [76, 71] on link "Messages" at bounding box center [74, 77] width 93 height 22
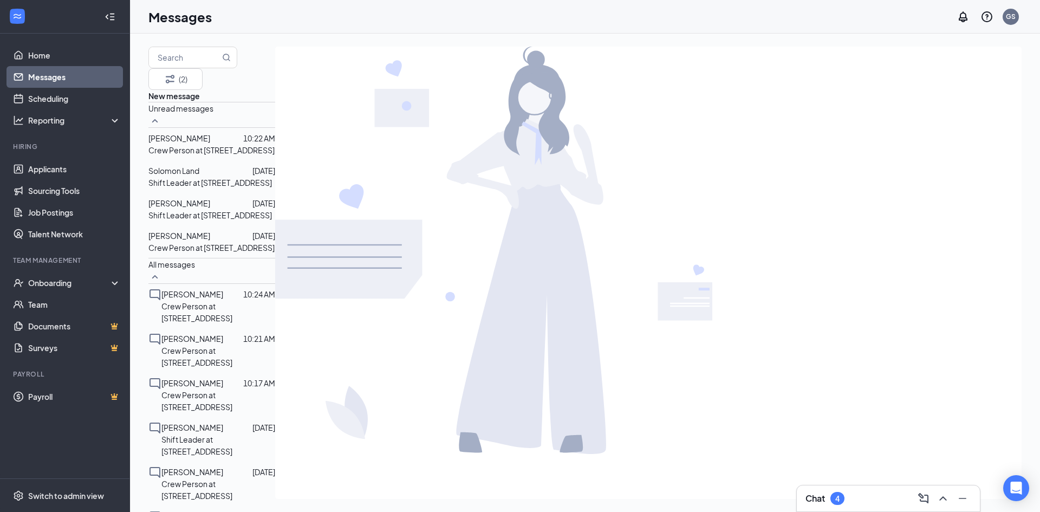
click at [257, 251] on p "Crew Person at [STREET_ADDRESS]" at bounding box center [211, 247] width 126 height 12
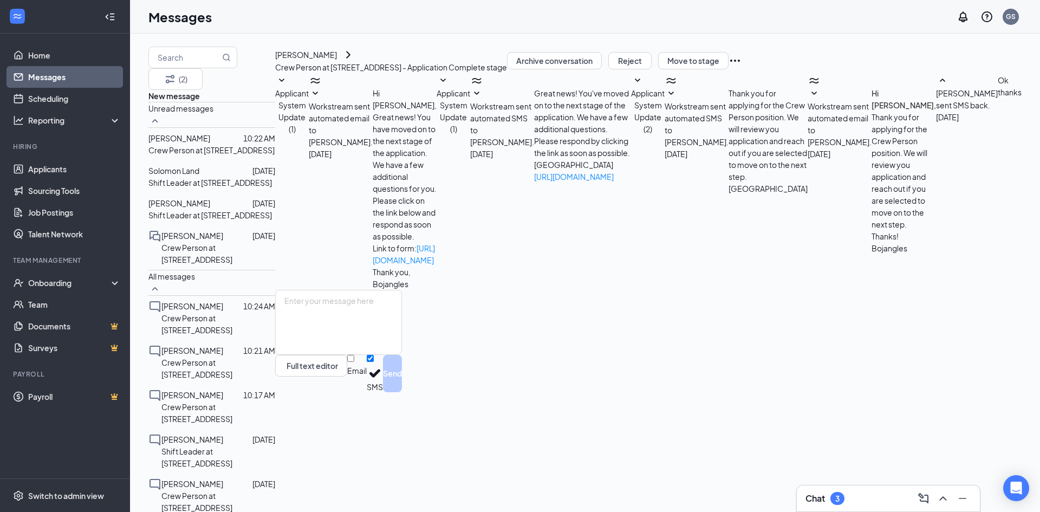
click at [252, 237] on div at bounding box center [237, 236] width 29 height 12
click at [235, 213] on div "[PERSON_NAME] [DATE] Shift Leader at [STREET_ADDRESS]" at bounding box center [211, 209] width 127 height 24
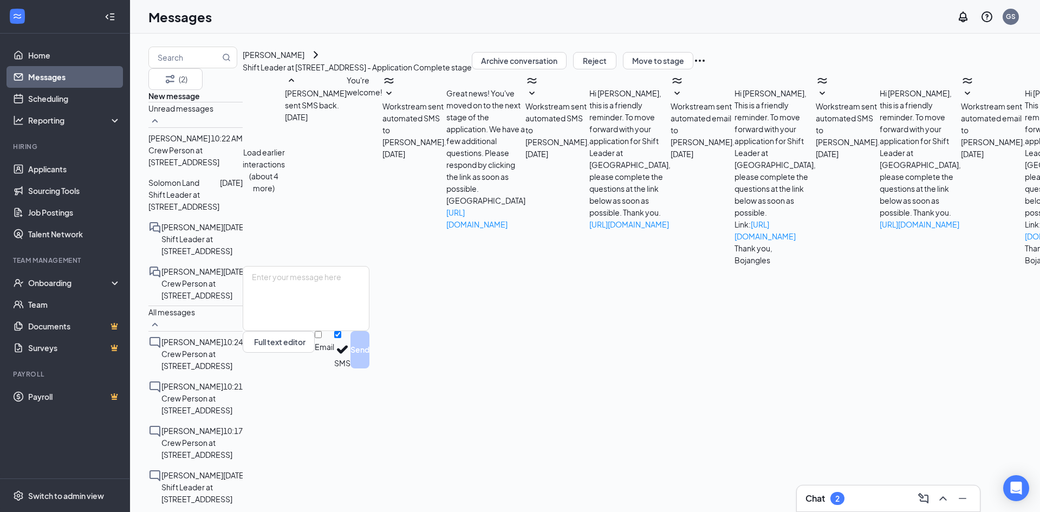
click at [285, 146] on button "Load earlier interactions (about 4 more)" at bounding box center [264, 170] width 42 height 48
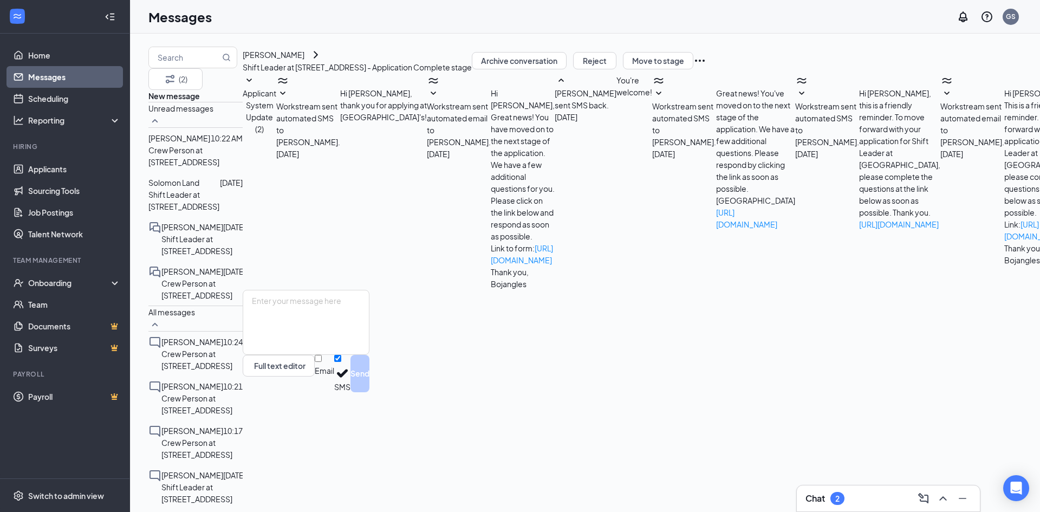
scroll to position [199, 0]
click at [231, 190] on p "Shift Leader at [STREET_ADDRESS]" at bounding box center [195, 200] width 94 height 24
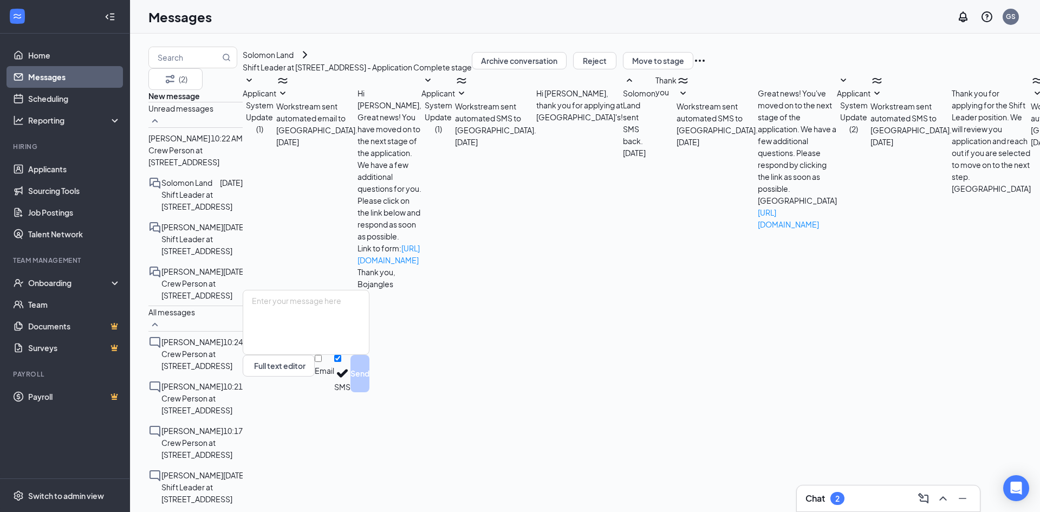
scroll to position [70, 0]
click at [623, 148] on div "Workstream sent automated SMS to [GEOGRAPHIC_DATA]. [DATE] Hi [PERSON_NAME], th…" at bounding box center [539, 117] width 168 height 61
click at [534, 135] on span "Workstream sent automated SMS to [GEOGRAPHIC_DATA]." at bounding box center [495, 118] width 81 height 34
click at [676, 230] on div "Workstream sent automated SMS to [GEOGRAPHIC_DATA]. [DATE] Great news! You've m…" at bounding box center [756, 158] width 160 height 143
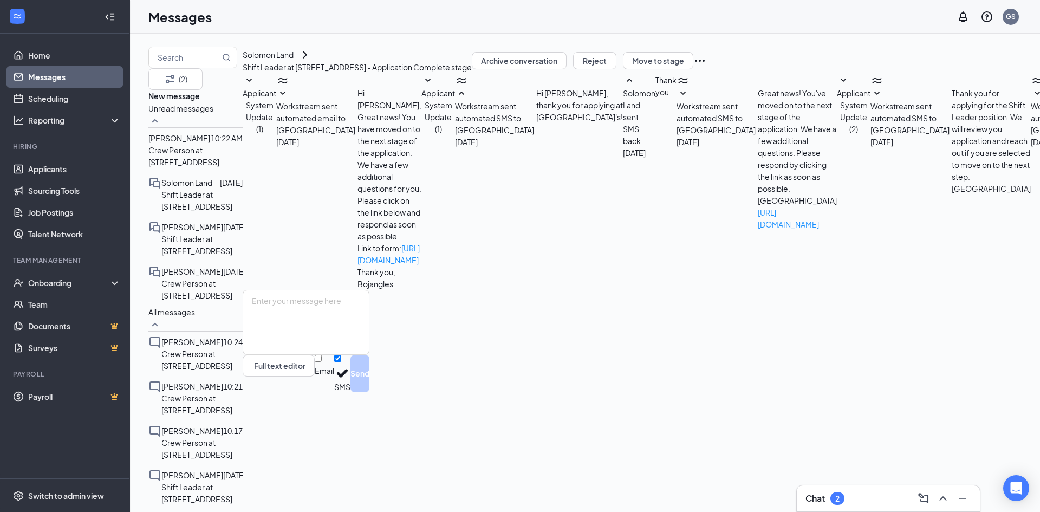
click at [676, 135] on span "Workstream sent automated SMS to [GEOGRAPHIC_DATA]." at bounding box center [716, 118] width 81 height 34
click at [227, 164] on p "Crew Person at [STREET_ADDRESS]" at bounding box center [195, 156] width 94 height 24
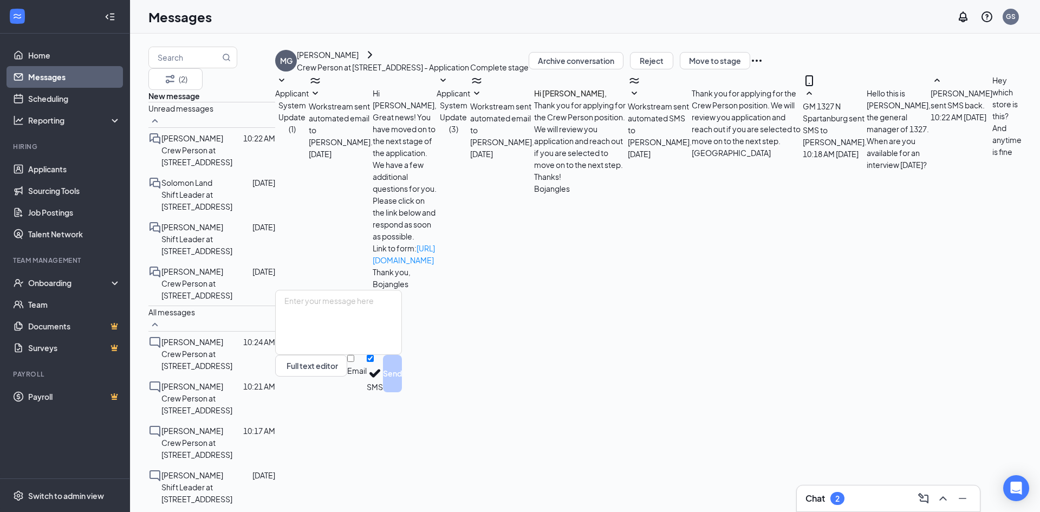
scroll to position [17, 0]
click at [402, 355] on textarea at bounding box center [338, 322] width 127 height 65
type textarea "[STREET_ADDRESS]"
click at [402, 392] on button "Send" at bounding box center [392, 373] width 19 height 37
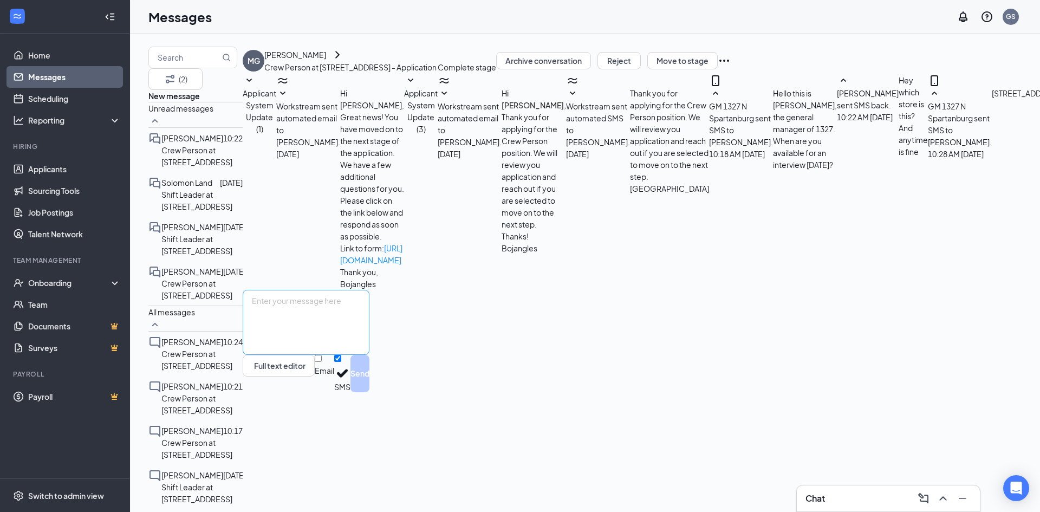
scroll to position [76, 0]
click at [369, 355] on textarea at bounding box center [306, 322] width 127 height 65
type textarea "w"
type textarea "I am going to send you an invite for the interview!"
click at [369, 392] on button "Send" at bounding box center [359, 373] width 19 height 37
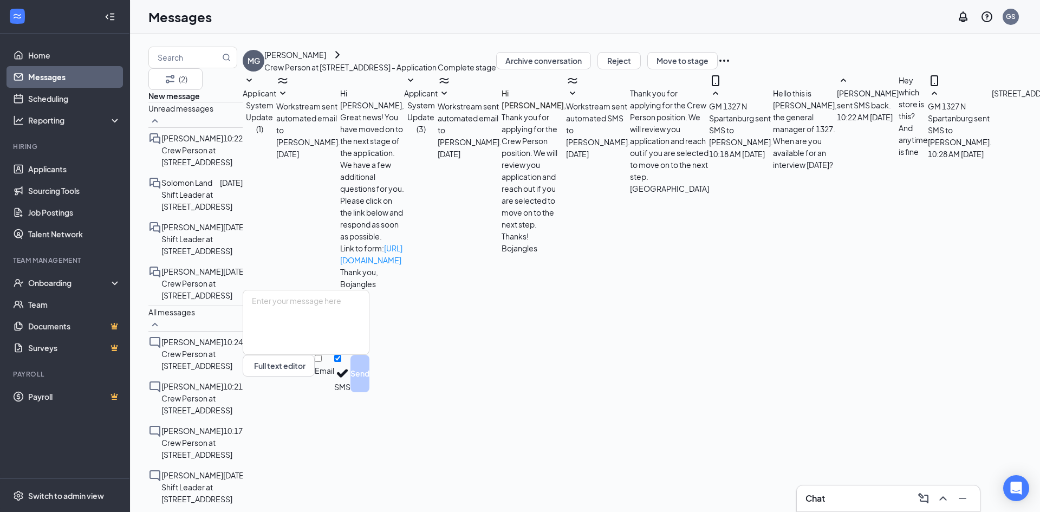
scroll to position [134, 0]
click at [326, 61] on div "[PERSON_NAME]" at bounding box center [295, 55] width 62 height 12
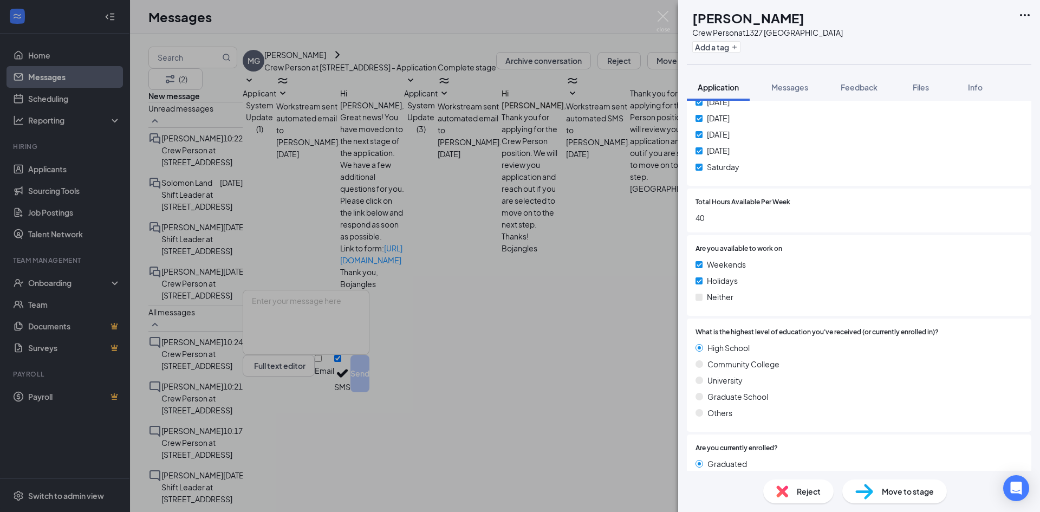
scroll to position [1060, 0]
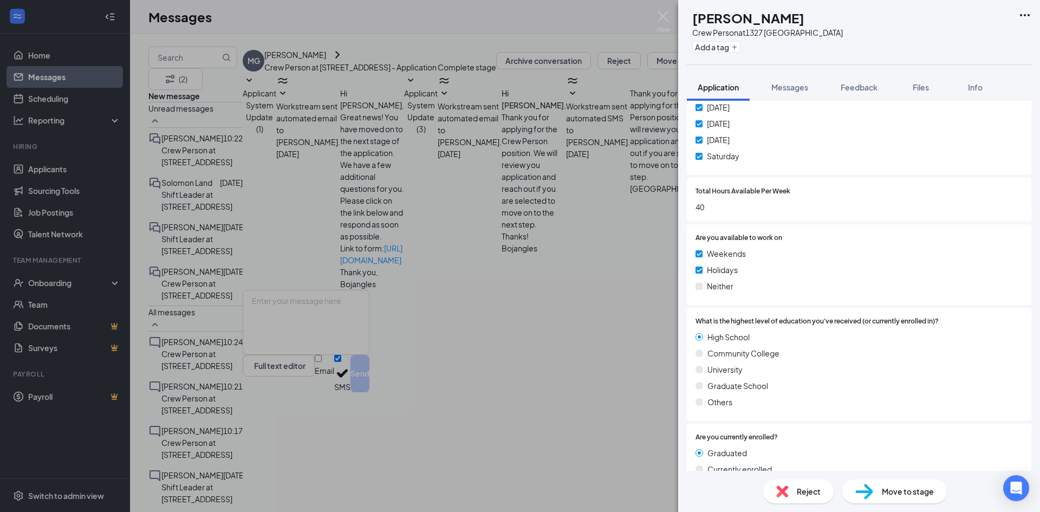
click at [1024, 12] on icon "Ellipses" at bounding box center [1024, 15] width 13 height 13
click at [879, 492] on div "Move to stage" at bounding box center [894, 491] width 105 height 24
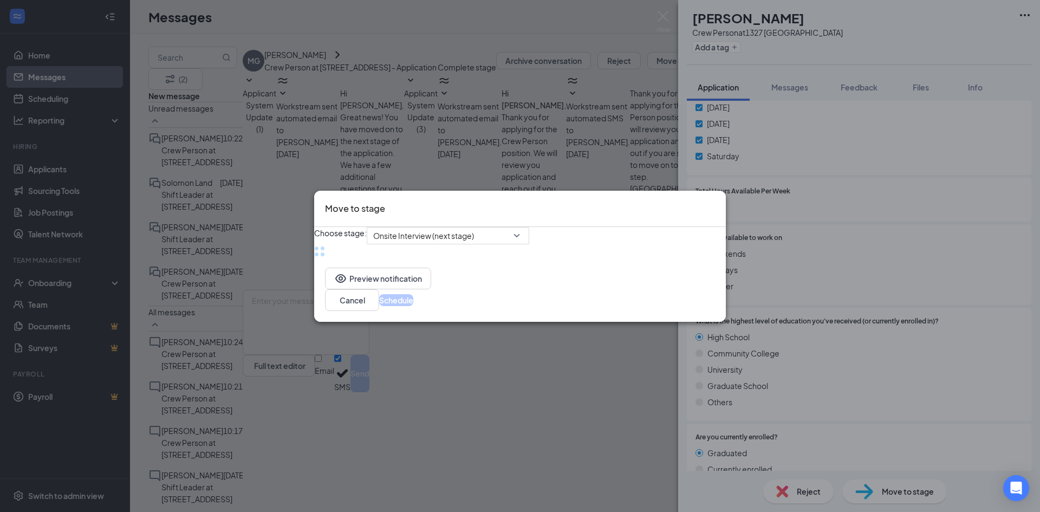
scroll to position [1055, 0]
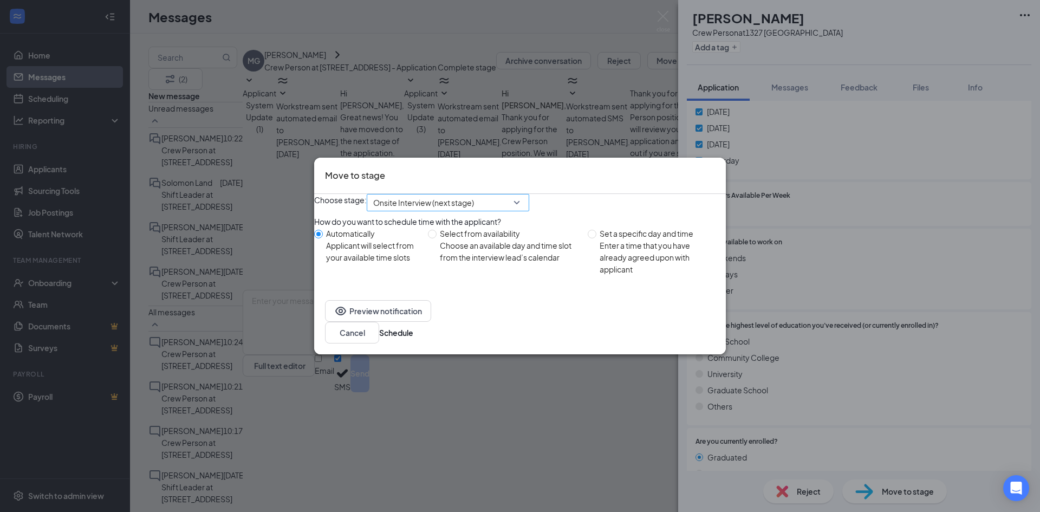
click at [474, 210] on span "Onsite Interview (next stage)" at bounding box center [423, 202] width 101 height 16
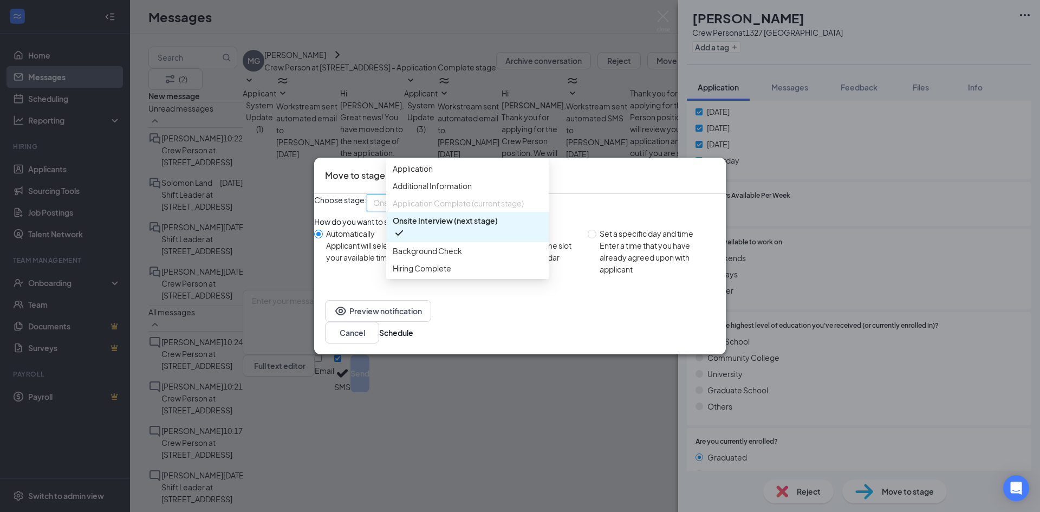
click at [634, 206] on div "Choose stage: Onsite Interview (next stage) 3566937 3566938 3566939 Application…" at bounding box center [520, 202] width 412 height 17
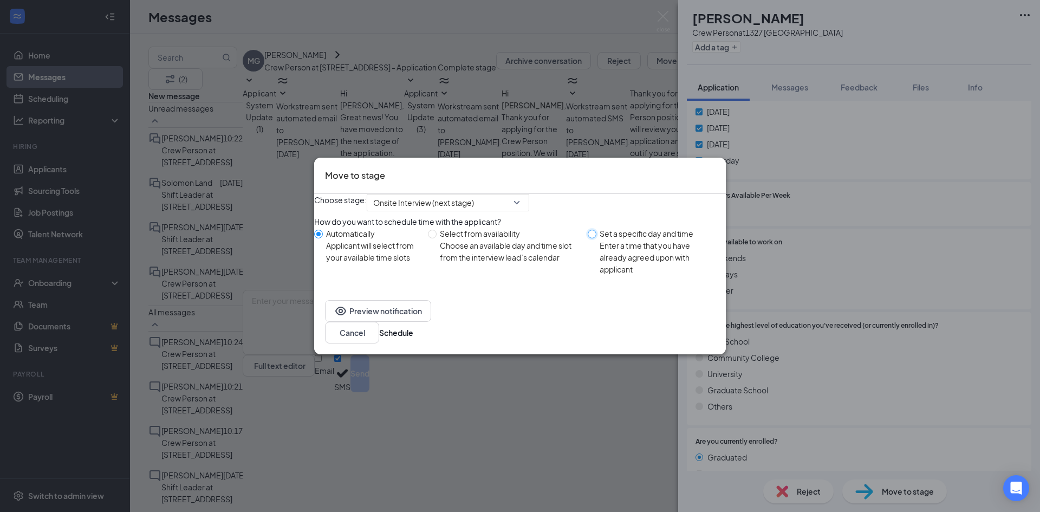
click at [593, 238] on input "Set a specific day and time Enter a time that you have already agreed upon with…" at bounding box center [592, 234] width 9 height 9
radio input "true"
radio input "false"
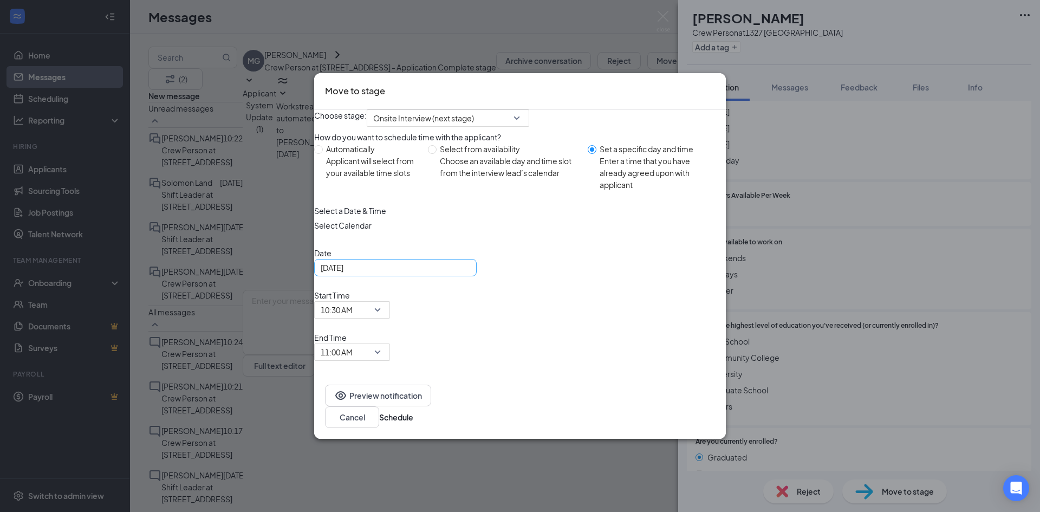
click at [470, 273] on div "[DATE]" at bounding box center [395, 268] width 149 height 12
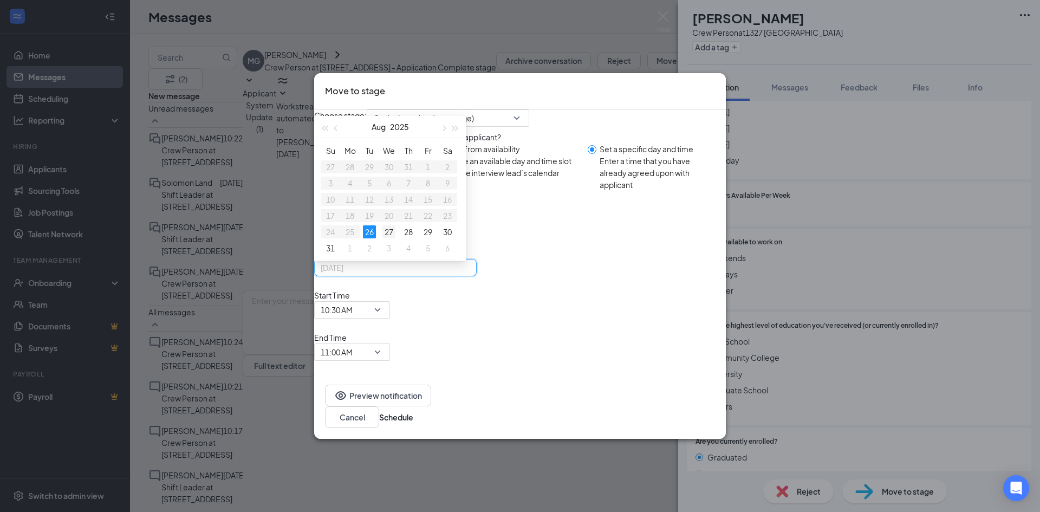
type input "[DATE]"
click at [395, 238] on div "27" at bounding box center [388, 231] width 13 height 13
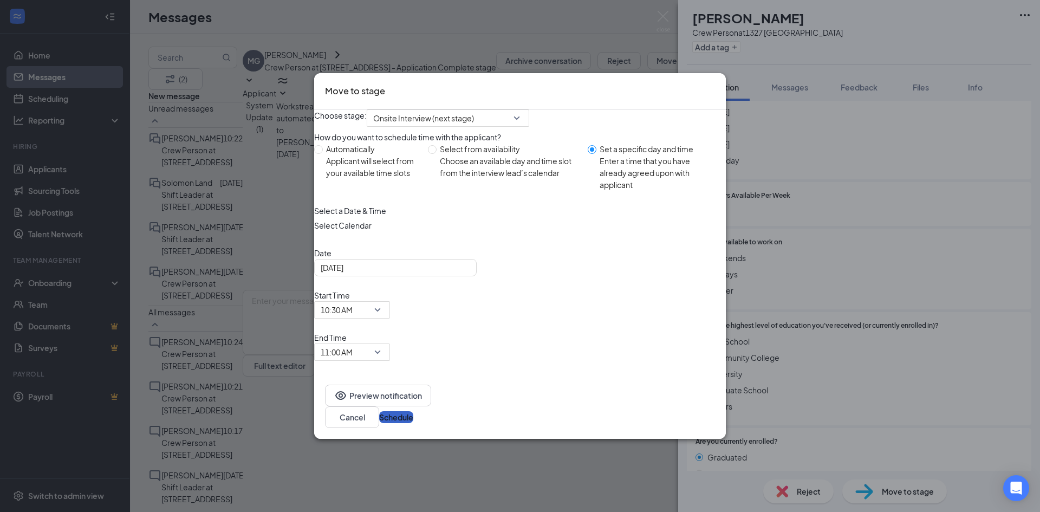
click at [413, 411] on button "Schedule" at bounding box center [396, 417] width 34 height 12
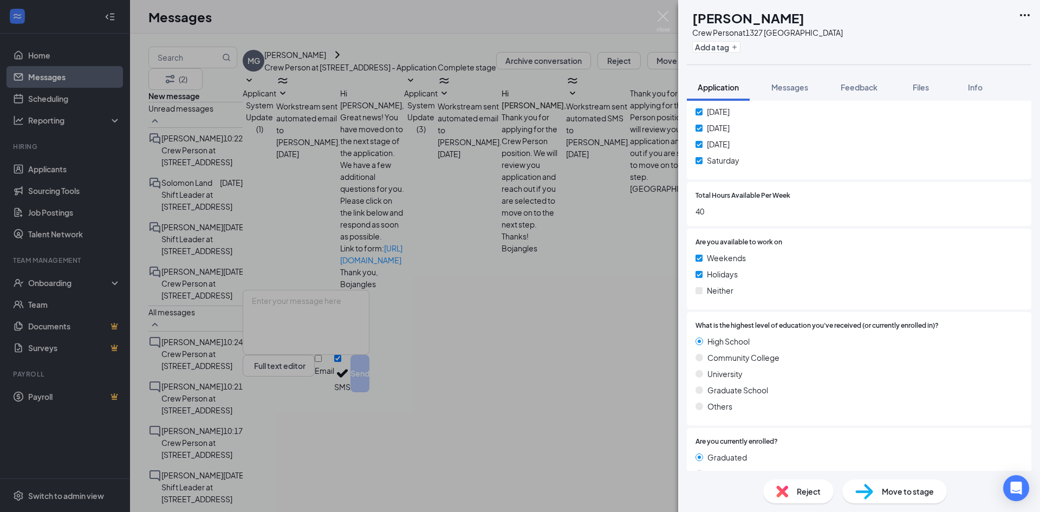
click at [533, 253] on div "MG [PERSON_NAME] Crew Person at [STREET_ADDRESS] Add a tag Application Messages…" at bounding box center [520, 256] width 1040 height 512
